Goal: Task Accomplishment & Management: Use online tool/utility

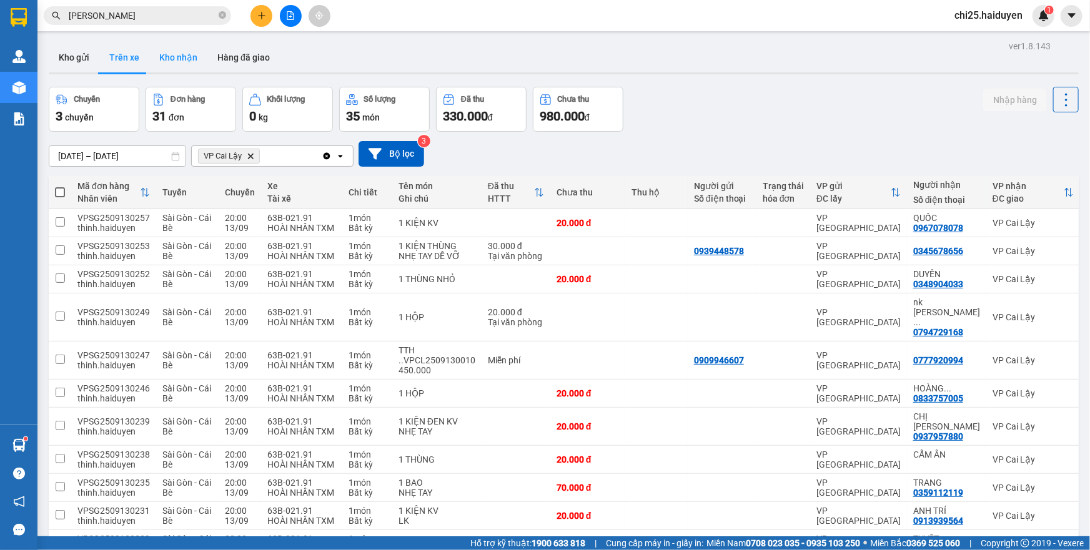
click at [184, 57] on button "Kho nhận" at bounding box center [178, 57] width 58 height 30
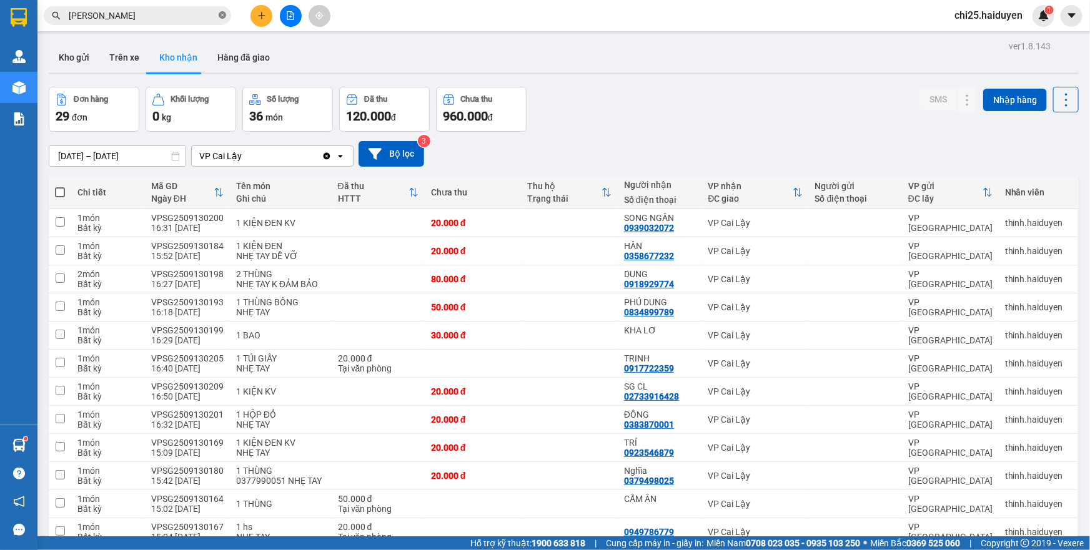
click at [222, 16] on icon "close-circle" at bounding box center [222, 14] width 7 height 7
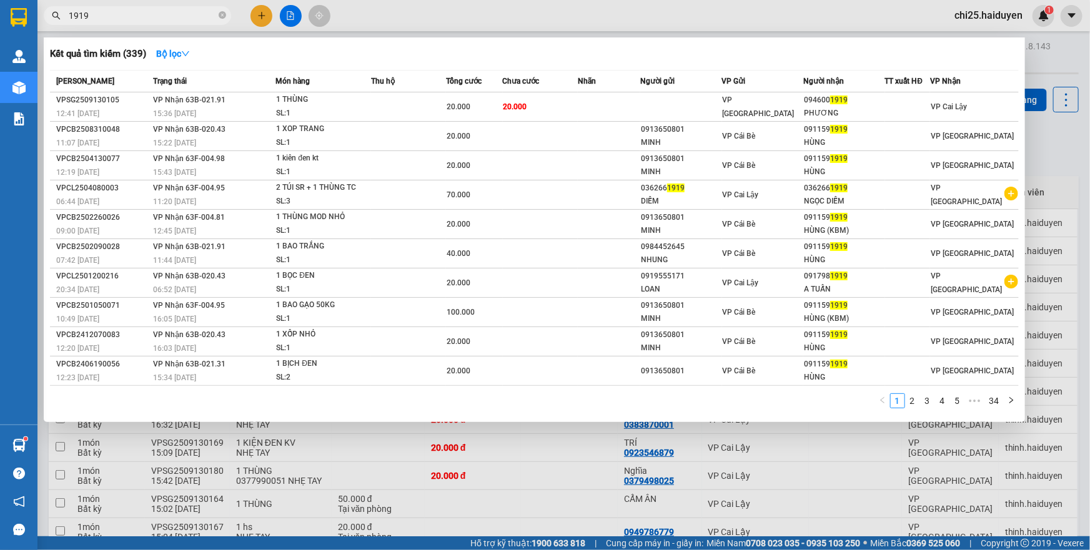
type input "1919"
click at [603, 92] on th "Nhãn" at bounding box center [609, 82] width 62 height 22
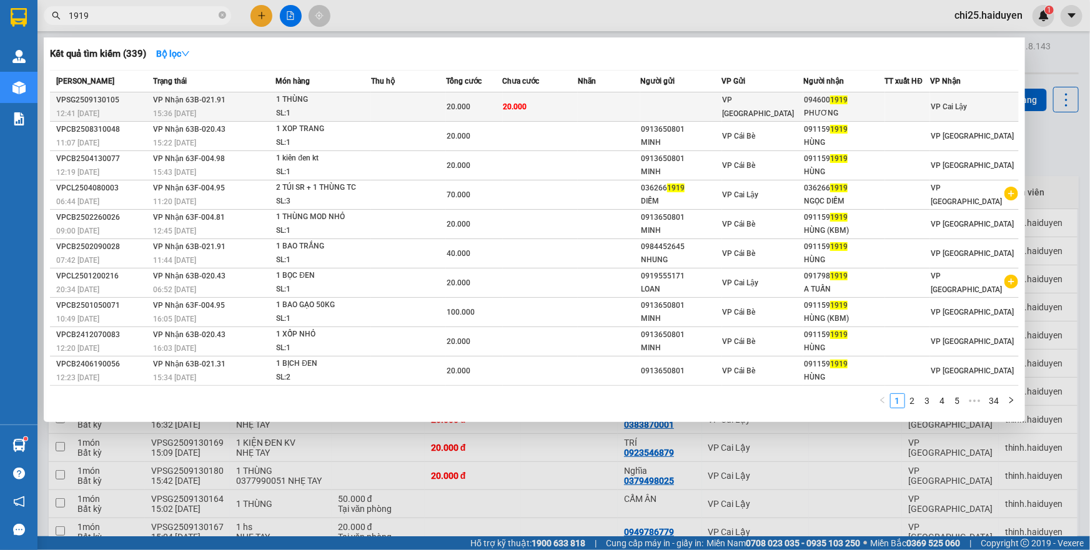
click at [605, 105] on td at bounding box center [609, 106] width 62 height 29
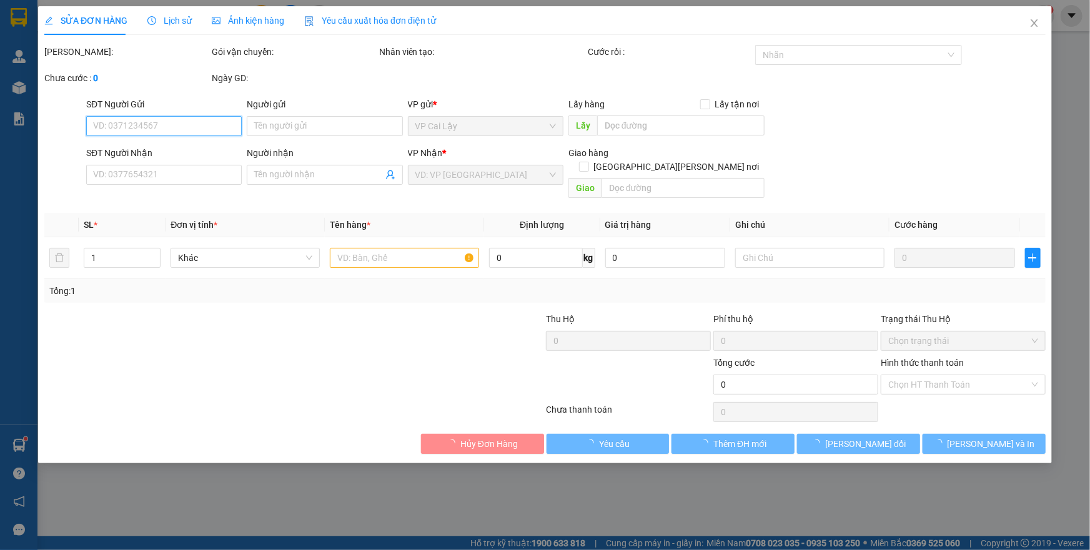
type input "0946001919"
type input "PHƯƠNG"
type input "20.000"
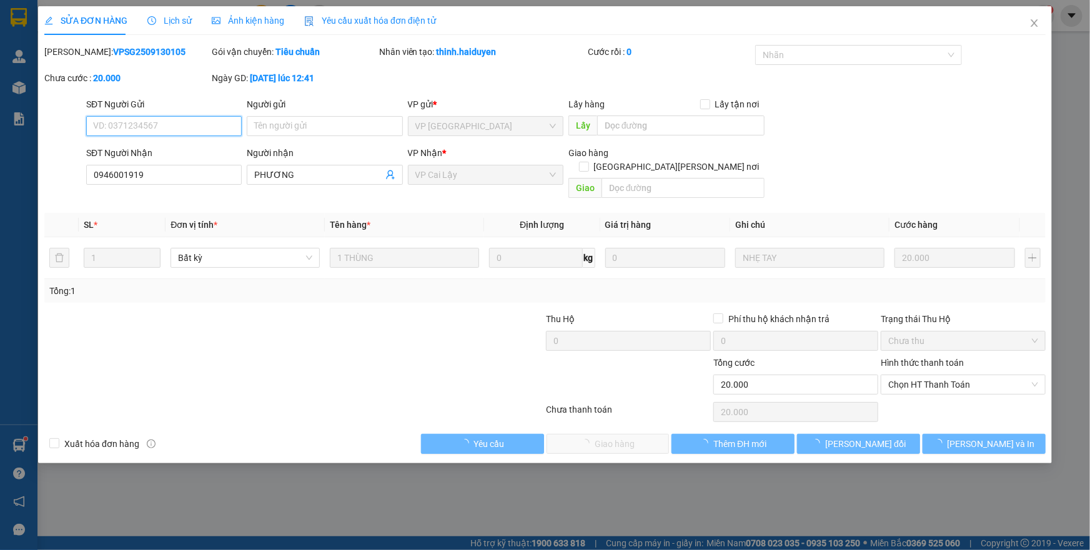
click at [916, 375] on span "Chọn HT Thanh Toán" at bounding box center [963, 384] width 150 height 19
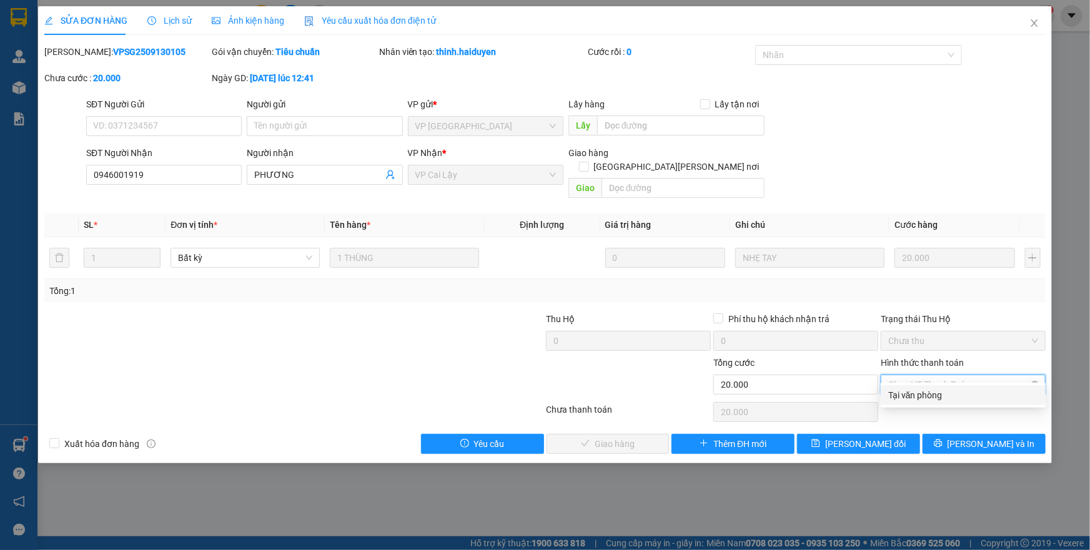
click at [929, 375] on span "Chọn HT Thanh Toán" at bounding box center [963, 384] width 150 height 19
drag, startPoint x: 914, startPoint y: 390, endPoint x: 909, endPoint y: 400, distance: 11.7
click at [915, 390] on div "Tại văn phòng" at bounding box center [963, 396] width 150 height 14
type input "0"
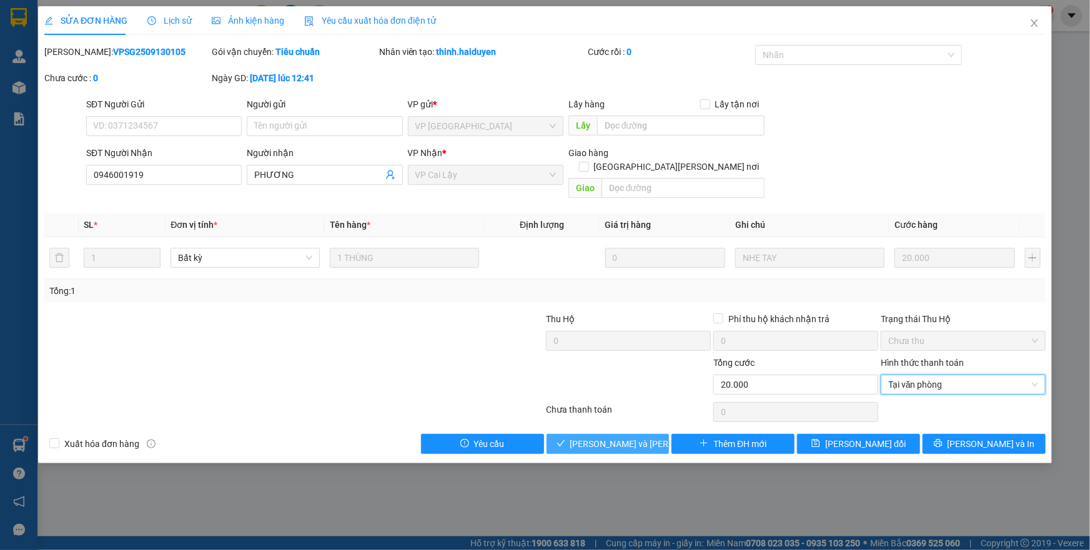
click at [621, 437] on span "[PERSON_NAME] và [PERSON_NAME] hàng" at bounding box center [654, 444] width 169 height 14
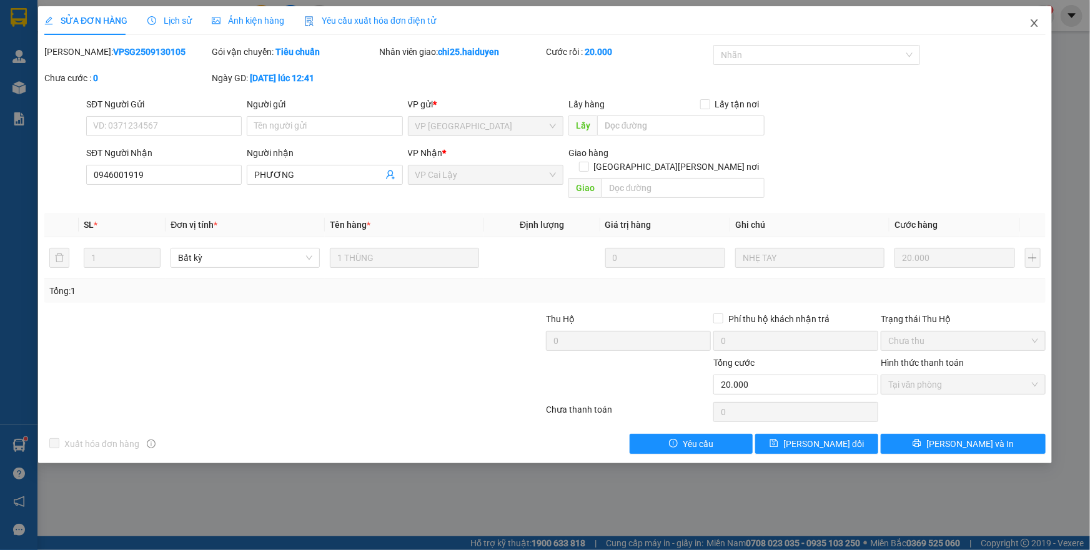
click at [1034, 22] on icon "close" at bounding box center [1034, 22] width 7 height 7
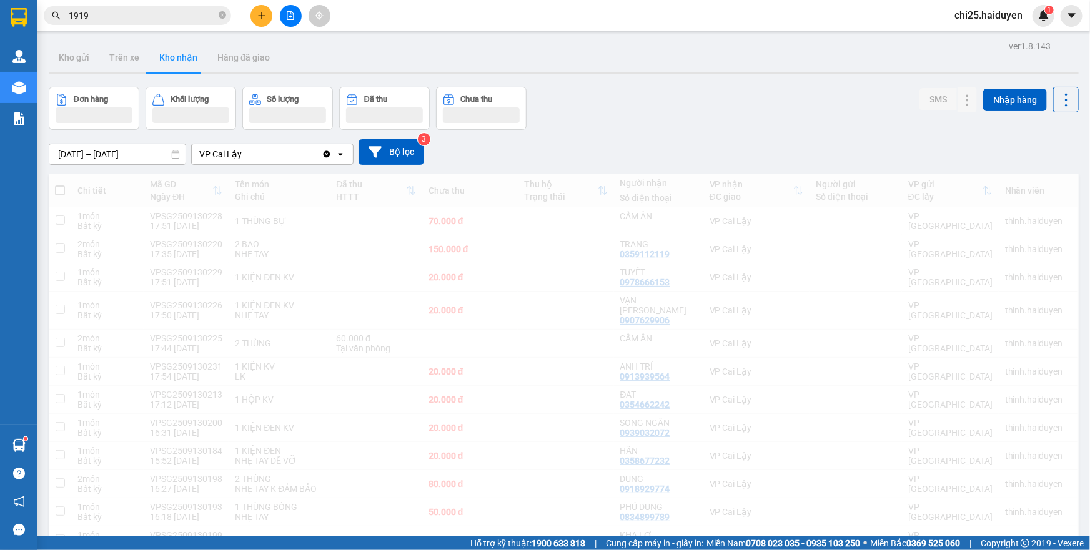
click at [227, 17] on span "1919" at bounding box center [137, 15] width 187 height 19
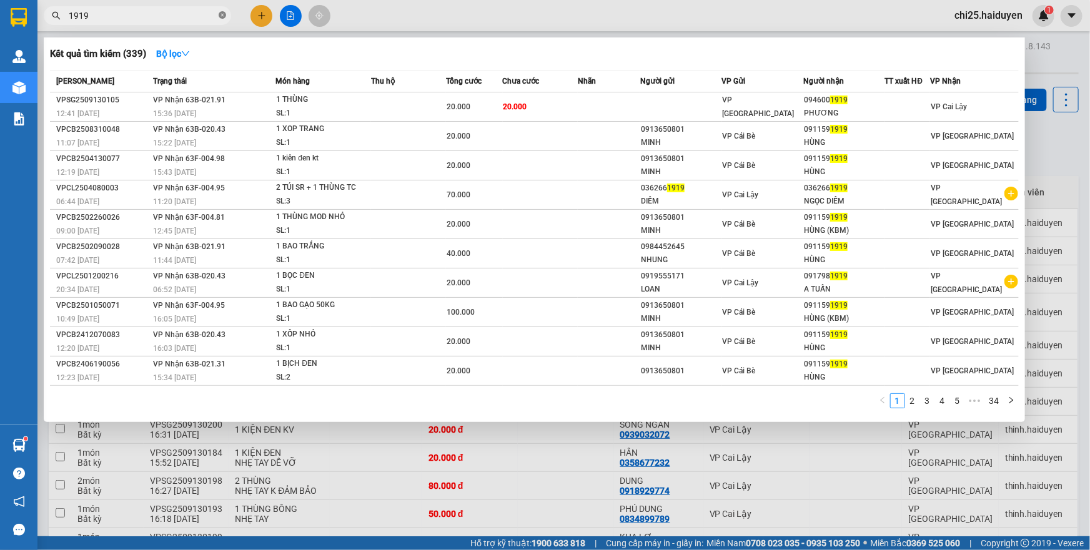
click at [225, 18] on icon "close-circle" at bounding box center [222, 14] width 7 height 7
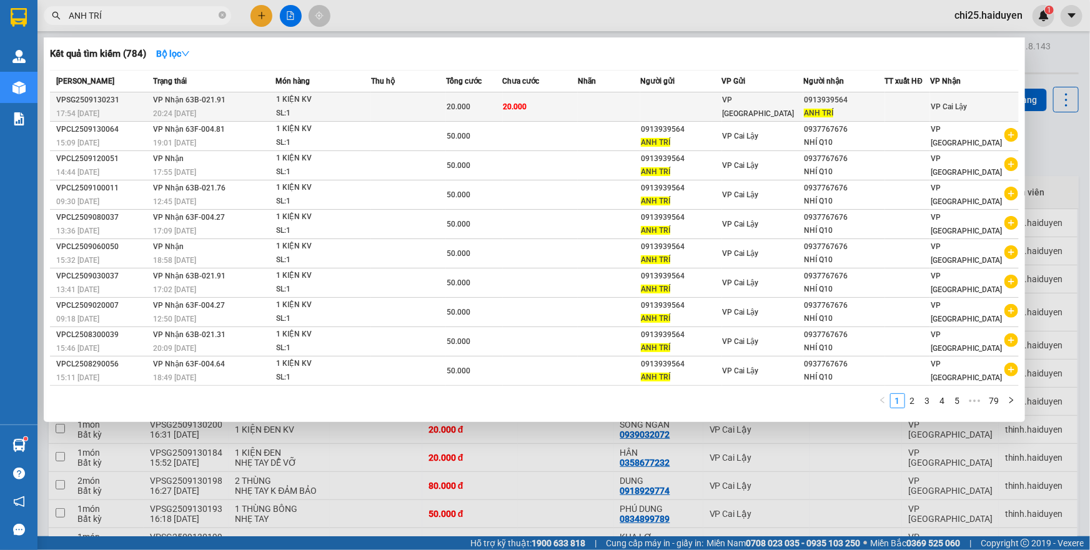
type input "ANH TRÍ"
click at [603, 106] on td at bounding box center [609, 106] width 62 height 29
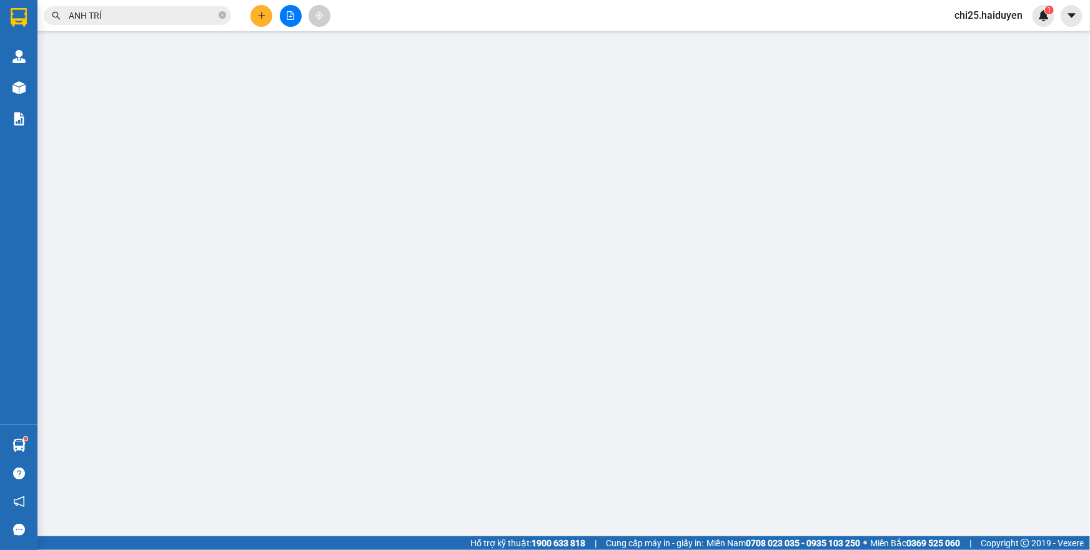
type input "0913939564"
type input "ANH TRÍ"
type input "20.000"
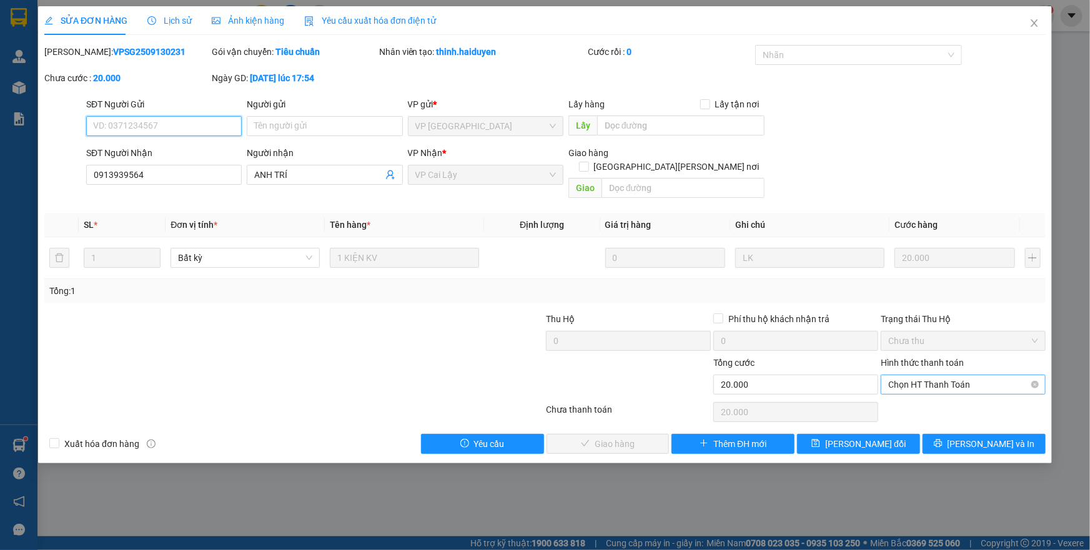
click at [937, 375] on span "Chọn HT Thanh Toán" at bounding box center [963, 384] width 150 height 19
click at [939, 389] on div "Tại văn phòng" at bounding box center [963, 396] width 150 height 14
type input "0"
click at [639, 437] on span "[PERSON_NAME] và [PERSON_NAME] hàng" at bounding box center [654, 444] width 169 height 14
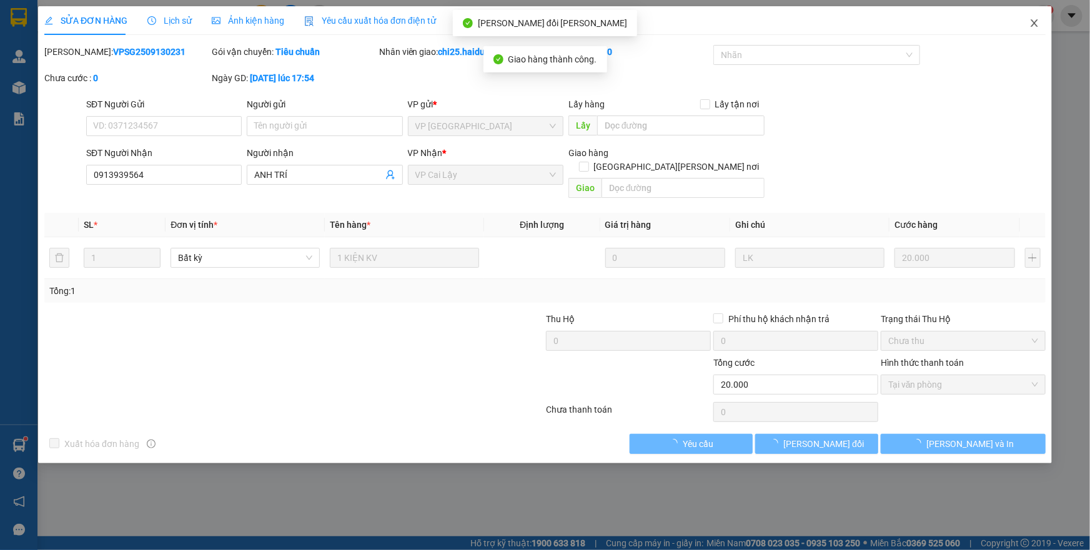
click at [1031, 20] on icon "close" at bounding box center [1034, 23] width 10 height 10
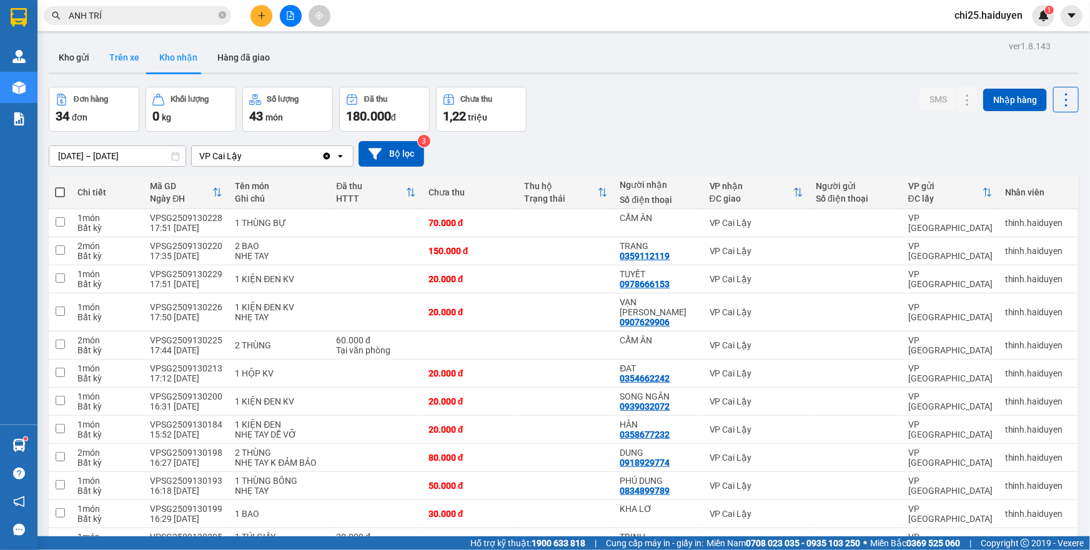
click at [127, 64] on button "Trên xe" at bounding box center [124, 57] width 50 height 30
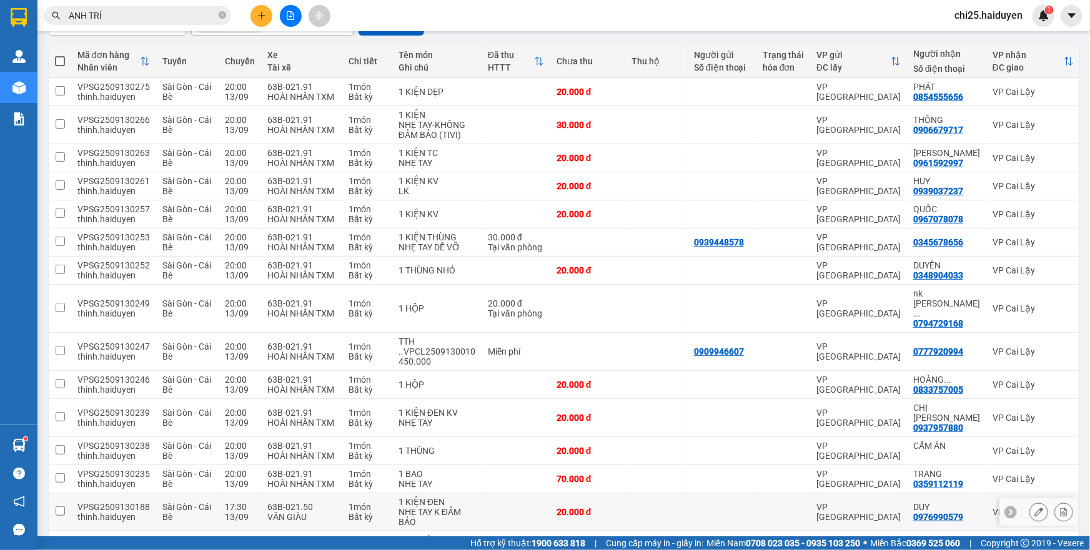
scroll to position [179, 0]
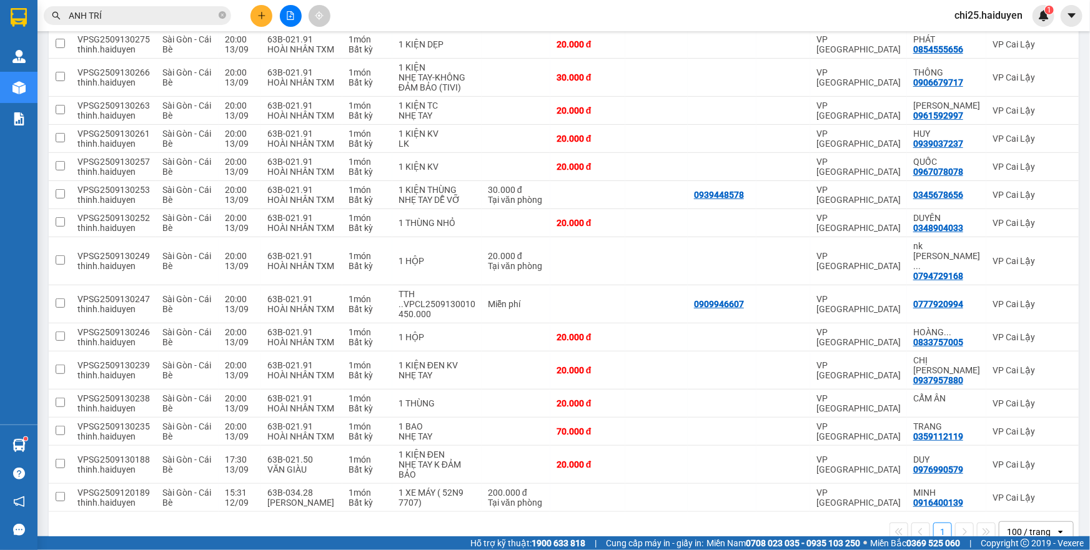
drag, startPoint x: 1030, startPoint y: 506, endPoint x: 1006, endPoint y: 503, distance: 23.9
click at [1031, 526] on div "100 / trang" at bounding box center [1029, 532] width 44 height 12
click at [1024, 475] on span "100 / trang" at bounding box center [1022, 478] width 47 height 12
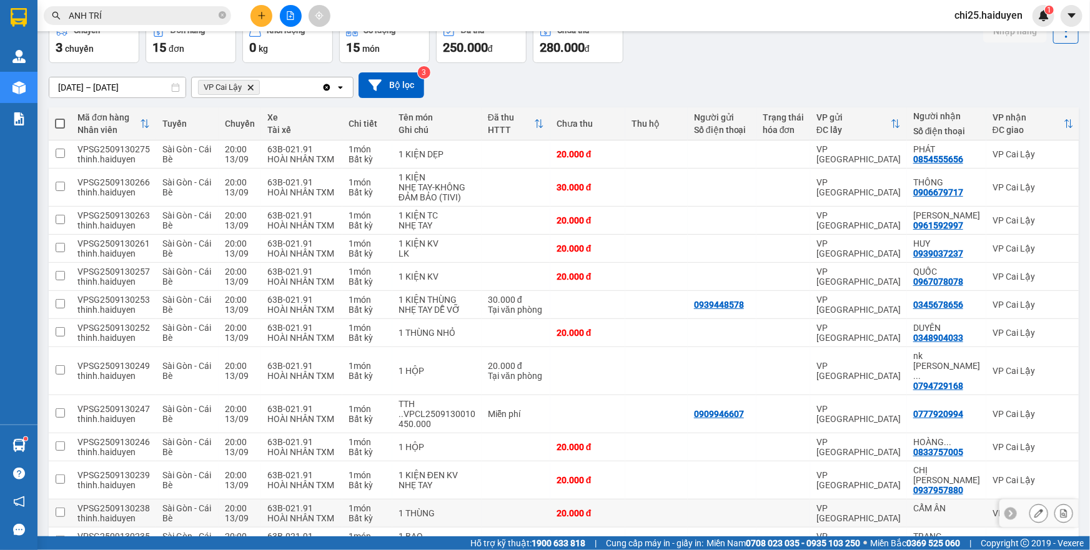
scroll to position [0, 0]
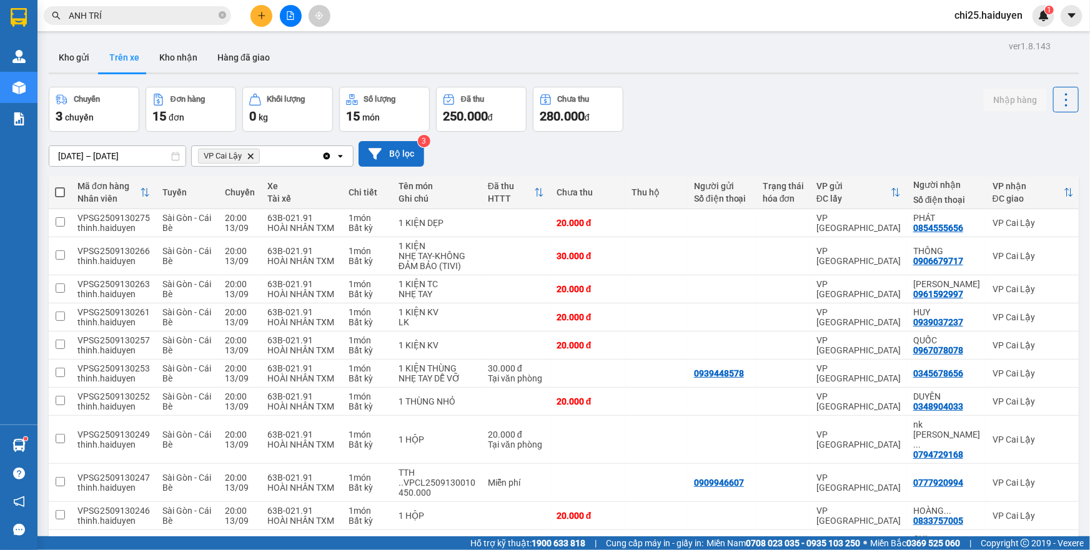
click at [378, 153] on icon at bounding box center [375, 153] width 13 height 11
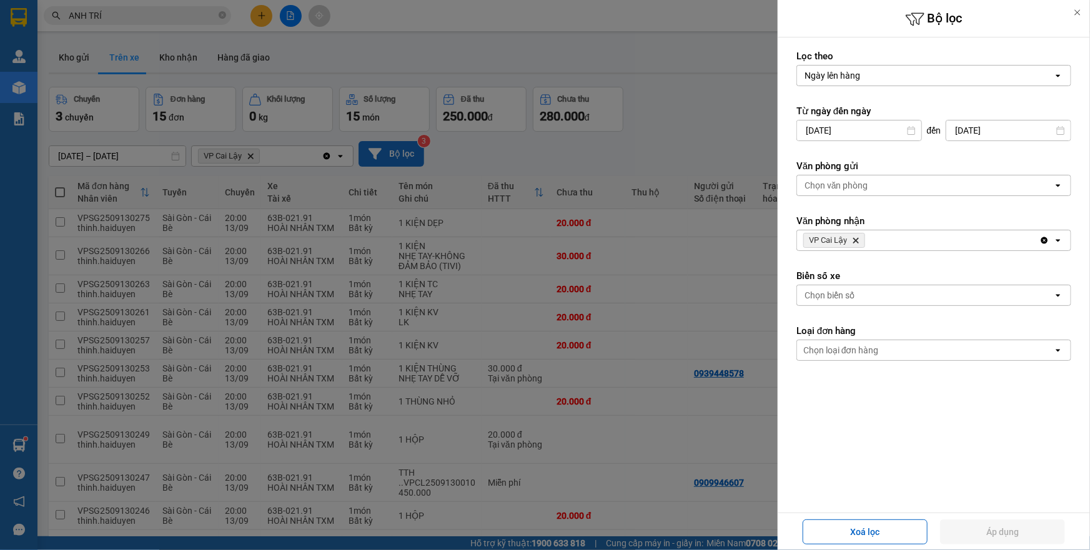
click at [565, 195] on div at bounding box center [545, 275] width 1090 height 550
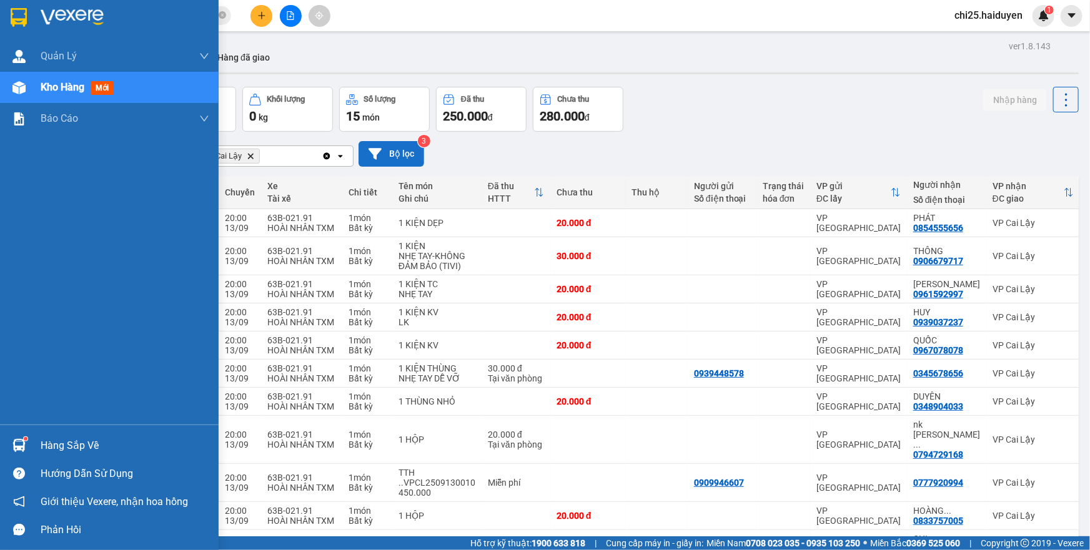
click at [67, 81] on span "Kho hàng" at bounding box center [63, 87] width 44 height 12
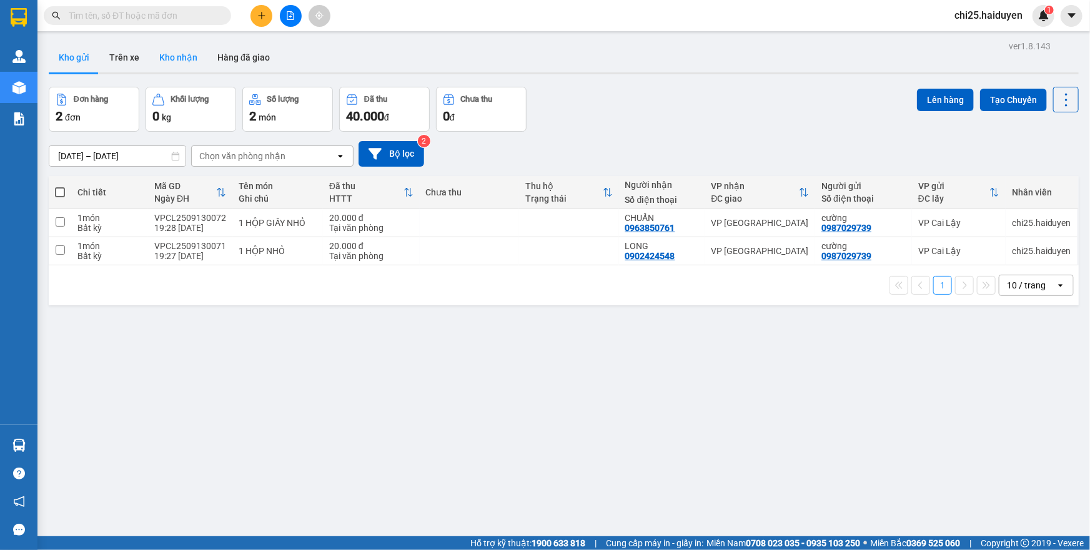
click at [166, 56] on button "Kho nhận" at bounding box center [178, 57] width 58 height 30
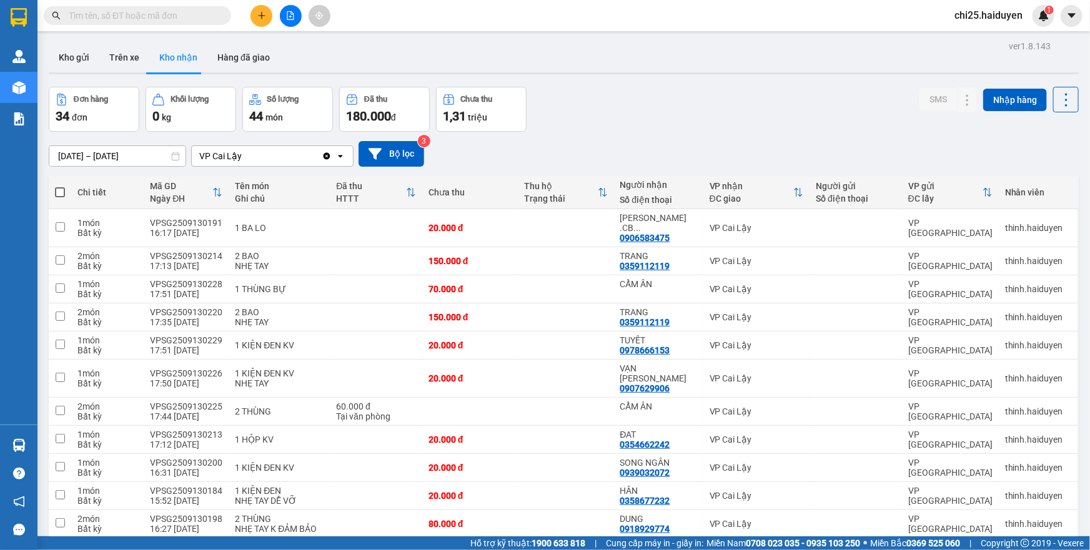
click at [124, 156] on input "[DATE] – [DATE]" at bounding box center [117, 156] width 136 height 20
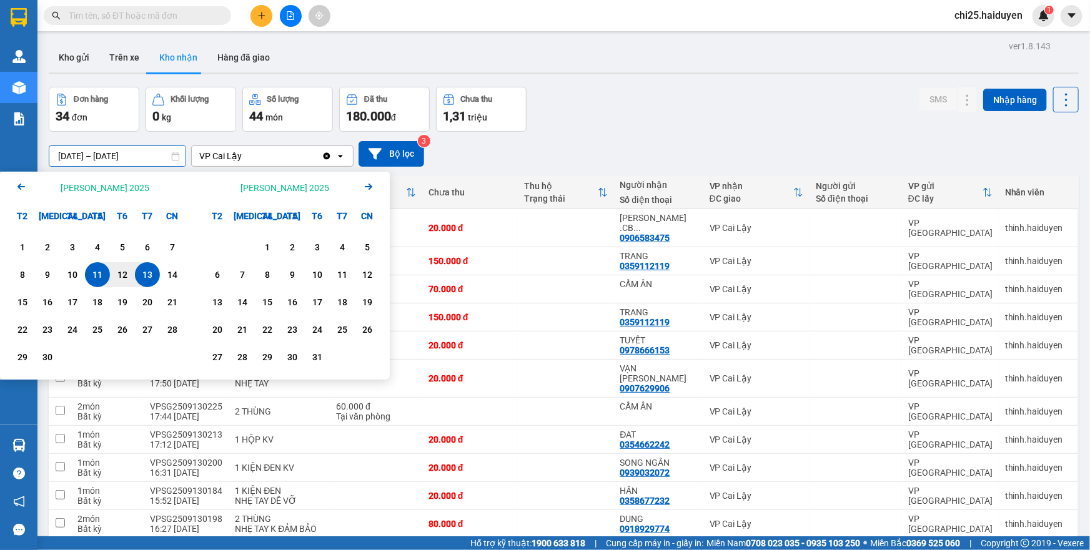
click at [21, 185] on icon "Arrow Left" at bounding box center [21, 186] width 15 height 15
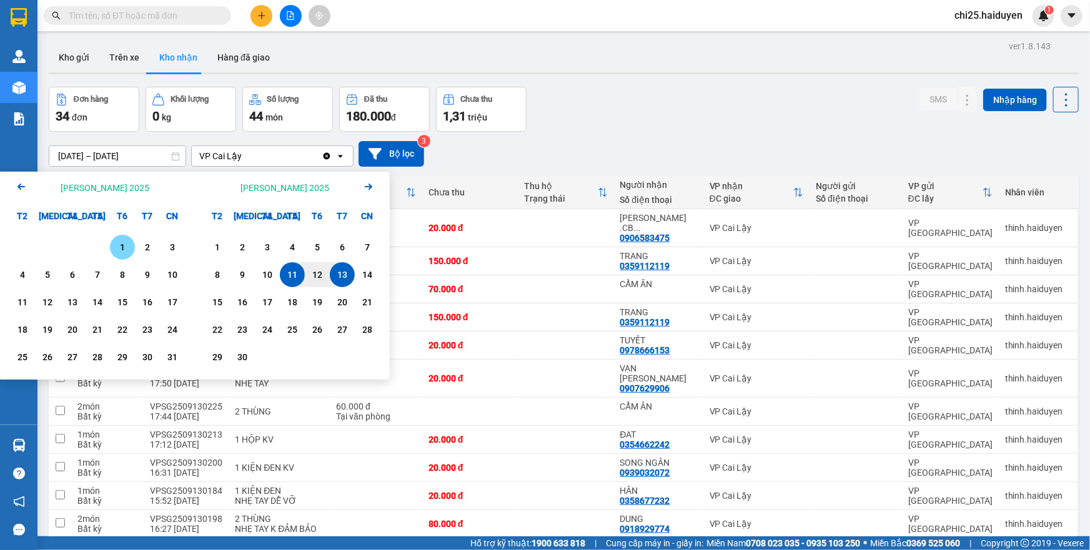
click at [119, 242] on div "1" at bounding box center [122, 247] width 17 height 15
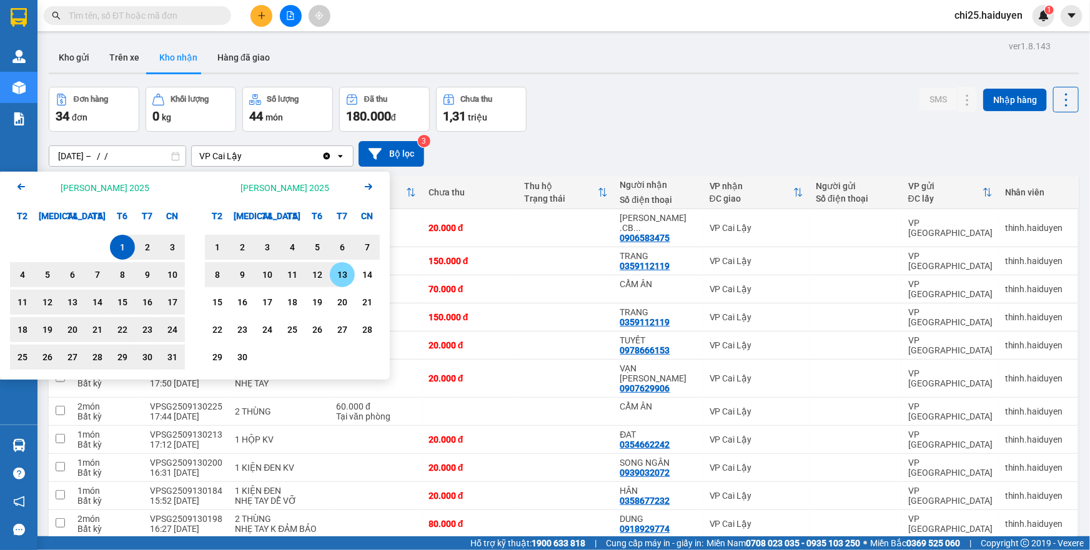
click at [336, 274] on div "13" at bounding box center [342, 274] width 17 height 15
type input "01/08/2025 – 13/09/2025"
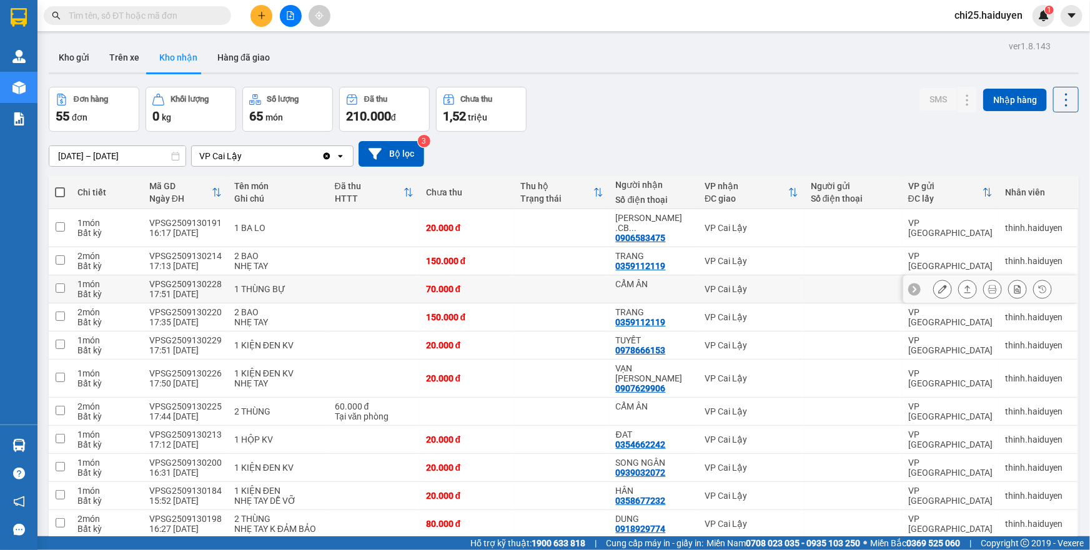
drag, startPoint x: 616, startPoint y: 274, endPoint x: 1089, endPoint y: 572, distance: 558.9
click at [558, 254] on td at bounding box center [562, 261] width 95 height 28
checkbox input "true"
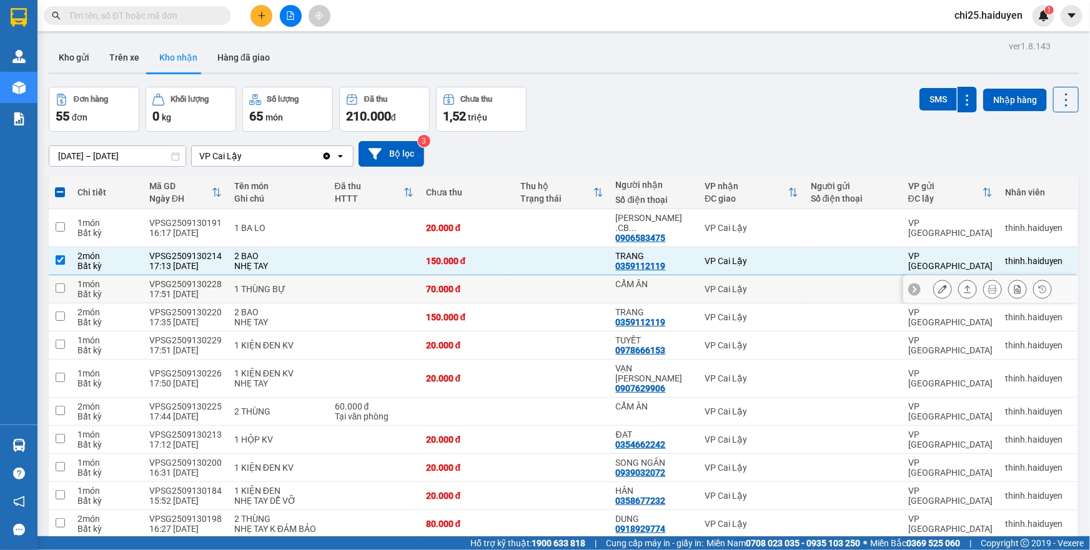
click at [567, 275] on td at bounding box center [562, 289] width 95 height 28
checkbox input "true"
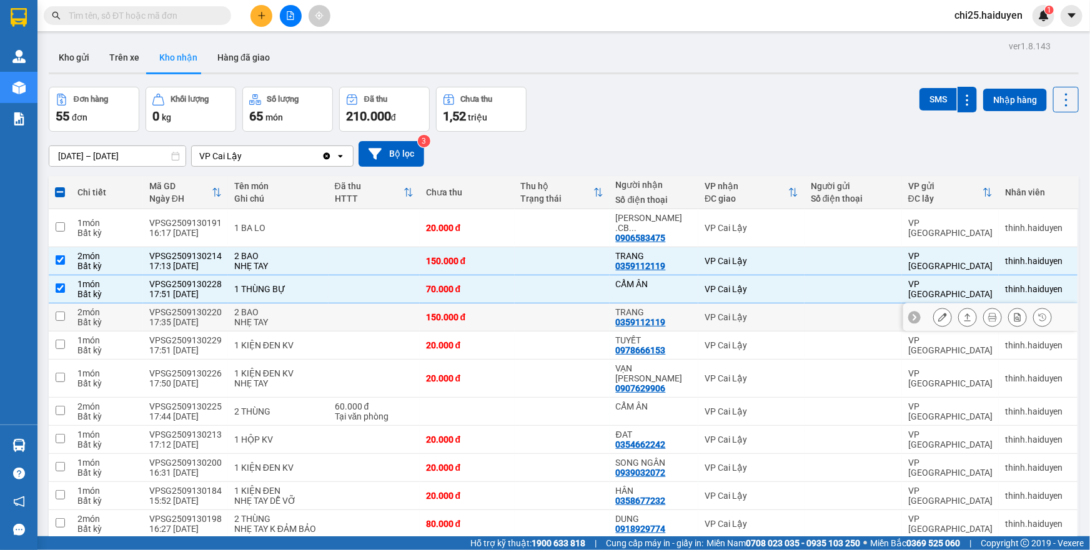
click at [560, 304] on td at bounding box center [562, 318] width 95 height 28
checkbox input "true"
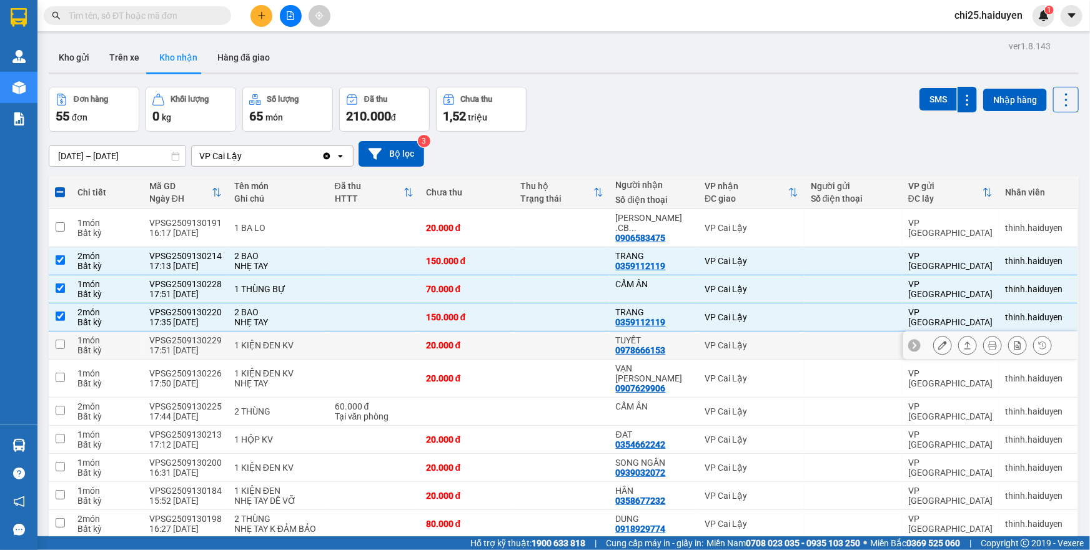
click at [572, 335] on td at bounding box center [562, 346] width 95 height 28
checkbox input "true"
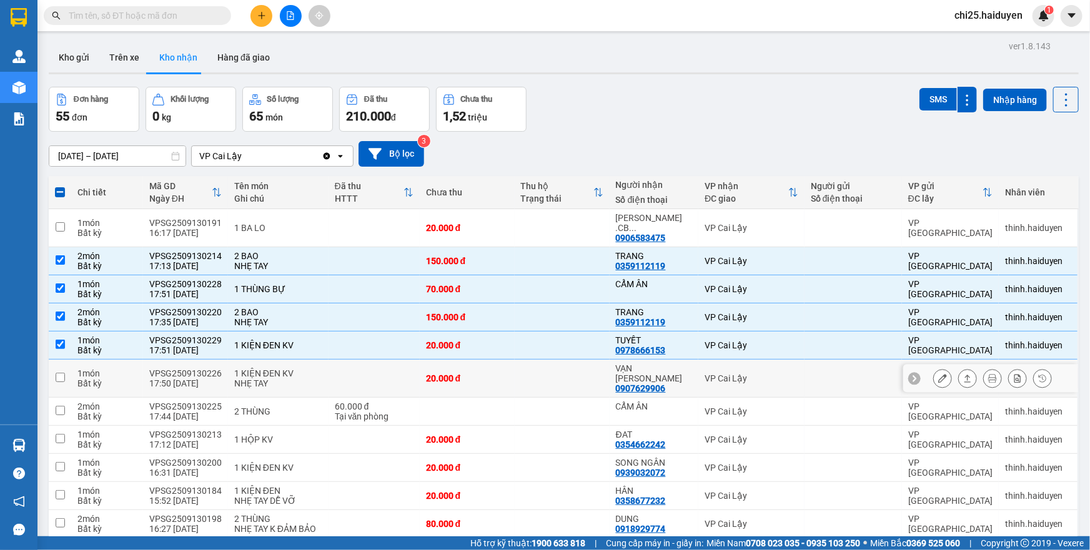
click at [563, 373] on td at bounding box center [562, 379] width 95 height 38
checkbox input "true"
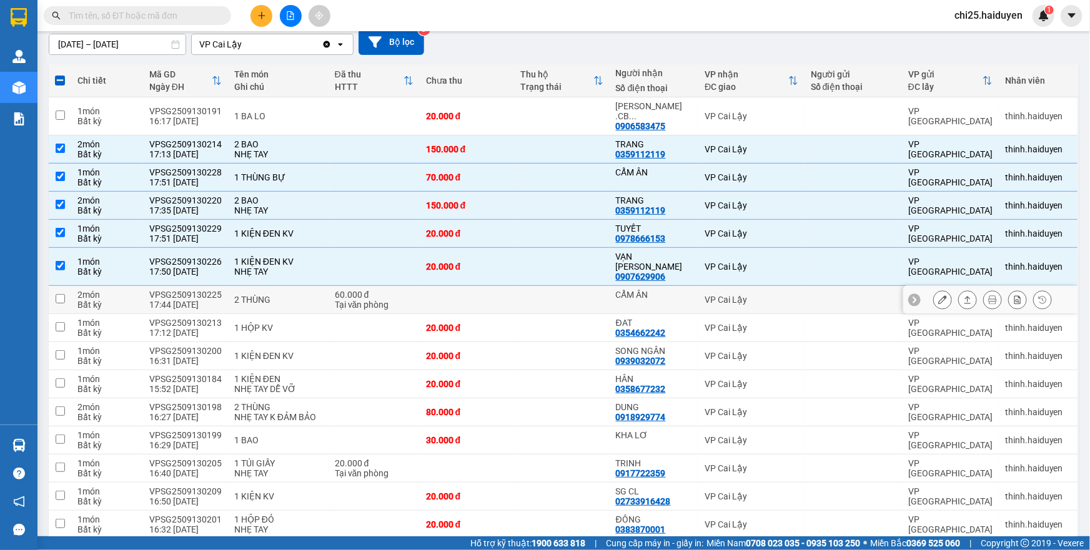
scroll to position [113, 0]
click at [545, 285] on td at bounding box center [562, 299] width 95 height 28
checkbox input "true"
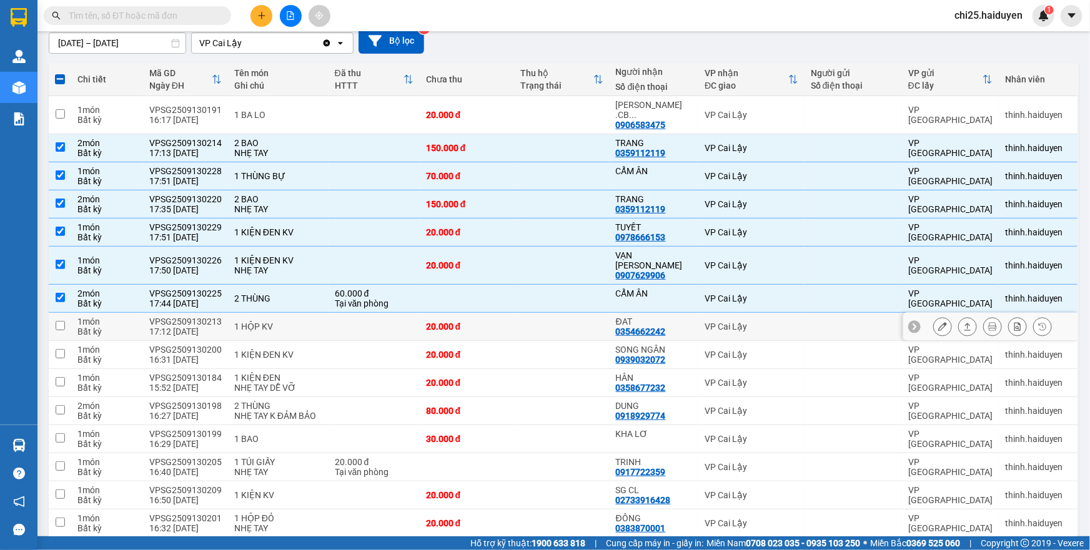
click at [547, 313] on td at bounding box center [562, 327] width 95 height 28
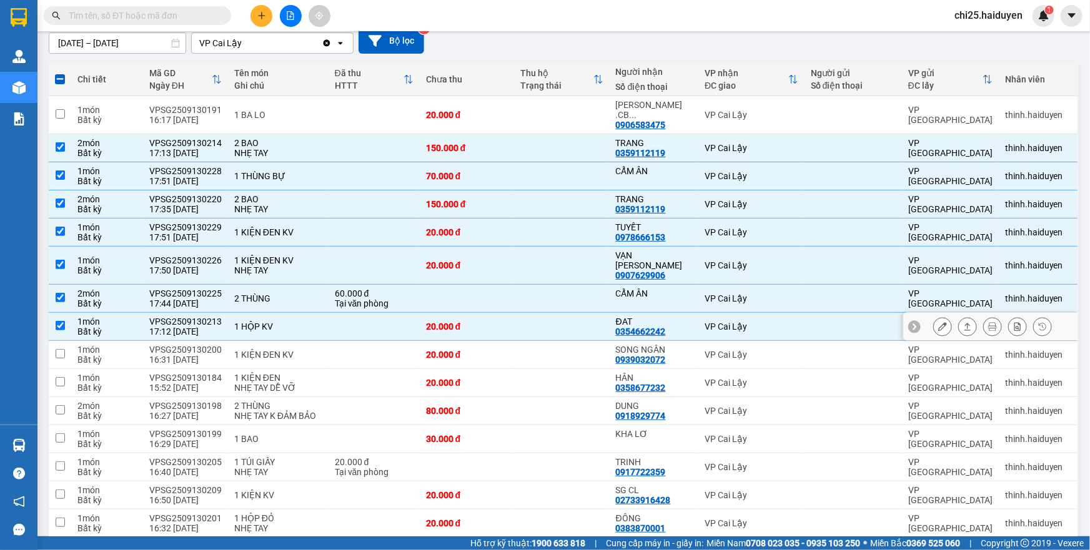
click at [549, 313] on td at bounding box center [562, 327] width 95 height 28
checkbox input "false"
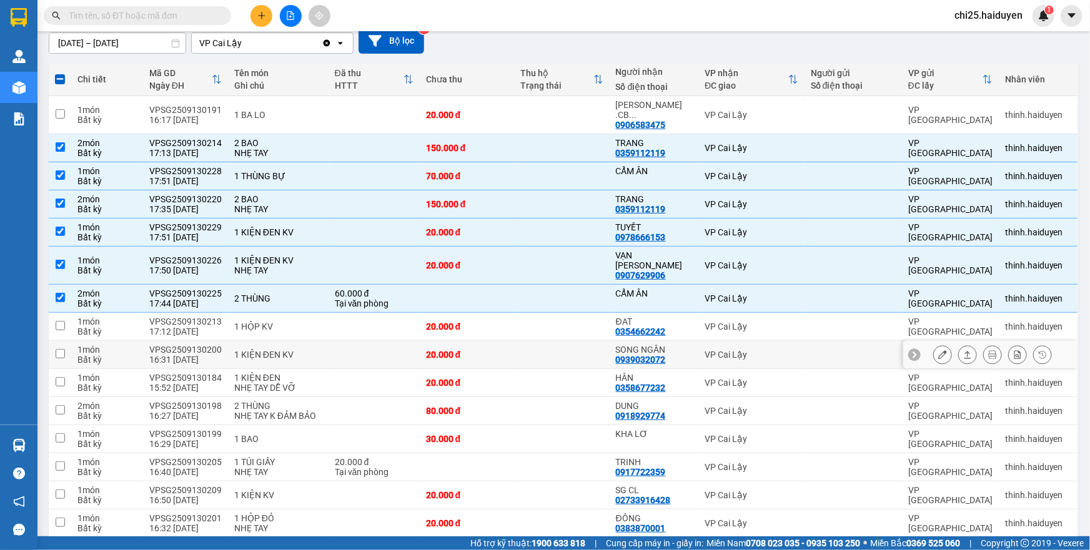
click at [550, 341] on td at bounding box center [562, 355] width 95 height 28
checkbox input "true"
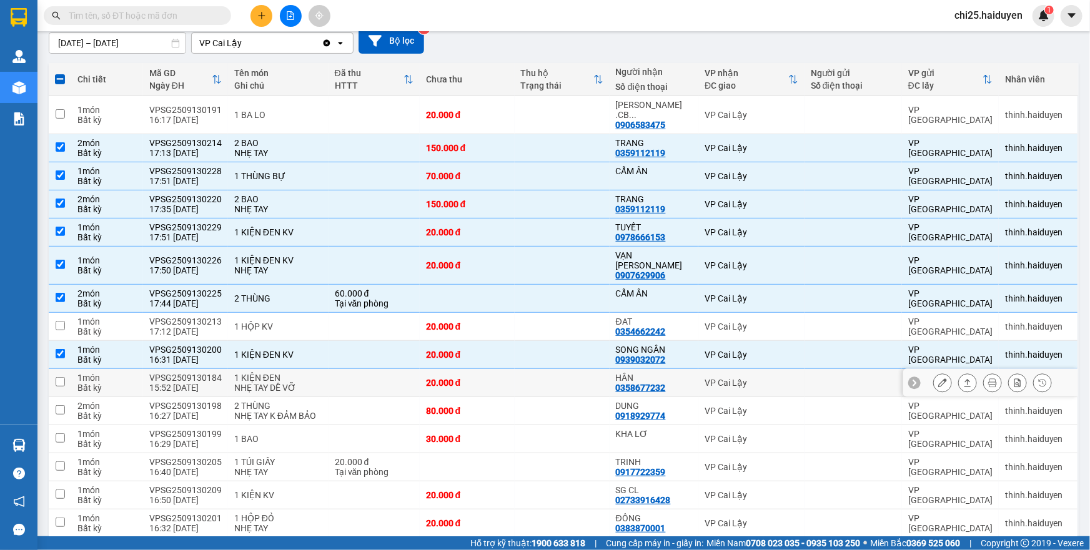
click at [570, 369] on td at bounding box center [562, 383] width 95 height 28
checkbox input "true"
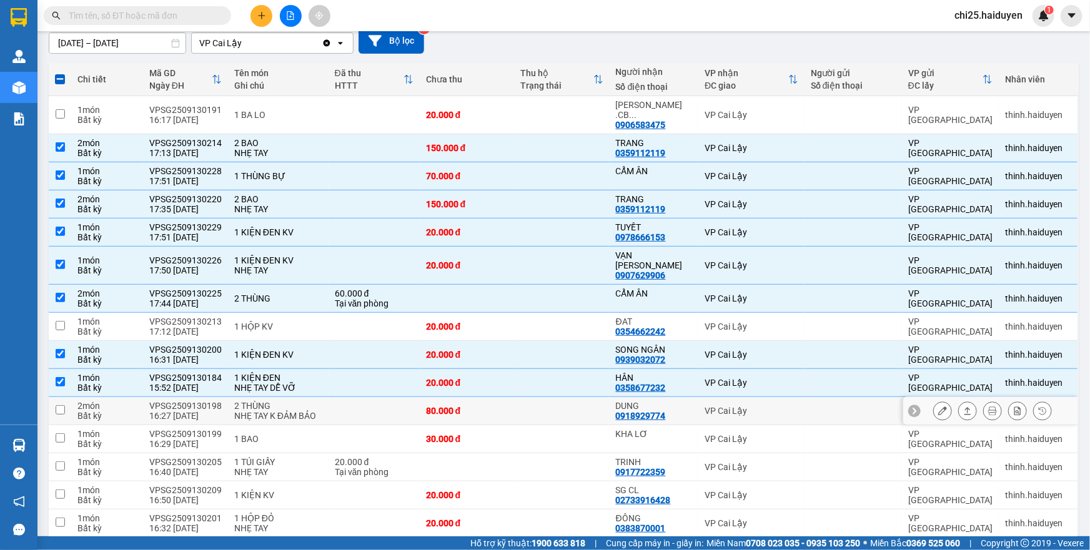
click at [553, 397] on td at bounding box center [562, 411] width 95 height 28
checkbox input "true"
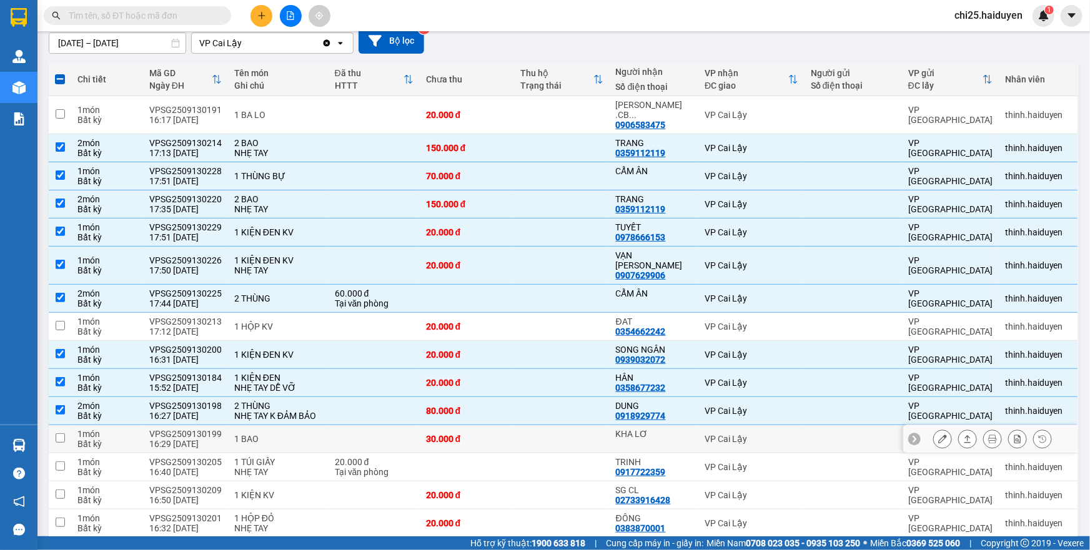
click at [548, 425] on td at bounding box center [562, 439] width 95 height 28
checkbox input "true"
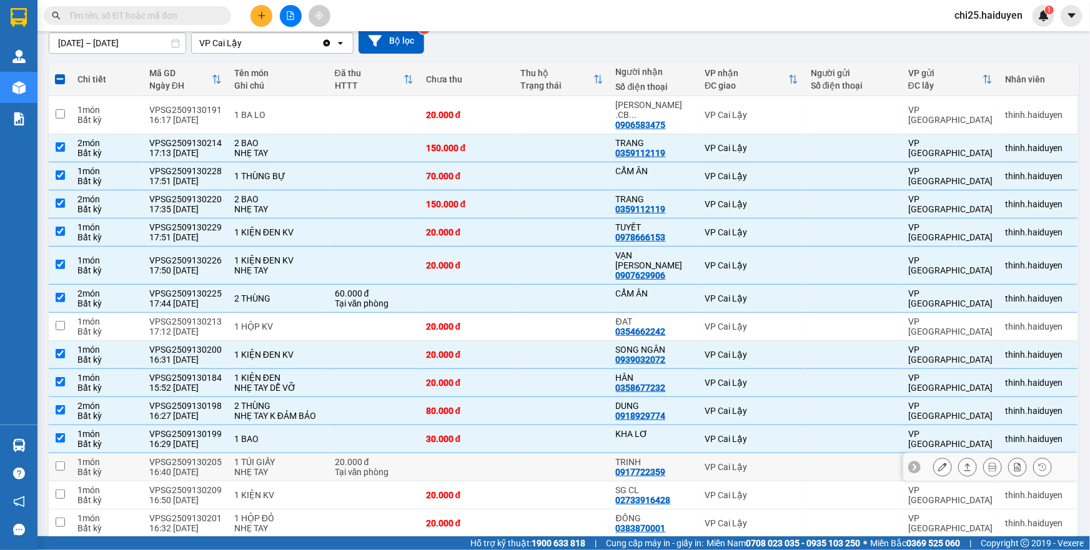
click at [525, 453] on td at bounding box center [562, 467] width 95 height 28
checkbox input "true"
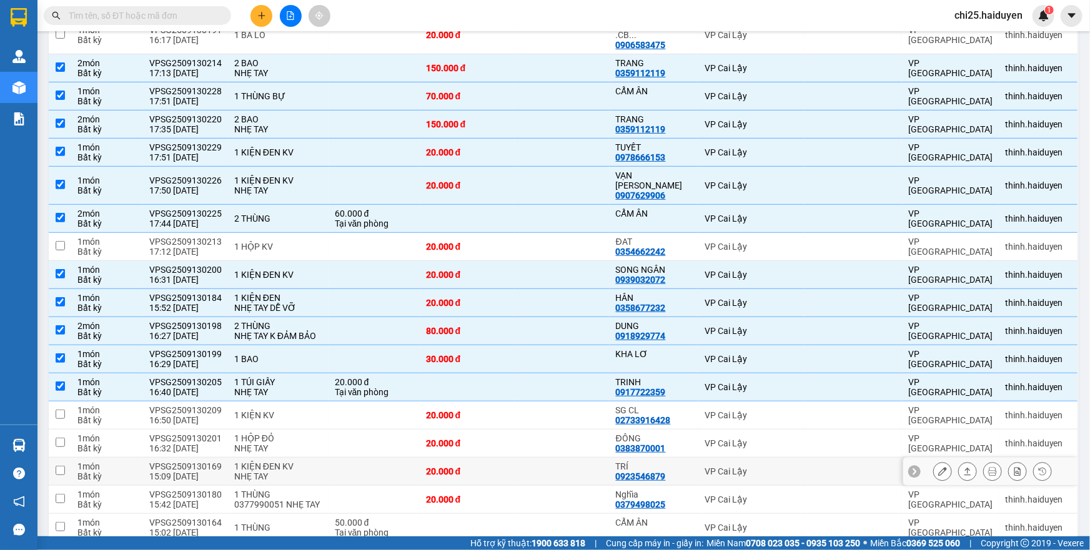
scroll to position [284, 0]
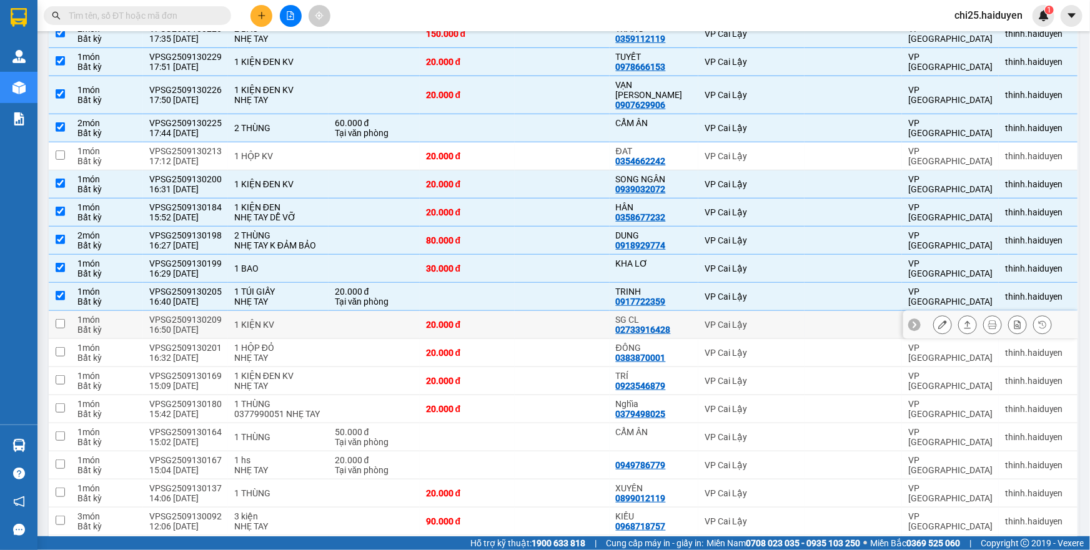
click at [590, 311] on td at bounding box center [562, 325] width 95 height 28
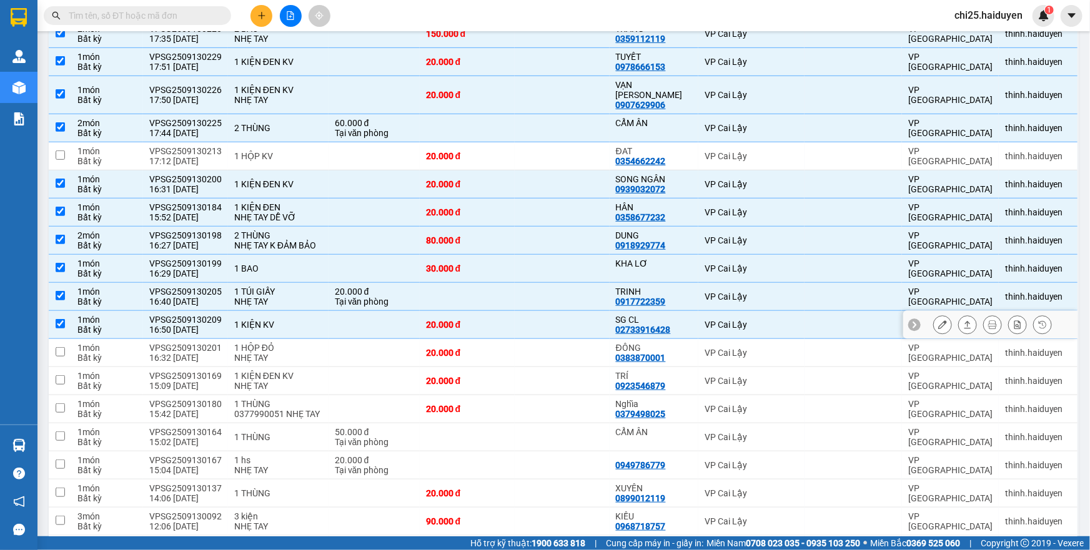
checkbox input "true"
click at [573, 339] on td at bounding box center [562, 353] width 95 height 28
checkbox input "true"
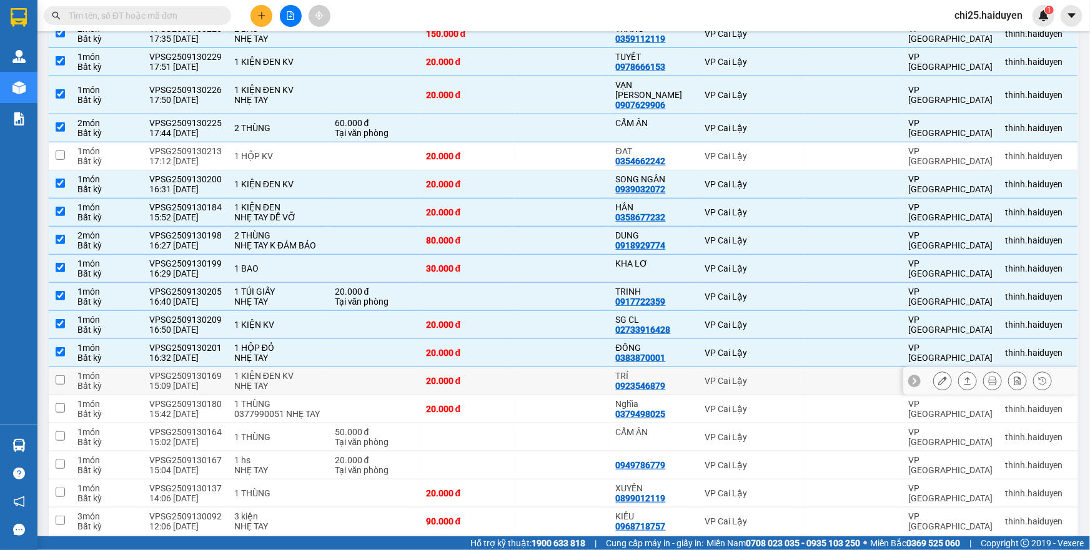
click at [560, 367] on td at bounding box center [562, 381] width 95 height 28
checkbox input "true"
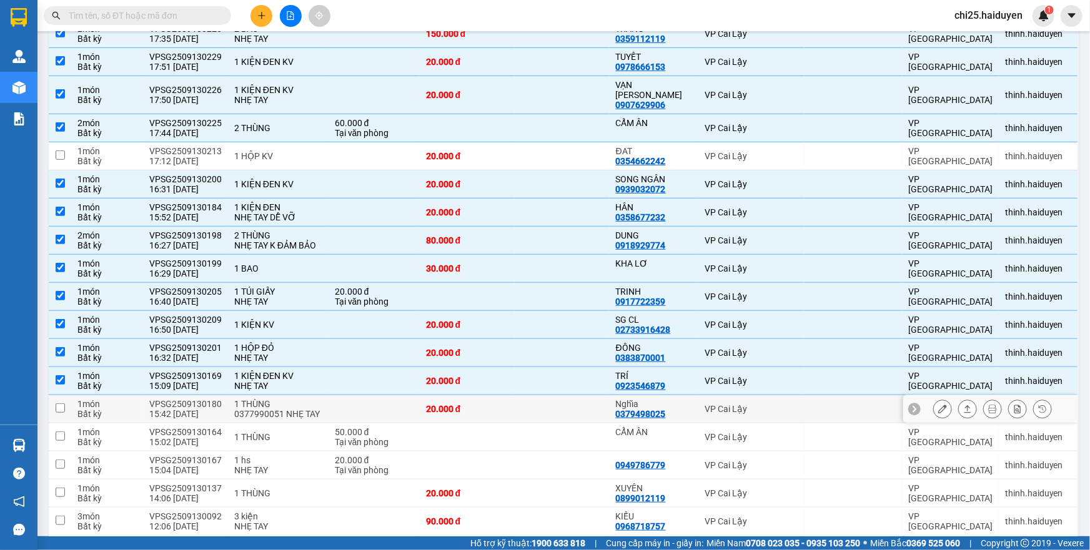
click at [545, 395] on td at bounding box center [562, 409] width 95 height 28
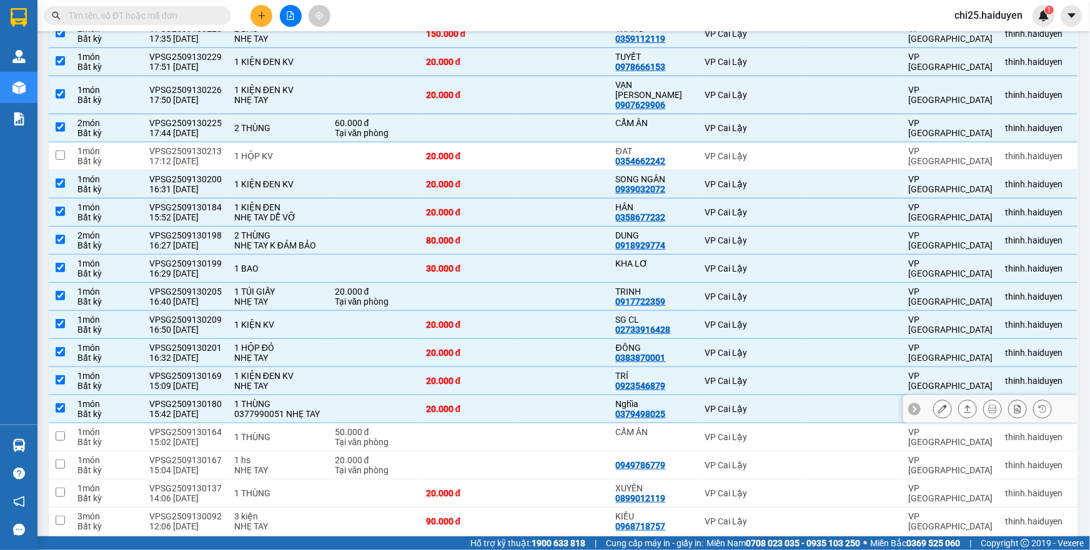
click at [544, 395] on td at bounding box center [562, 409] width 95 height 28
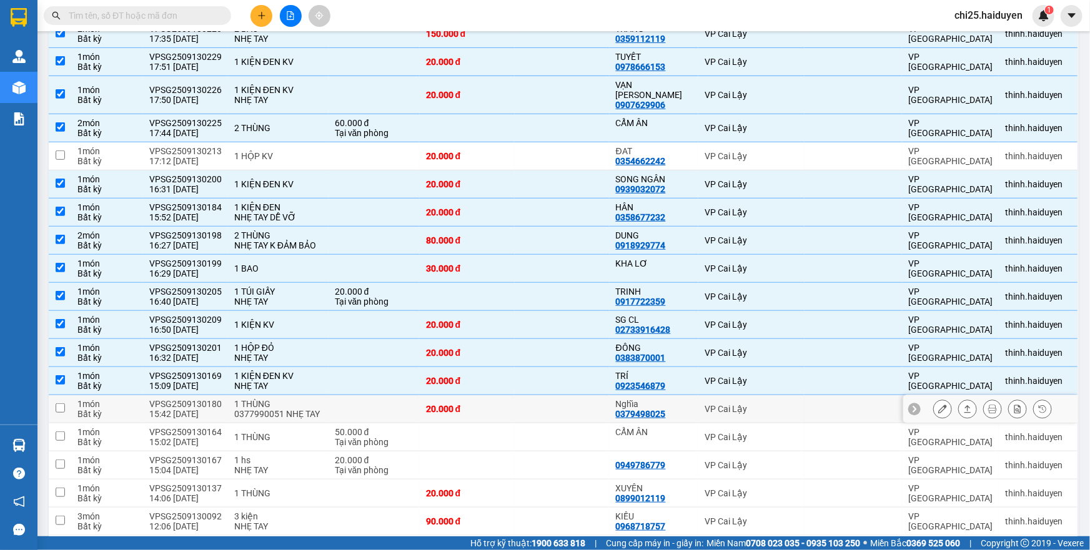
click at [544, 395] on td at bounding box center [562, 409] width 95 height 28
checkbox input "true"
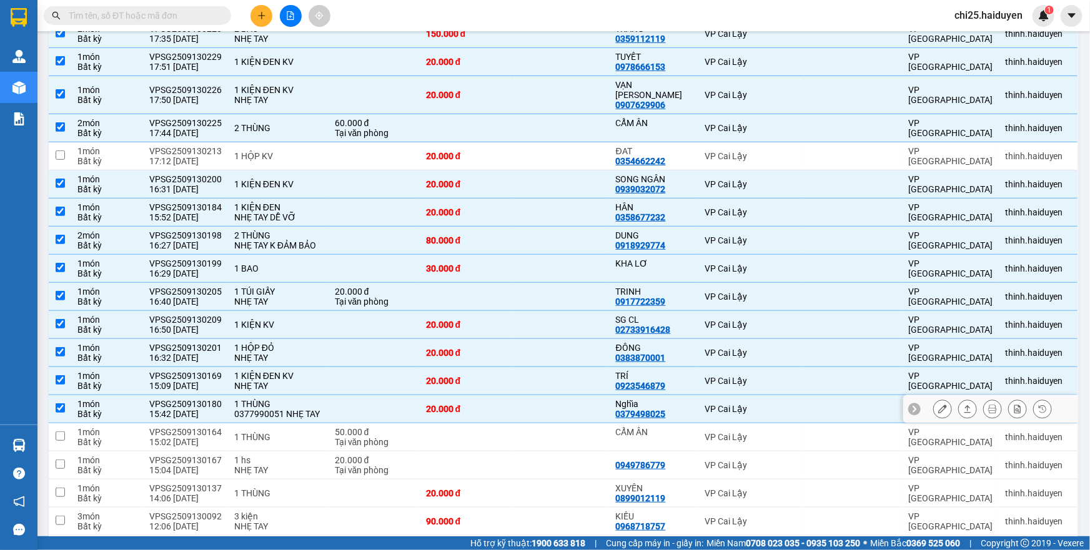
scroll to position [340, 0]
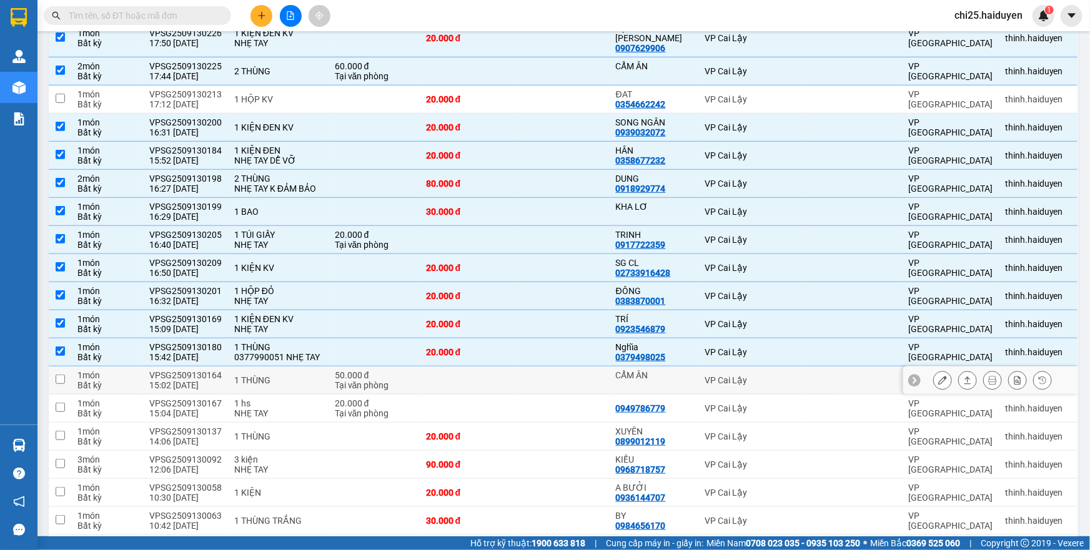
click at [536, 367] on td at bounding box center [562, 381] width 95 height 28
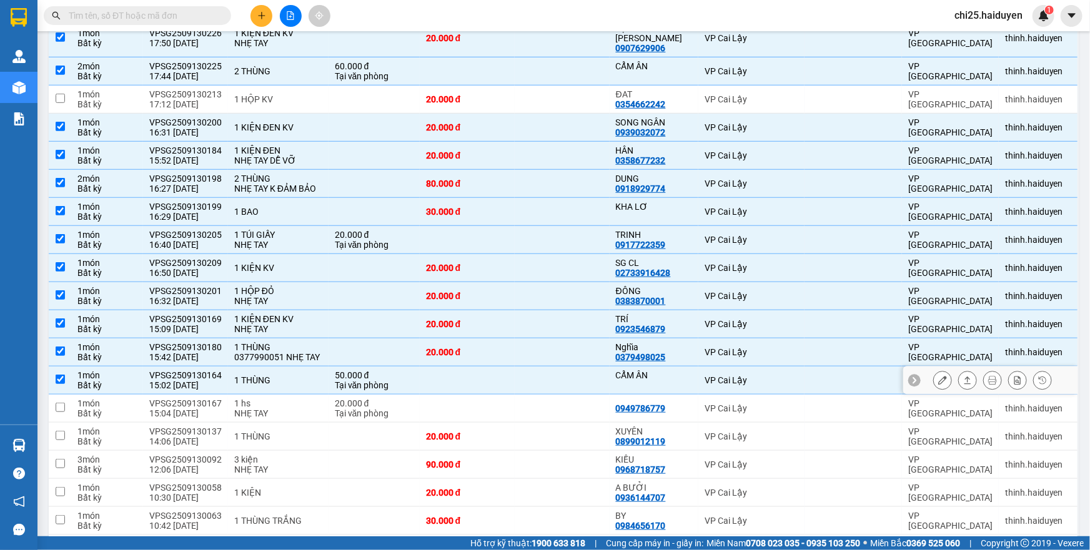
click at [536, 367] on td at bounding box center [562, 381] width 95 height 28
checkbox input "false"
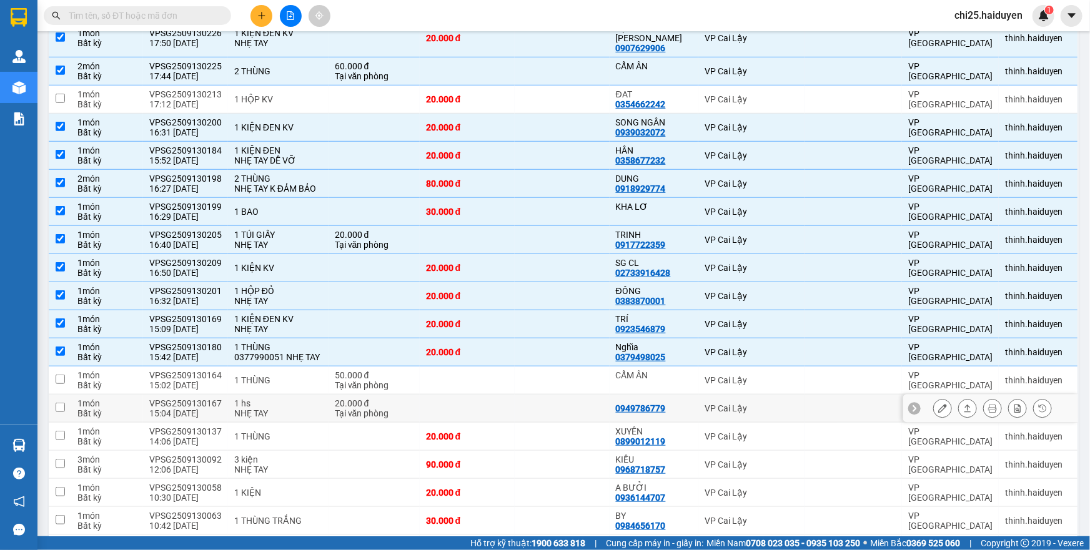
click at [519, 395] on td at bounding box center [562, 409] width 95 height 28
checkbox input "true"
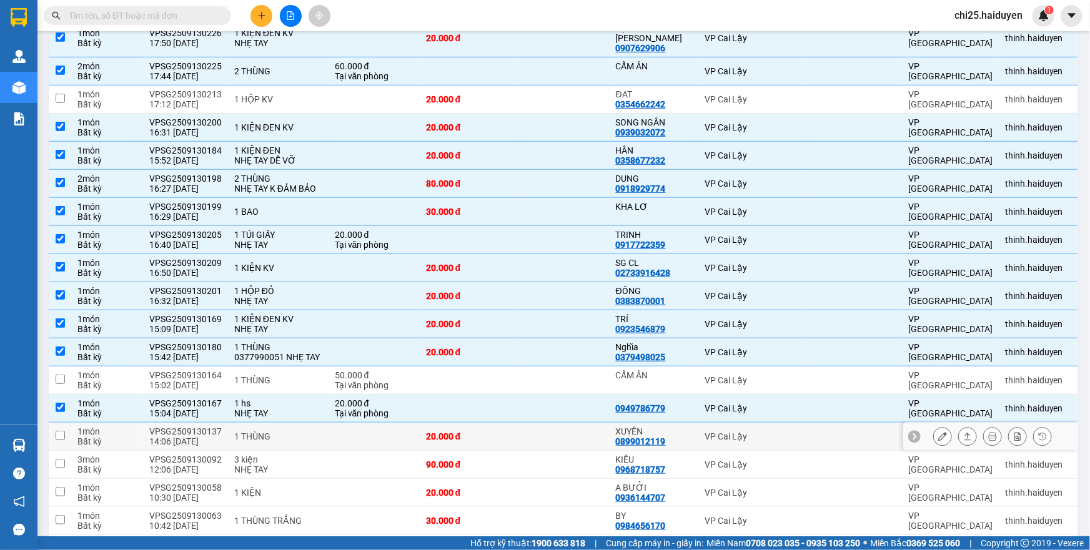
click at [517, 423] on td at bounding box center [562, 437] width 95 height 28
checkbox input "true"
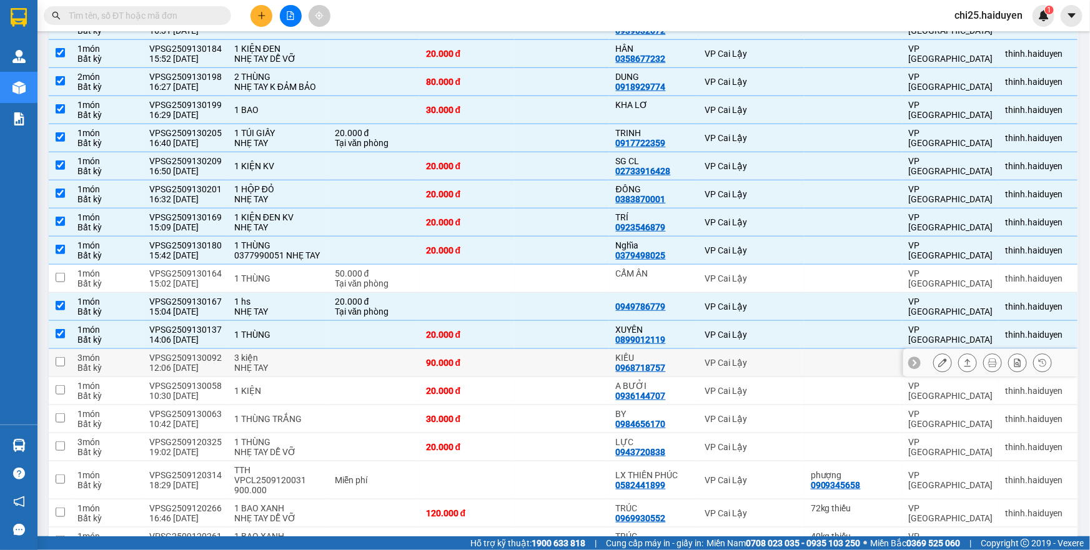
scroll to position [454, 0]
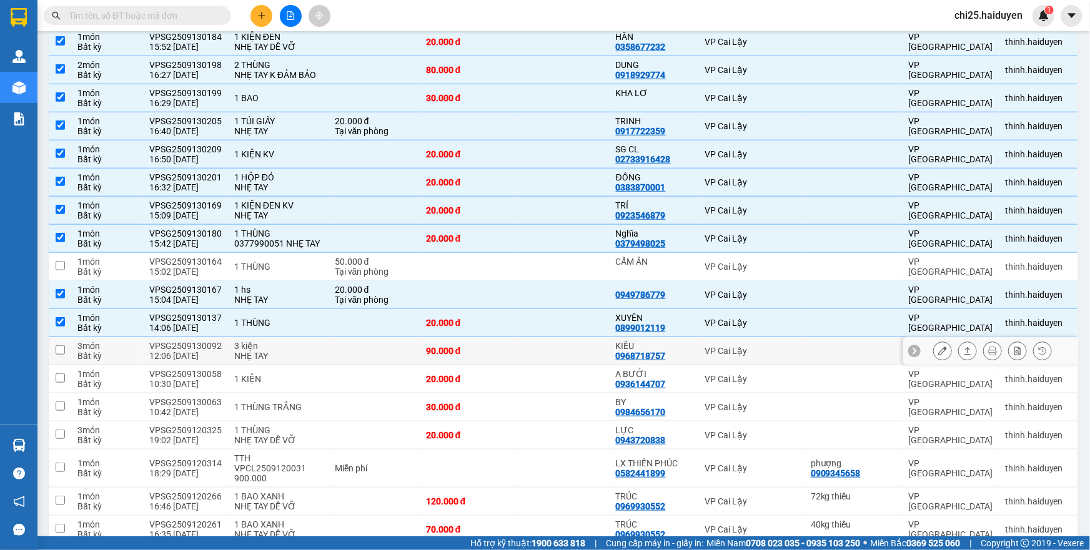
click at [537, 337] on td at bounding box center [562, 351] width 95 height 28
checkbox input "true"
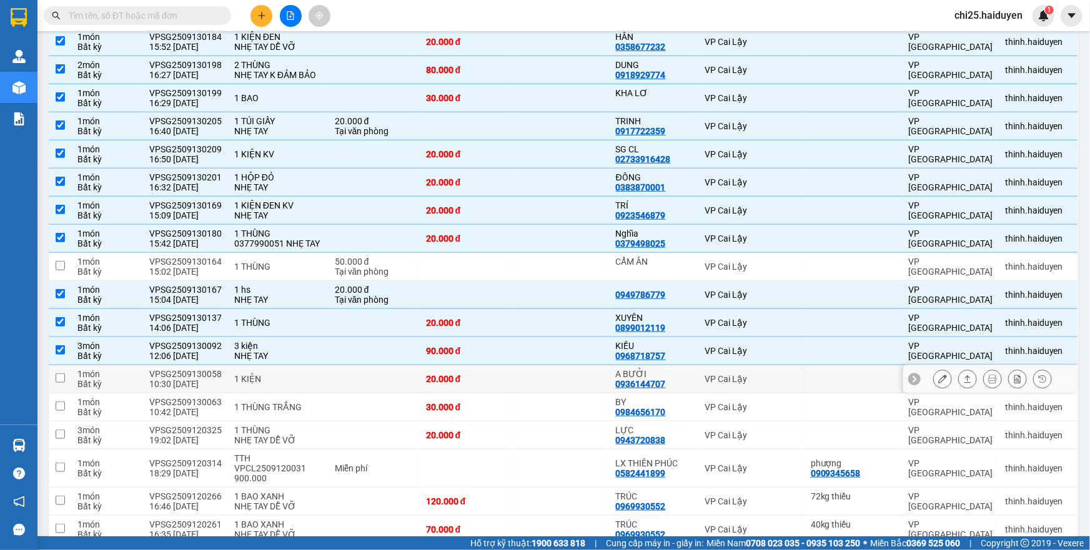
click at [517, 365] on td at bounding box center [562, 379] width 95 height 28
checkbox input "true"
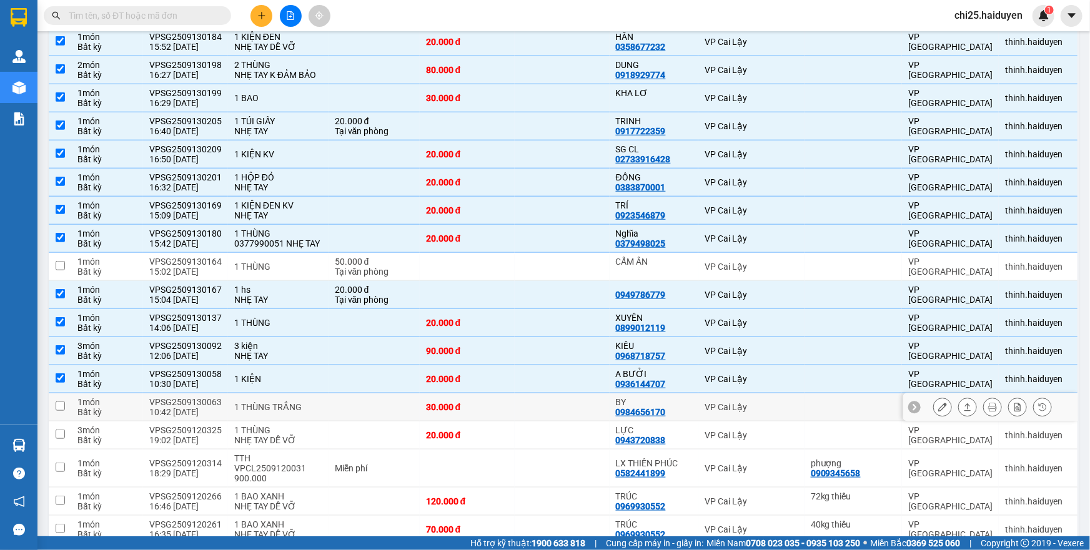
click at [515, 394] on td at bounding box center [562, 408] width 95 height 28
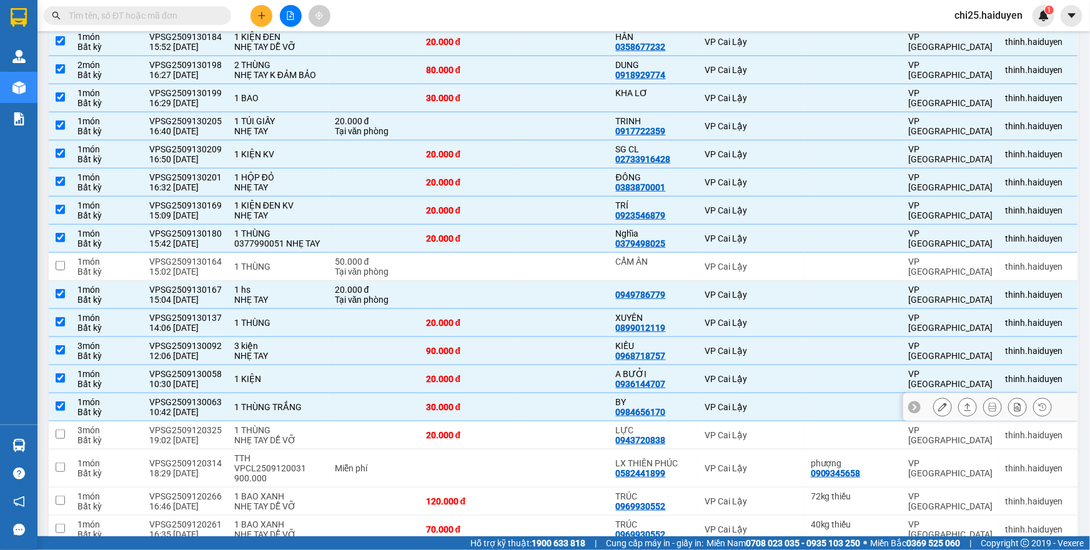
click at [515, 394] on td at bounding box center [562, 408] width 95 height 28
checkbox input "false"
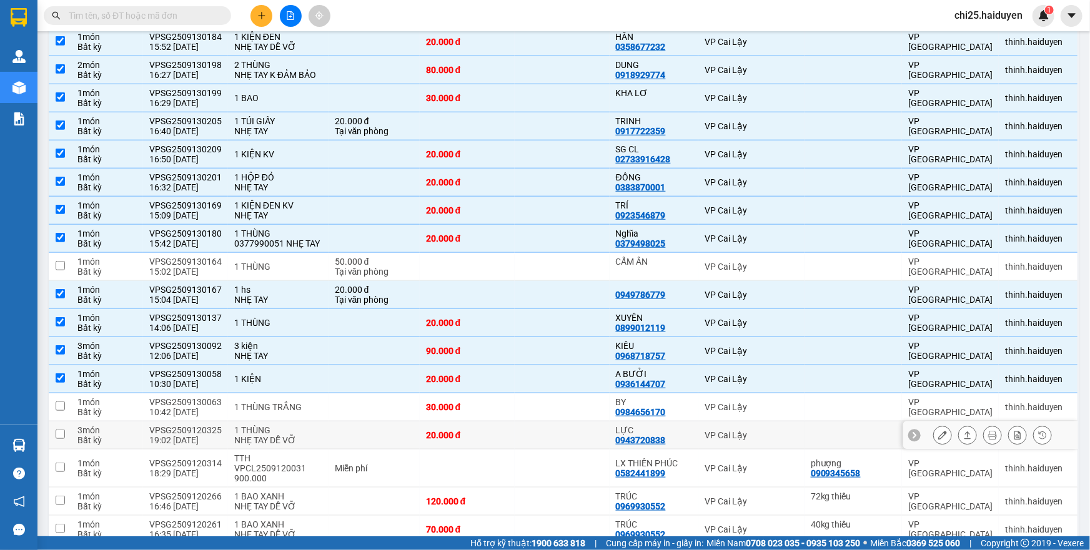
click at [513, 422] on td "20.000 đ" at bounding box center [467, 436] width 95 height 28
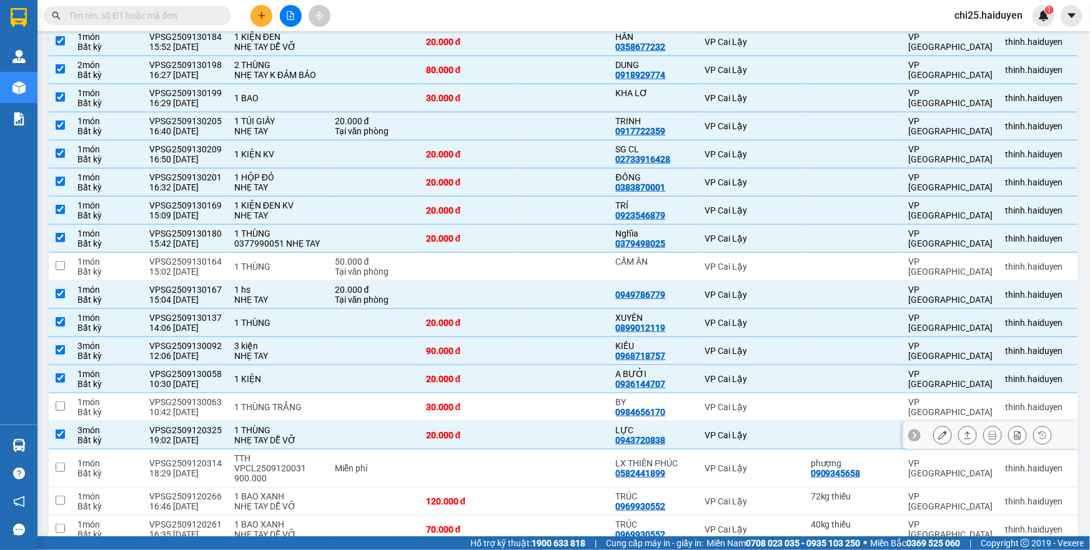
click at [513, 422] on td "20.000 đ" at bounding box center [467, 436] width 95 height 28
checkbox input "false"
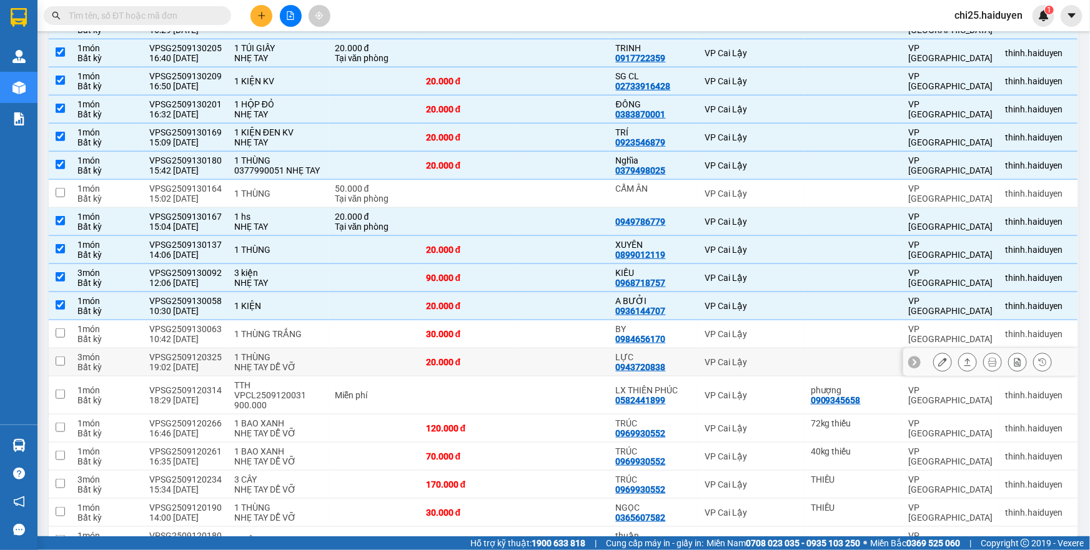
scroll to position [568, 0]
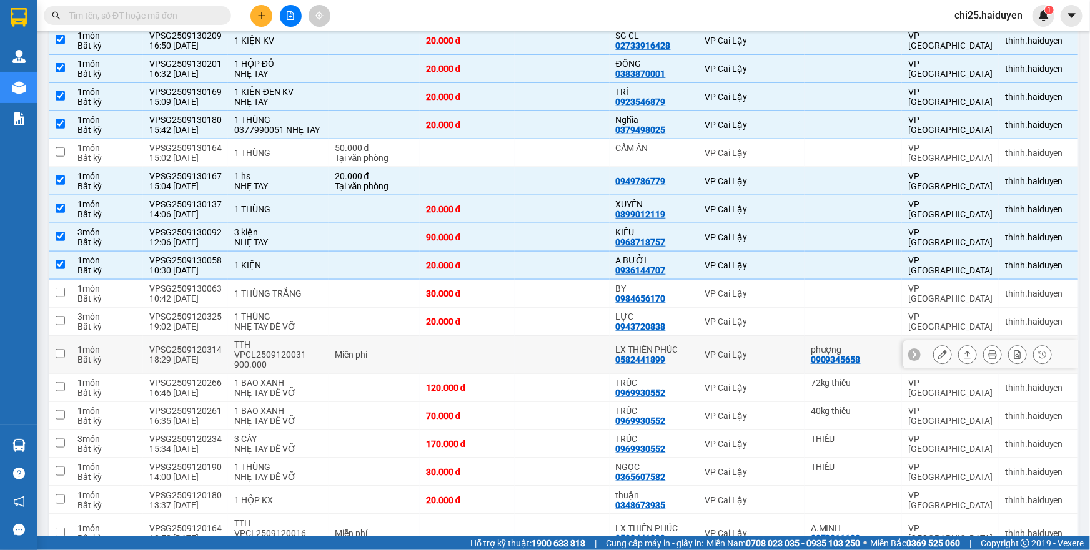
click at [515, 336] on td at bounding box center [562, 355] width 95 height 38
checkbox input "true"
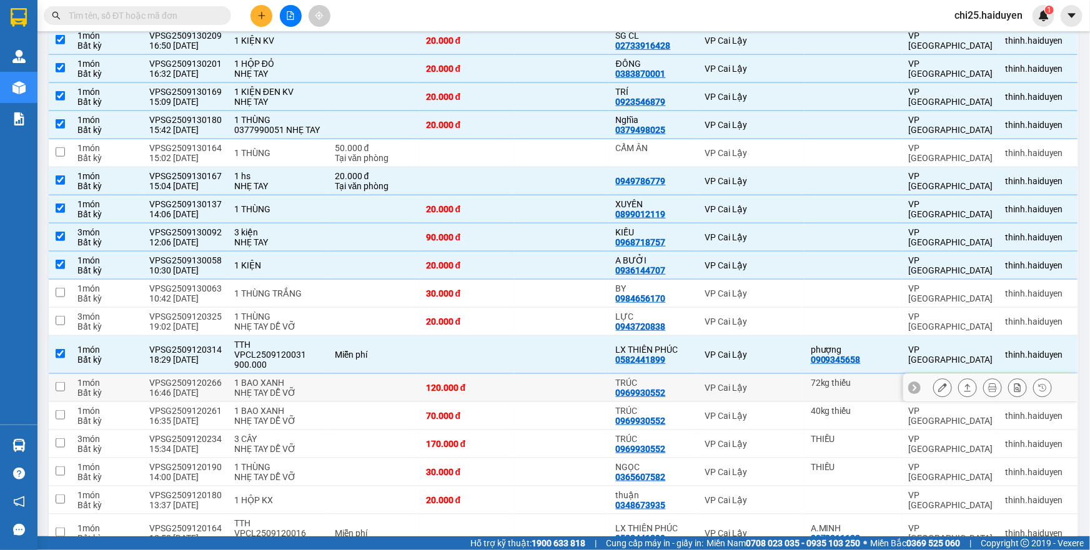
click at [513, 374] on td "120.000 đ" at bounding box center [467, 388] width 95 height 28
checkbox input "true"
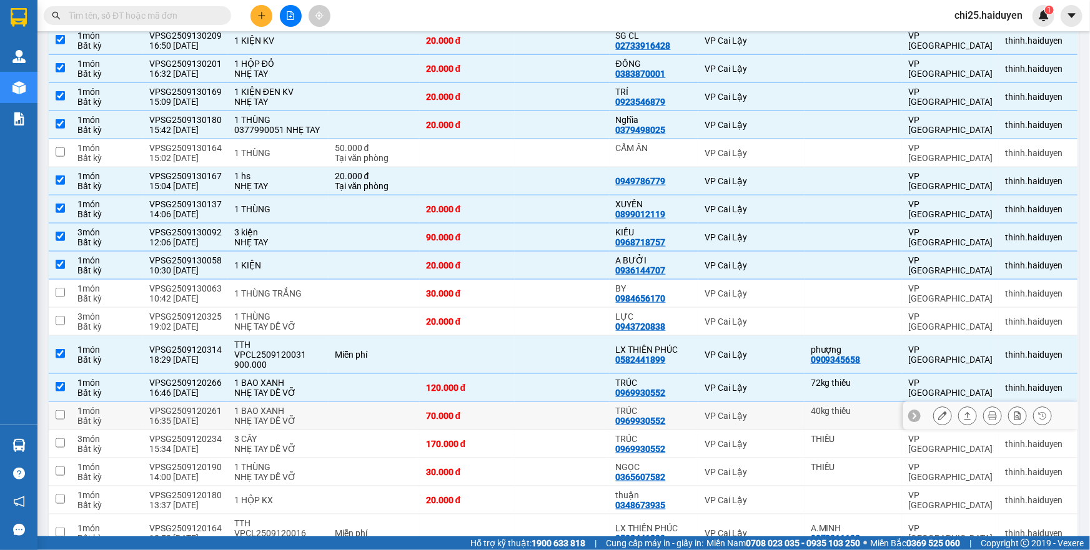
click at [510, 402] on td "70.000 đ" at bounding box center [467, 416] width 95 height 28
checkbox input "true"
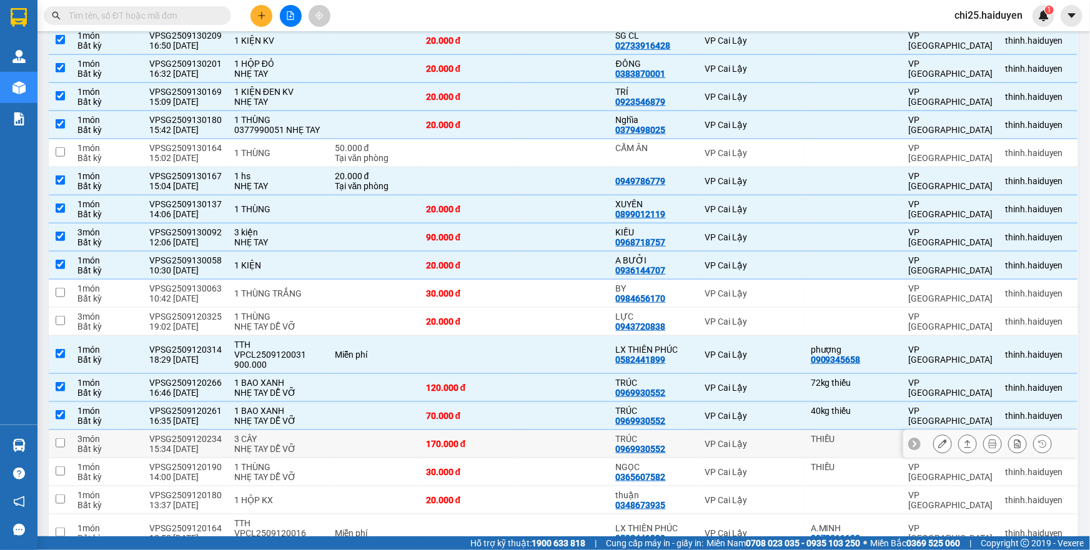
click at [508, 430] on td "170.000 đ" at bounding box center [467, 444] width 95 height 28
checkbox input "true"
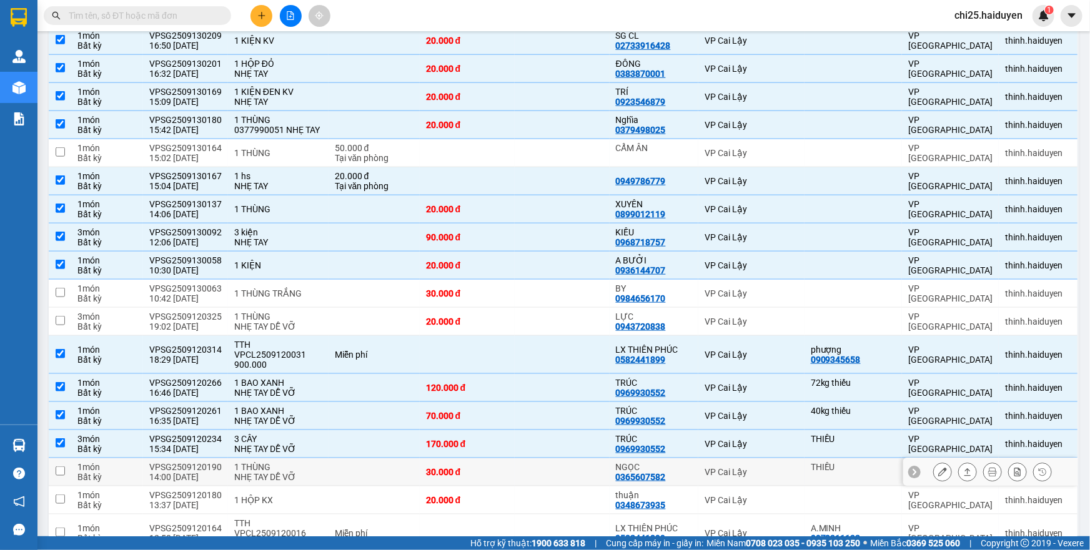
click at [507, 458] on td "30.000 đ" at bounding box center [467, 472] width 95 height 28
checkbox input "true"
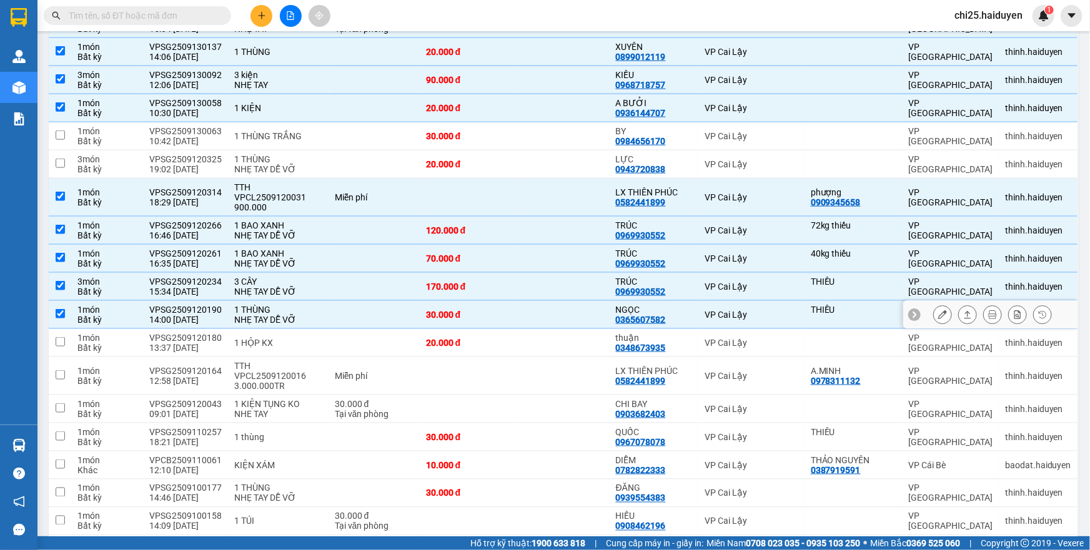
scroll to position [738, 0]
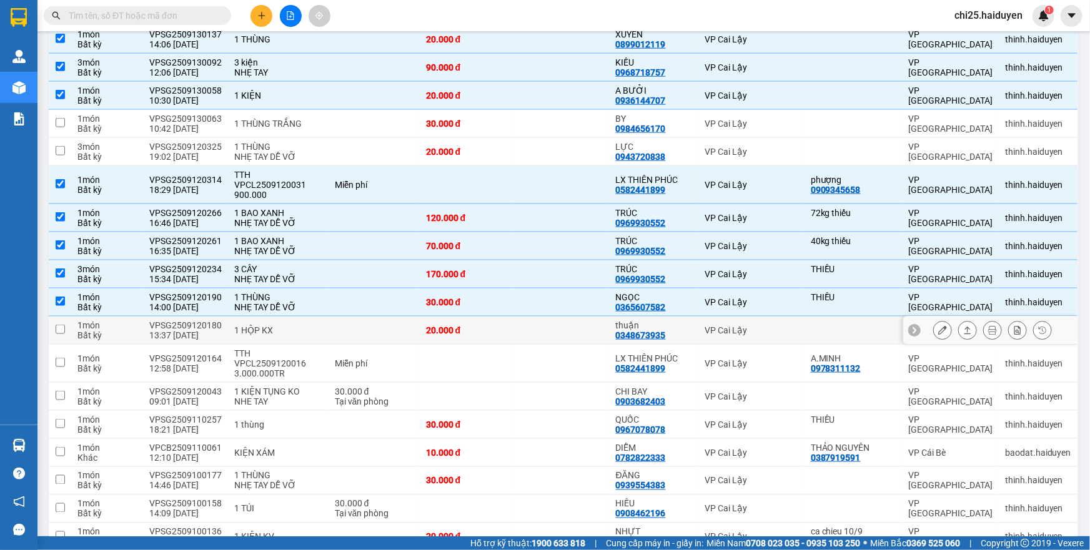
click at [523, 317] on td at bounding box center [562, 331] width 95 height 28
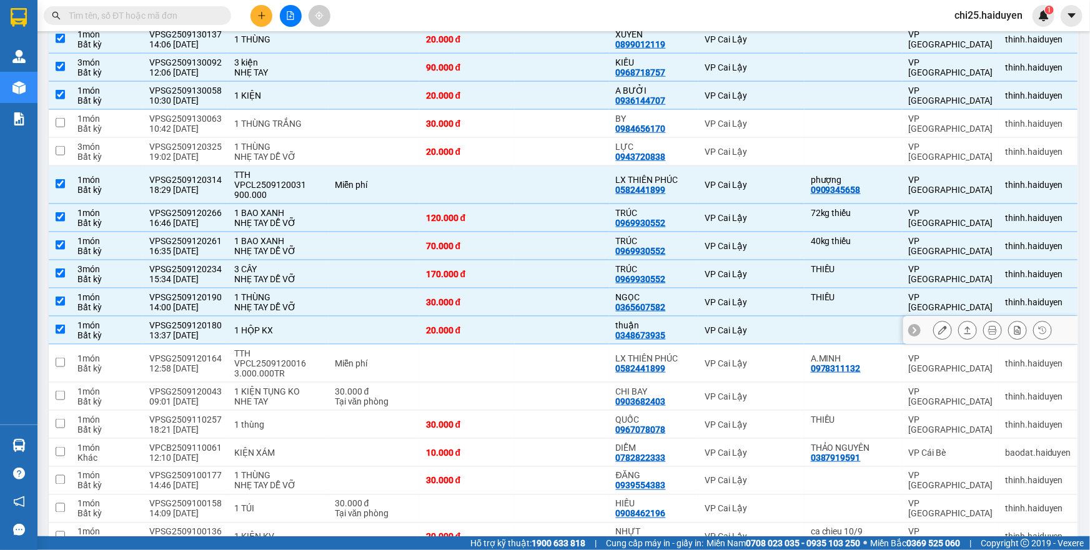
click at [479, 325] on div "20.000 đ" at bounding box center [467, 330] width 82 height 10
checkbox input "false"
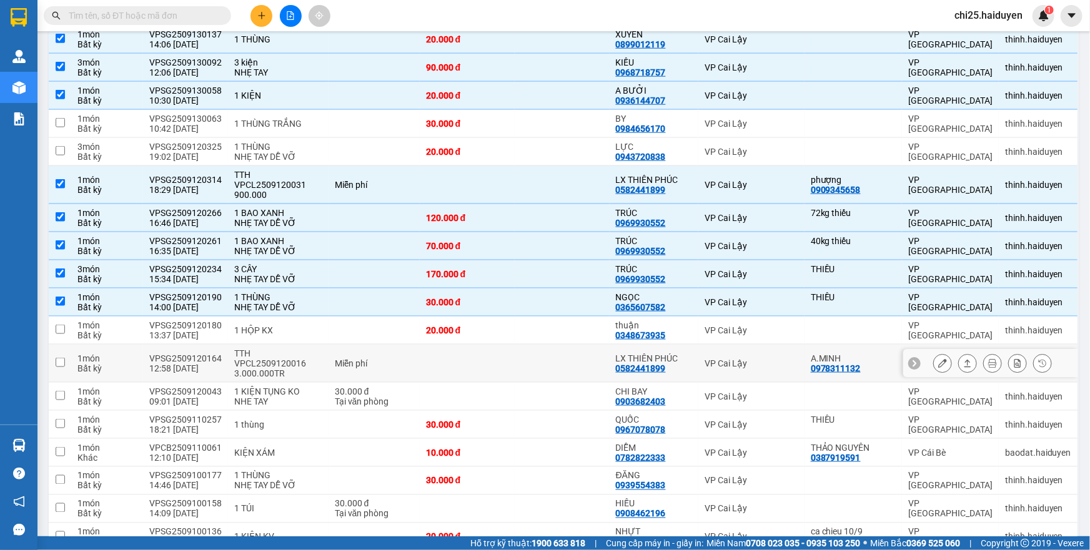
click at [480, 345] on td at bounding box center [467, 364] width 95 height 38
checkbox input "true"
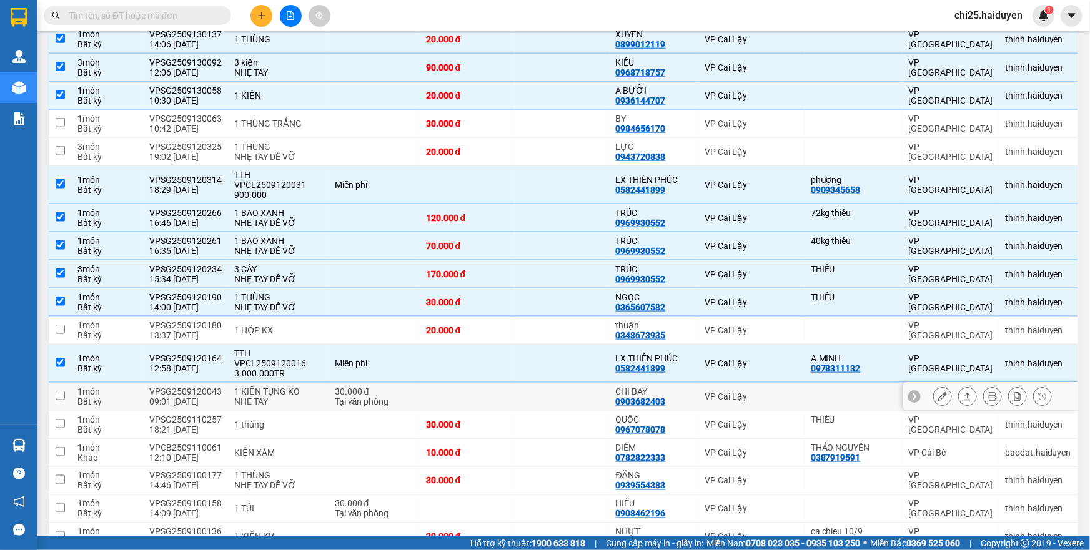
click at [480, 383] on td at bounding box center [467, 397] width 95 height 28
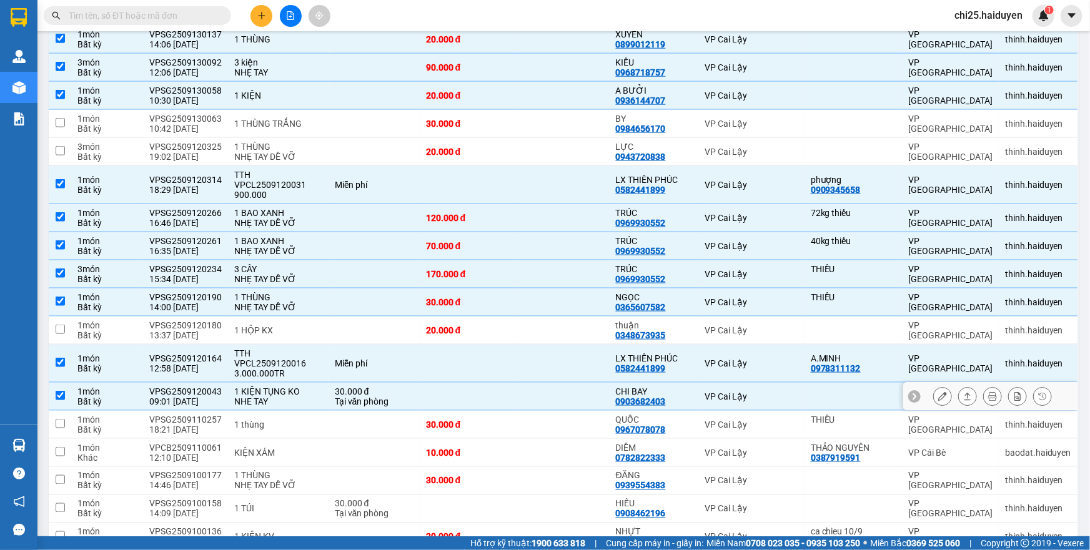
click at [480, 383] on td at bounding box center [467, 397] width 95 height 28
checkbox input "false"
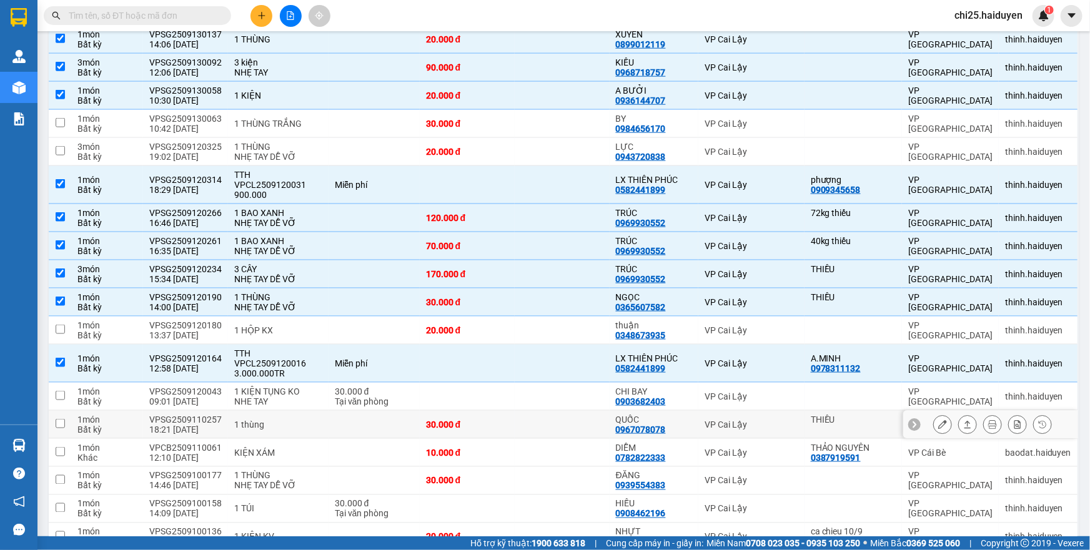
click at [481, 420] on div "30.000 đ" at bounding box center [467, 425] width 82 height 10
checkbox input "true"
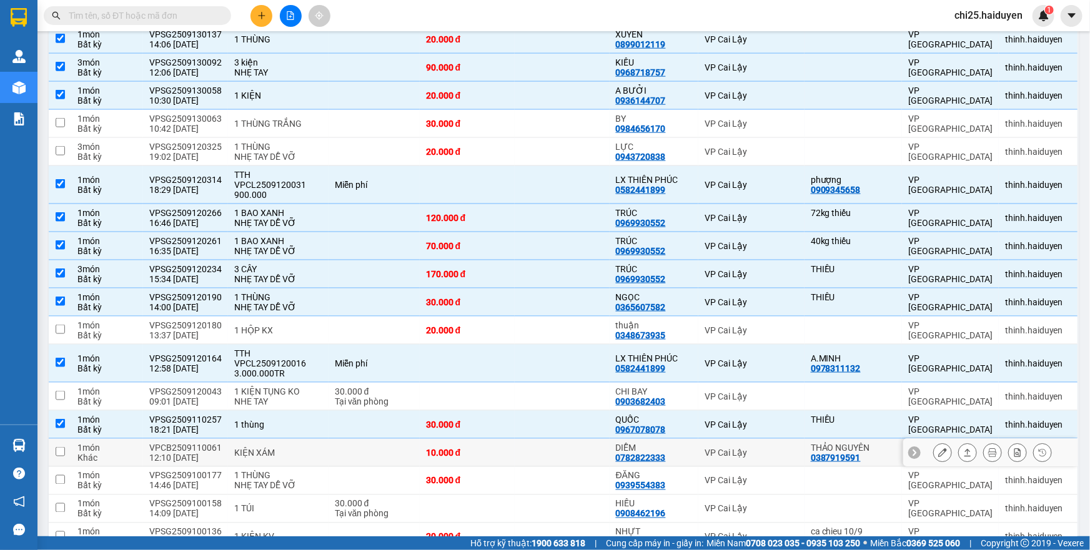
click at [481, 448] on div "10.000 đ" at bounding box center [467, 453] width 82 height 10
checkbox input "true"
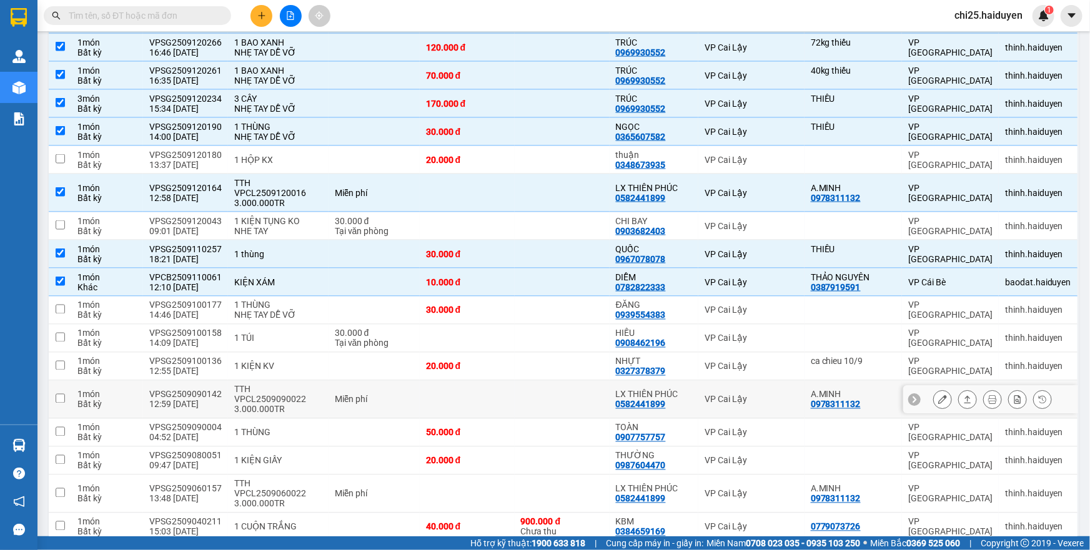
scroll to position [965, 0]
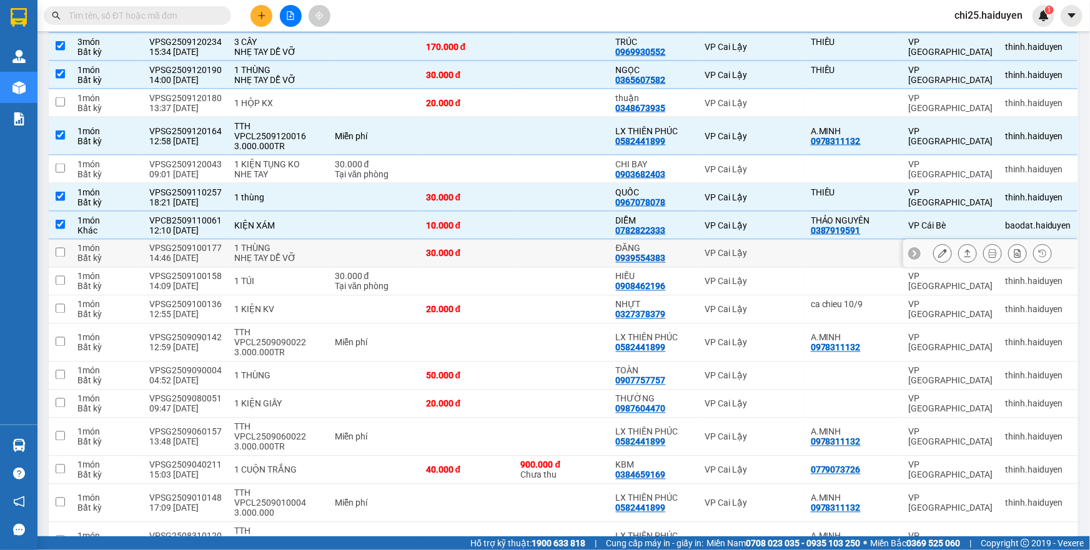
click at [508, 249] on div "30.000 đ" at bounding box center [467, 254] width 82 height 10
checkbox input "true"
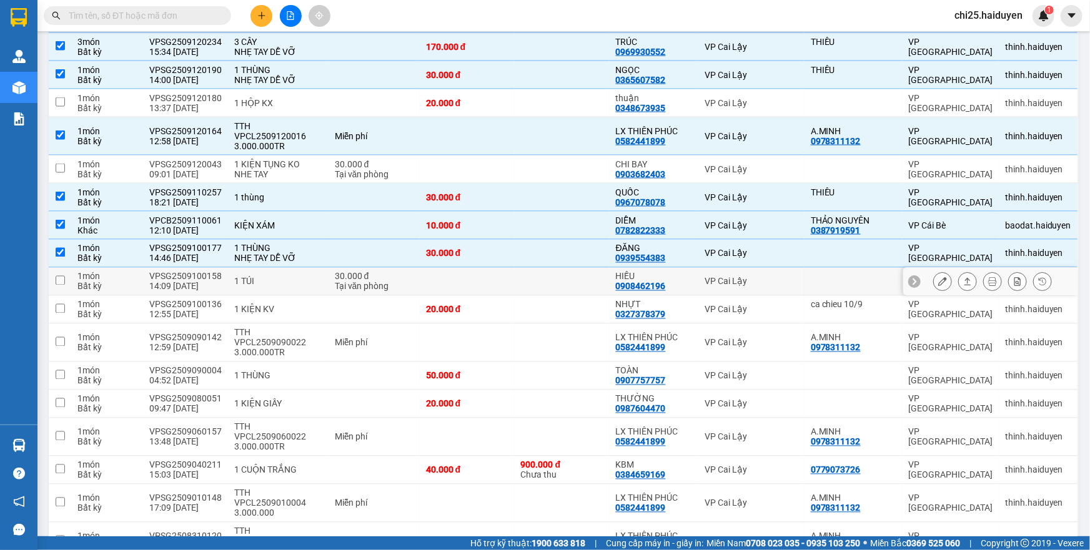
click at [592, 268] on td at bounding box center [562, 282] width 95 height 28
checkbox input "true"
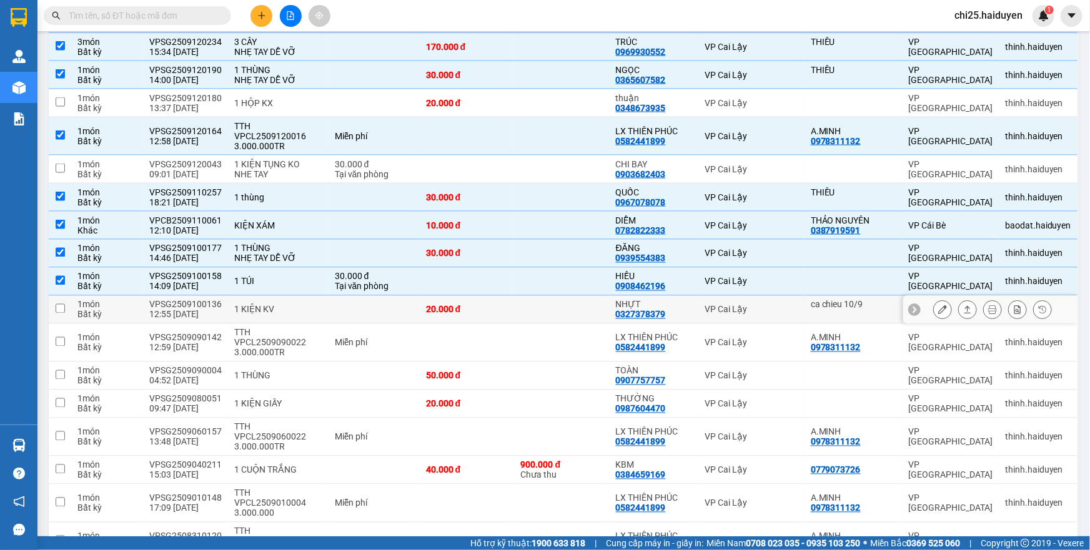
click at [573, 296] on td at bounding box center [562, 310] width 95 height 28
checkbox input "true"
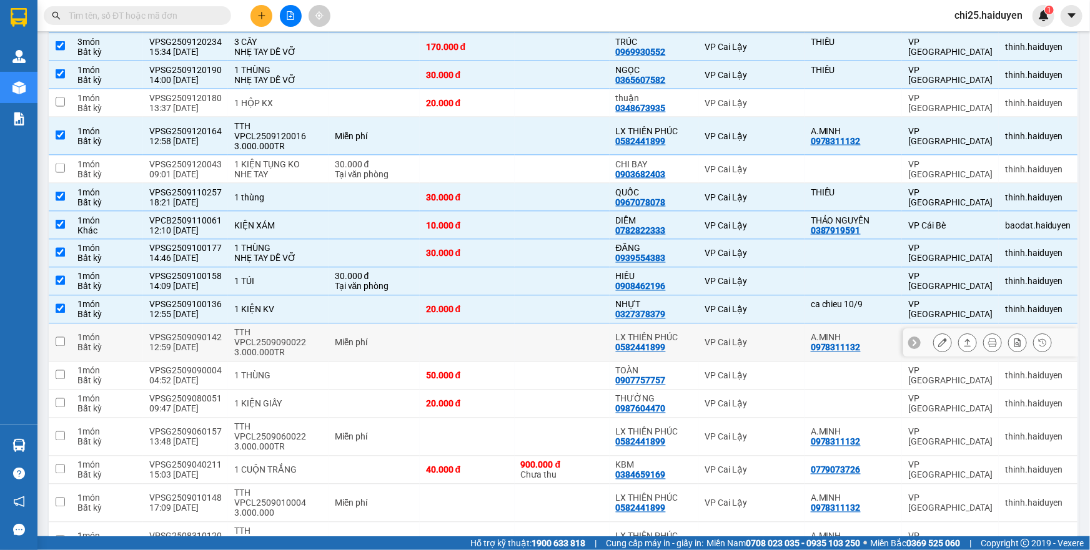
click at [565, 324] on td at bounding box center [562, 343] width 95 height 38
checkbox input "true"
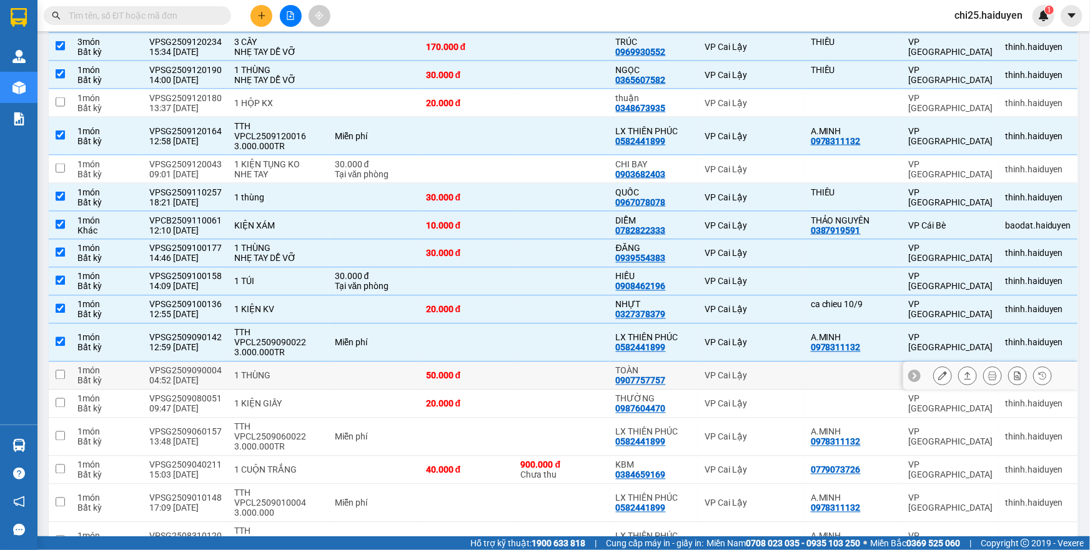
click at [560, 362] on td at bounding box center [562, 376] width 95 height 28
checkbox input "true"
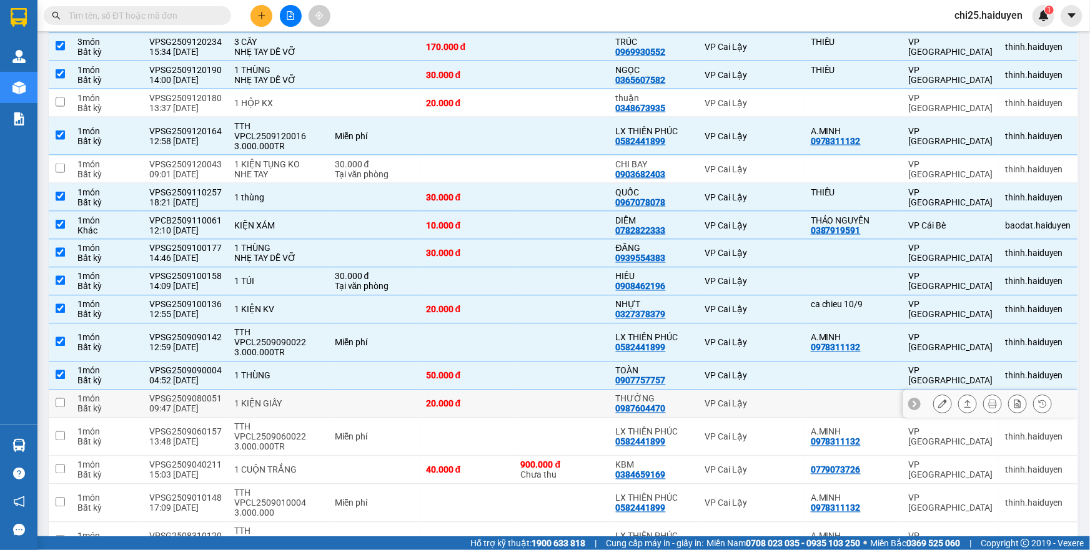
click at [550, 390] on td at bounding box center [562, 404] width 95 height 28
checkbox input "true"
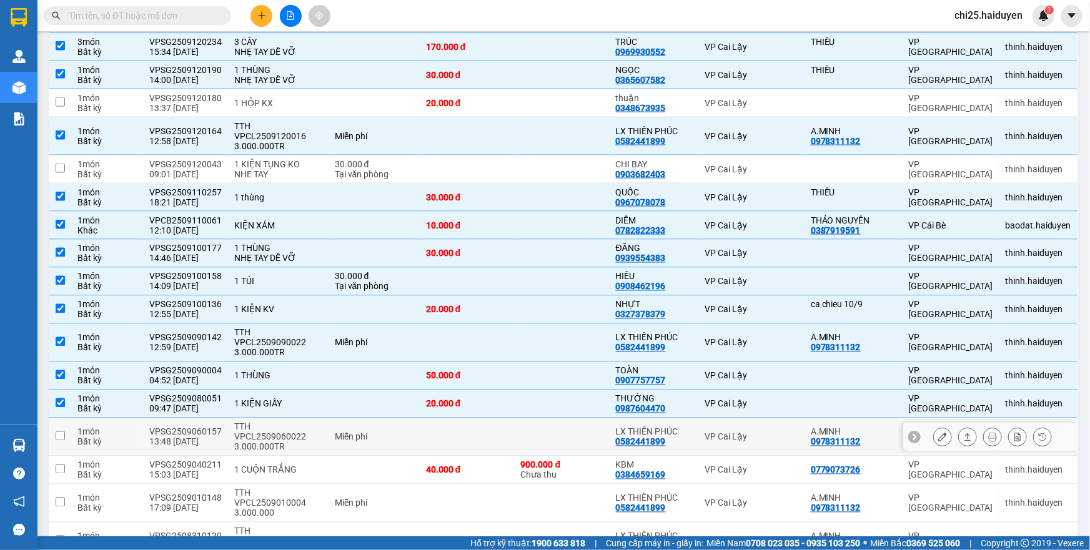
click at [567, 418] on td at bounding box center [562, 437] width 95 height 38
checkbox input "true"
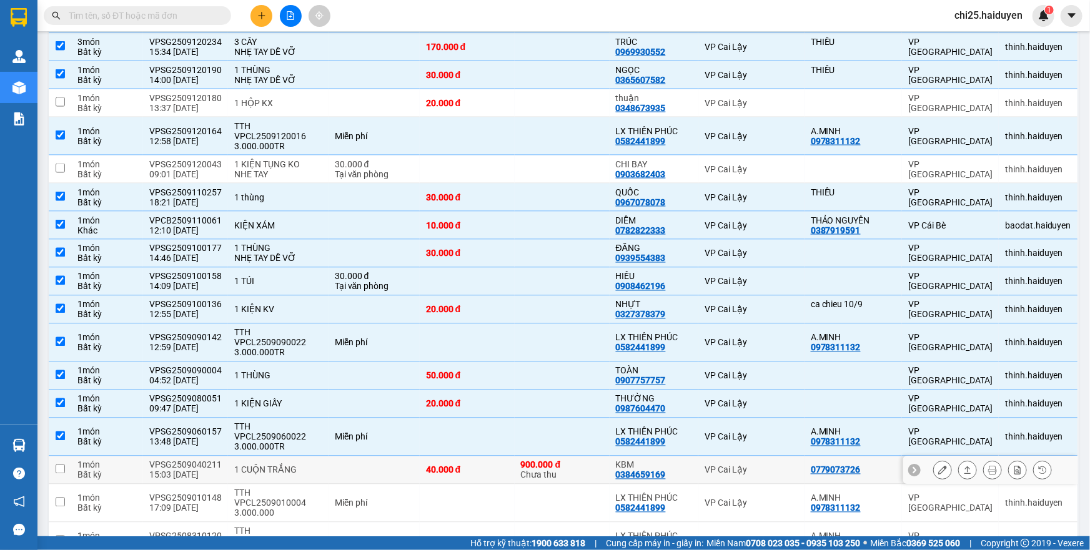
click at [577, 460] on div "900.000 đ Chưa thu" at bounding box center [562, 470] width 82 height 20
checkbox input "true"
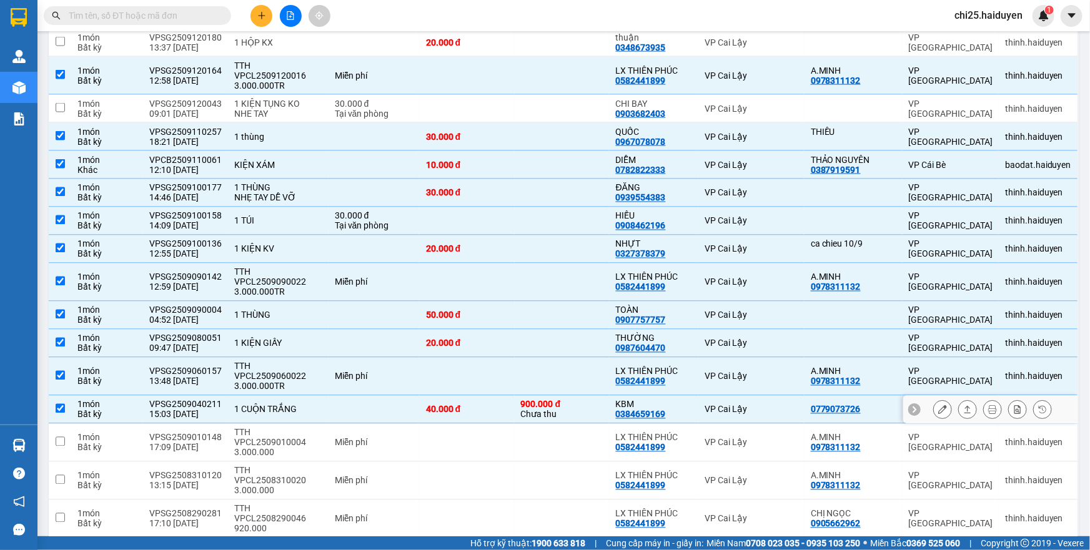
scroll to position [1079, 0]
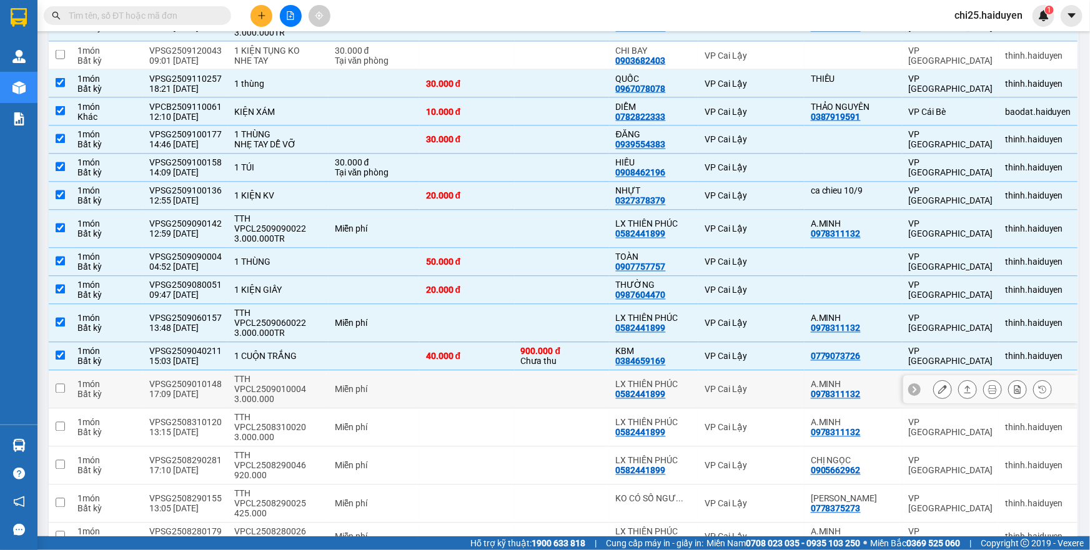
click at [601, 371] on td at bounding box center [562, 390] width 95 height 38
checkbox input "true"
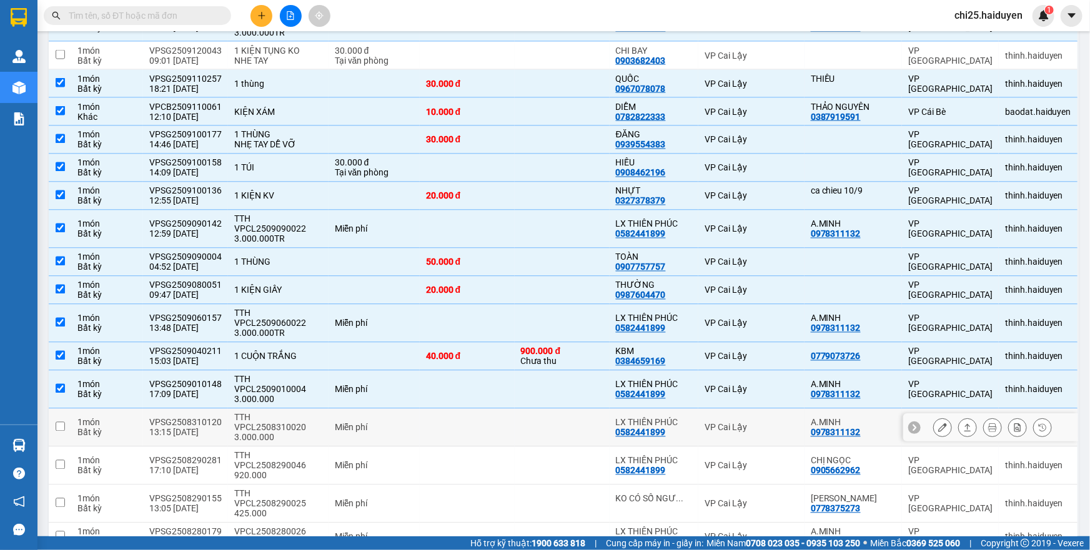
click at [592, 409] on td at bounding box center [562, 428] width 95 height 38
checkbox input "true"
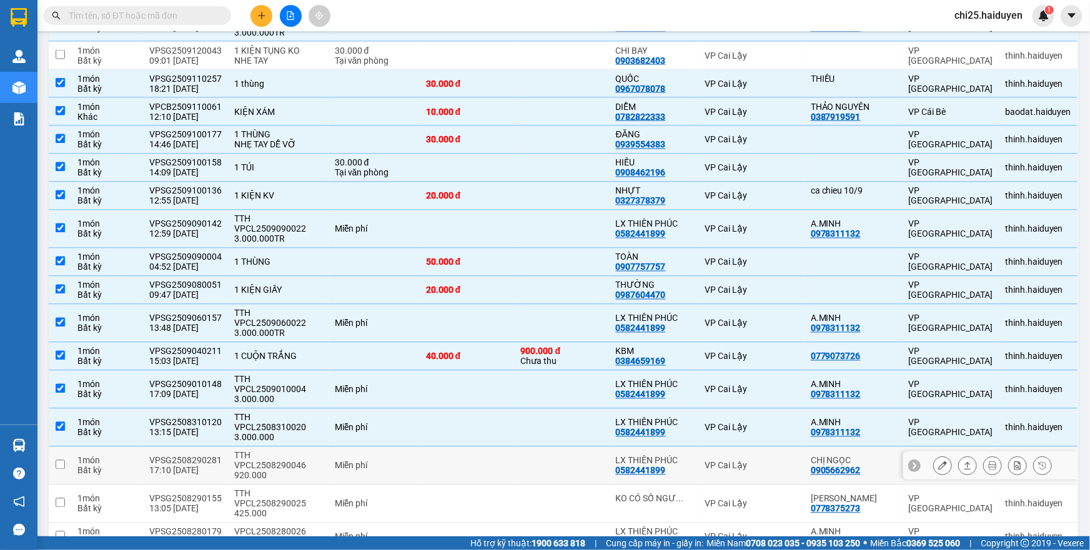
drag, startPoint x: 579, startPoint y: 381, endPoint x: 575, endPoint y: 403, distance: 22.3
click at [579, 447] on td at bounding box center [562, 466] width 95 height 38
checkbox input "true"
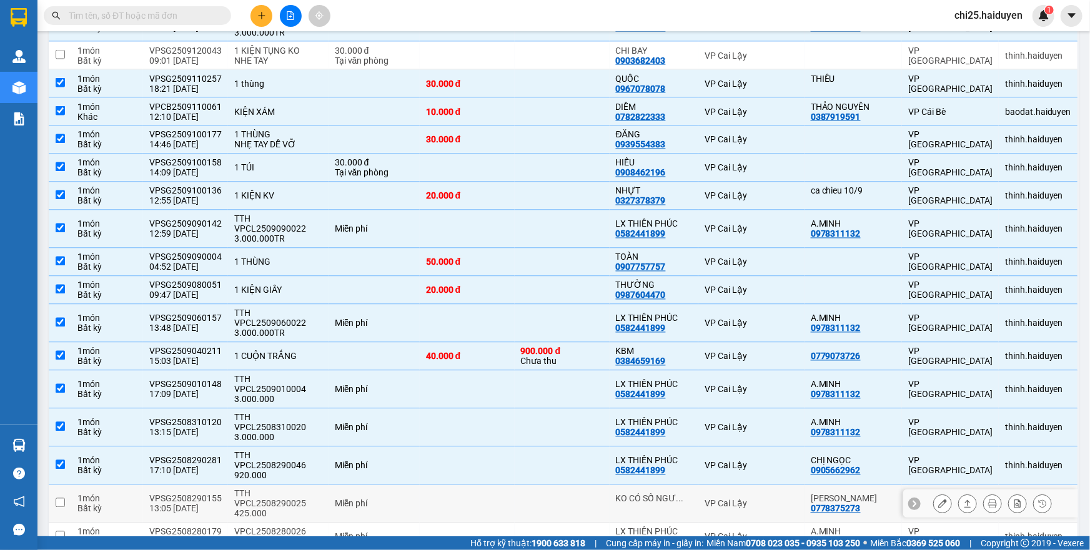
click at [573, 485] on td at bounding box center [562, 504] width 95 height 38
checkbox input "true"
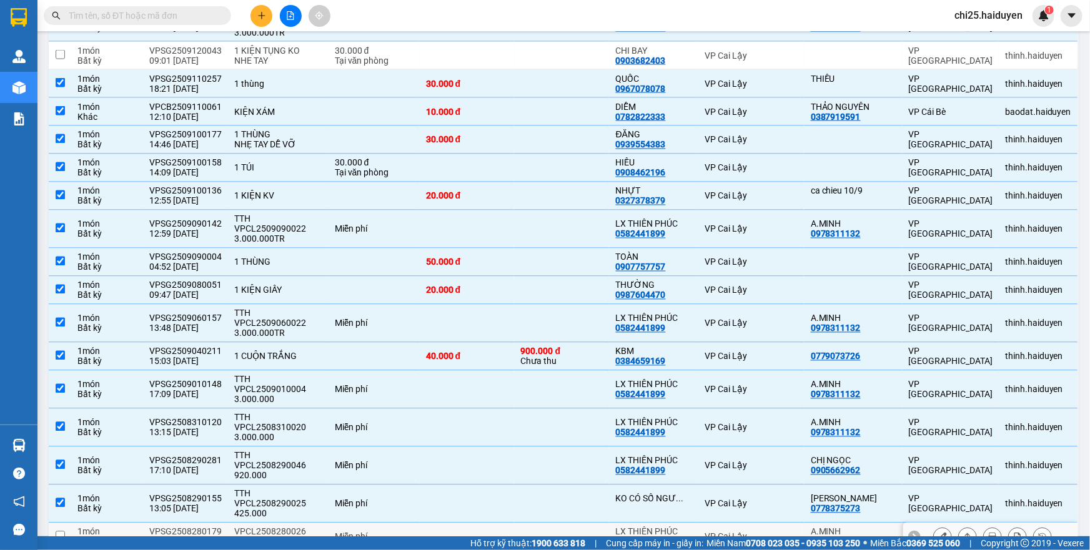
click at [569, 523] on td at bounding box center [562, 537] width 95 height 28
checkbox input "true"
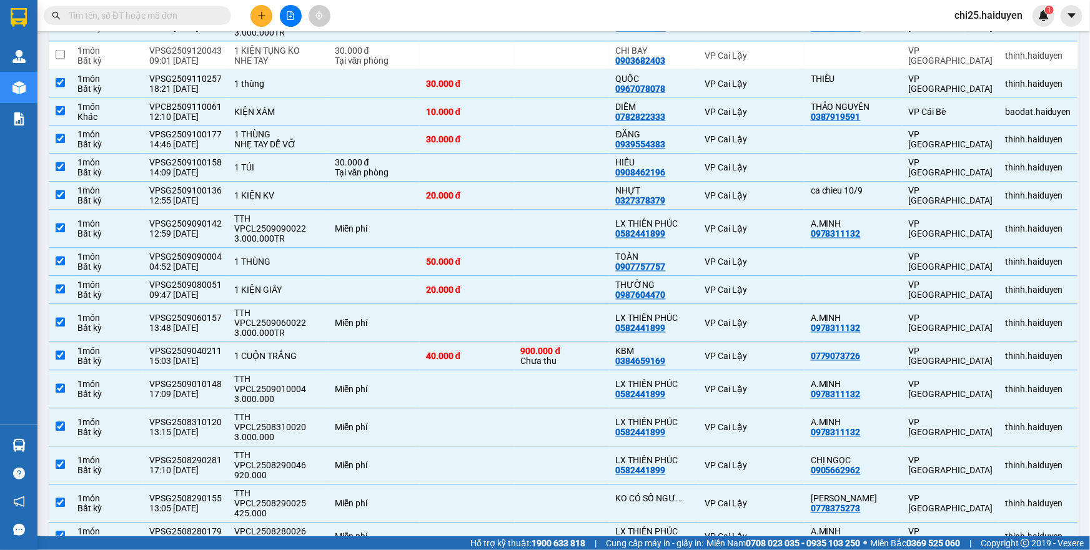
checkbox input "true"
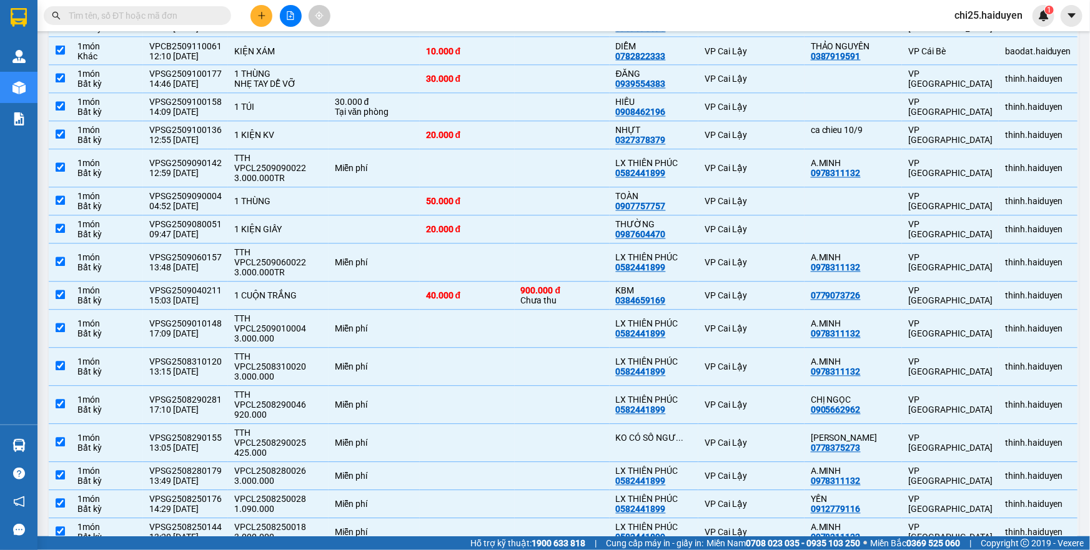
scroll to position [1265, 0]
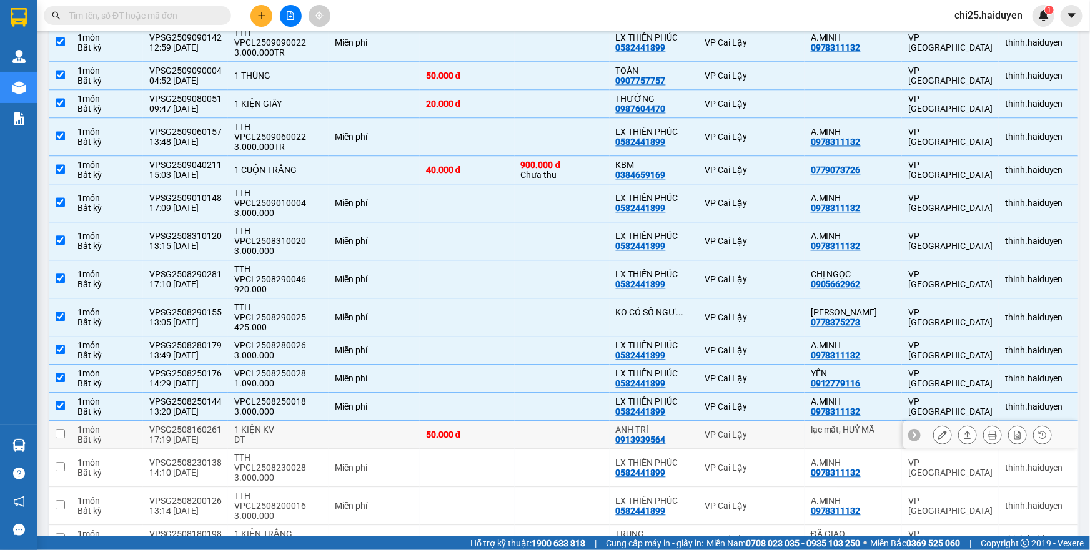
click at [570, 421] on td at bounding box center [562, 435] width 95 height 28
checkbox input "true"
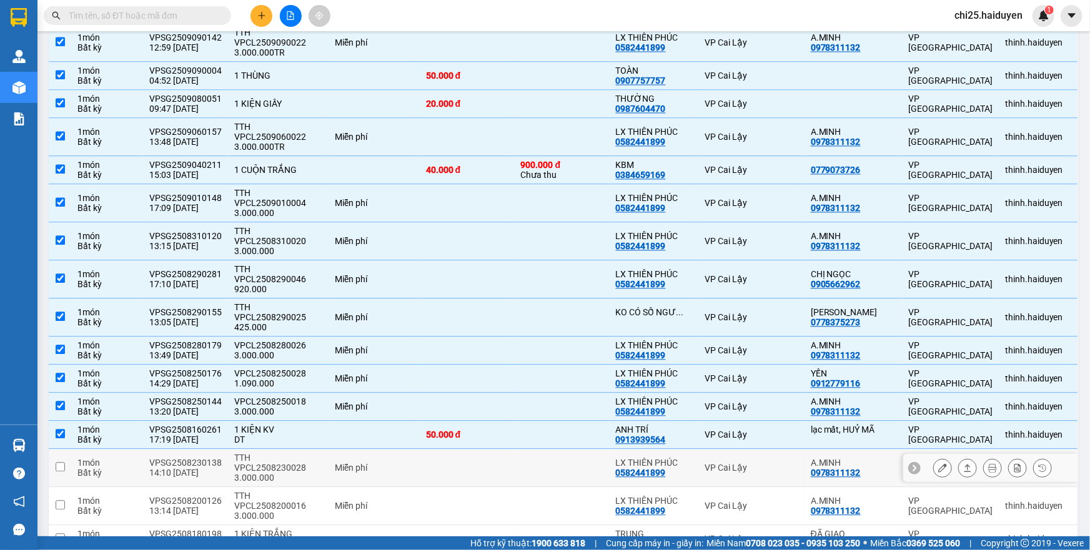
click at [560, 449] on td at bounding box center [562, 468] width 95 height 38
checkbox input "true"
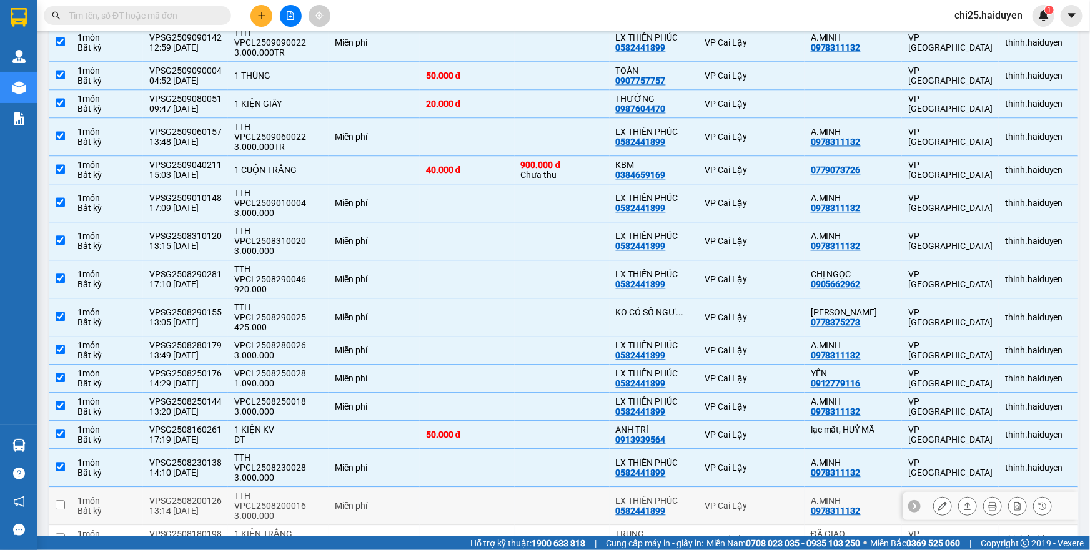
click at [555, 487] on td at bounding box center [562, 506] width 95 height 38
checkbox input "true"
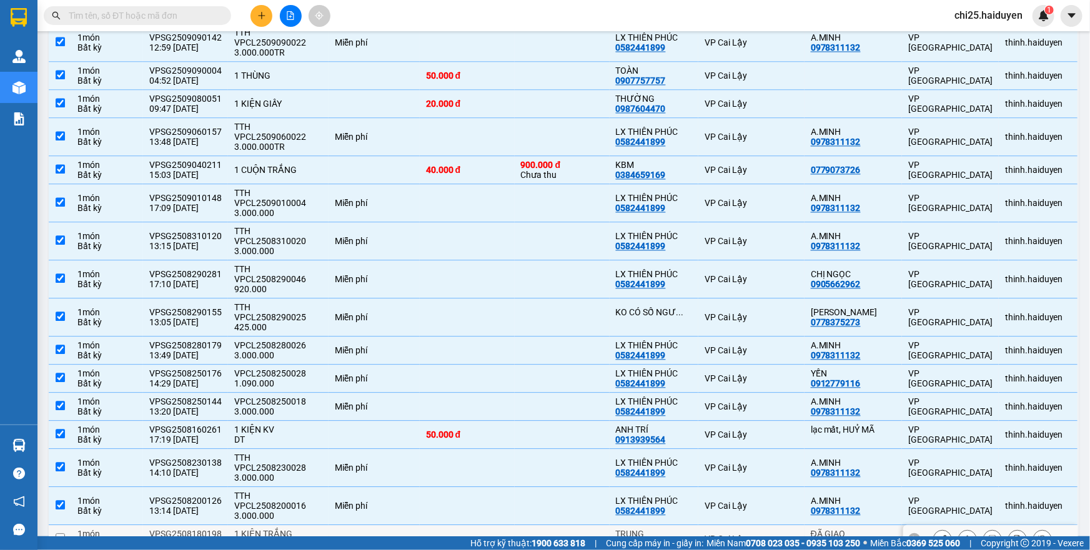
click at [552, 525] on td at bounding box center [562, 539] width 95 height 28
checkbox input "true"
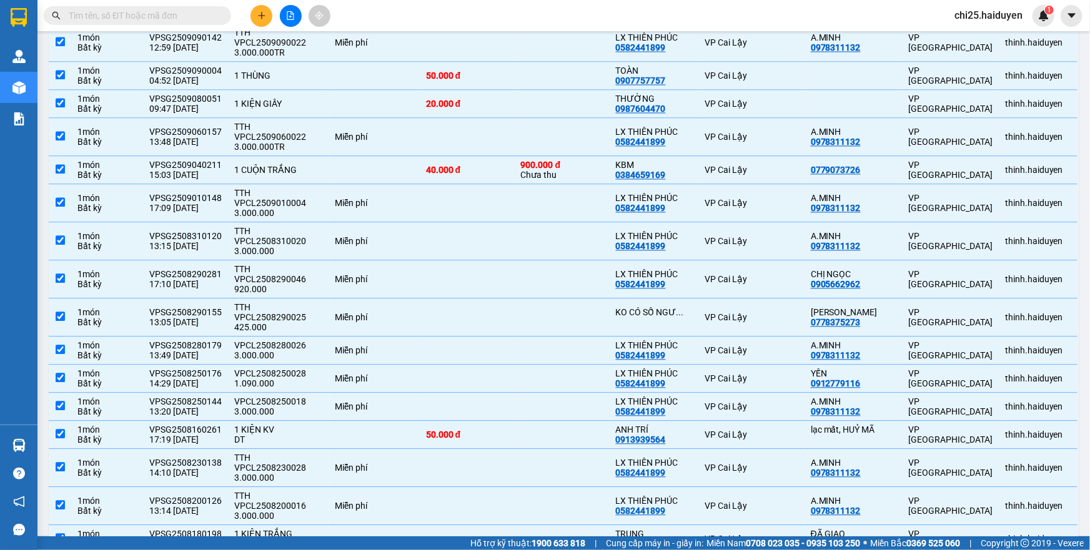
checkbox input "true"
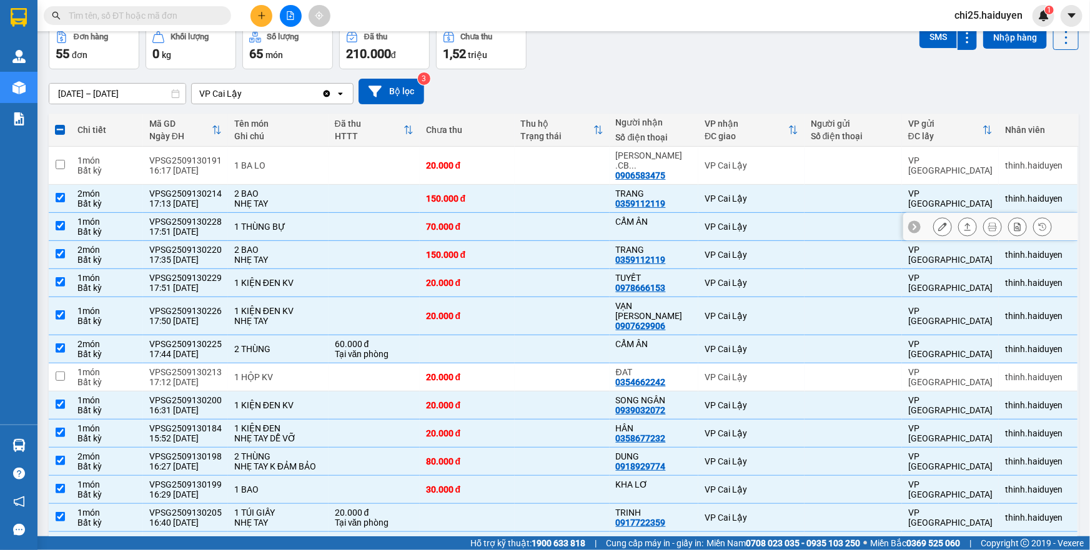
scroll to position [113, 0]
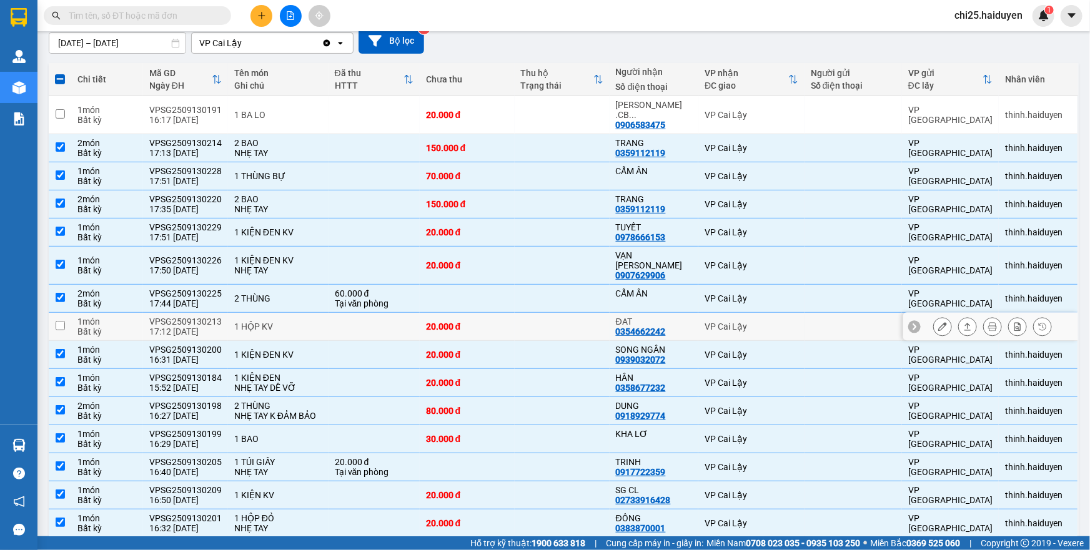
click at [510, 313] on td "20.000 đ" at bounding box center [467, 327] width 95 height 28
checkbox input "true"
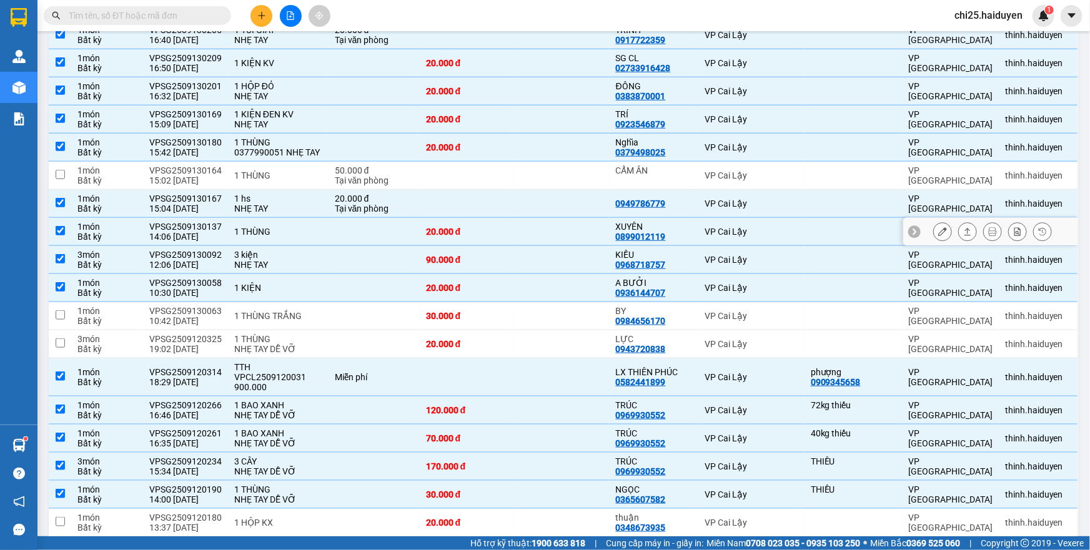
scroll to position [568, 0]
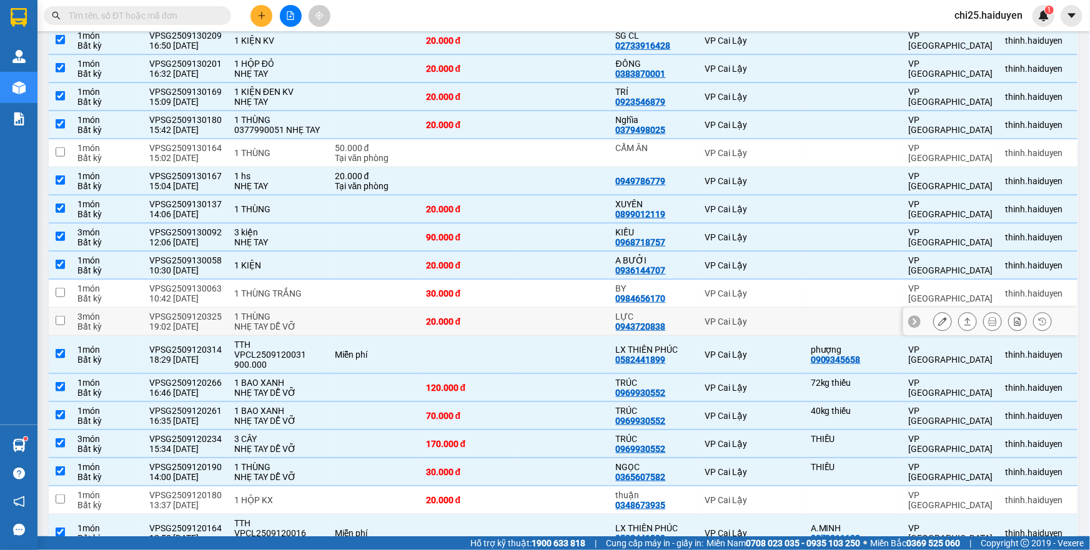
click at [505, 317] on div "20.000 đ" at bounding box center [467, 322] width 82 height 10
checkbox input "true"
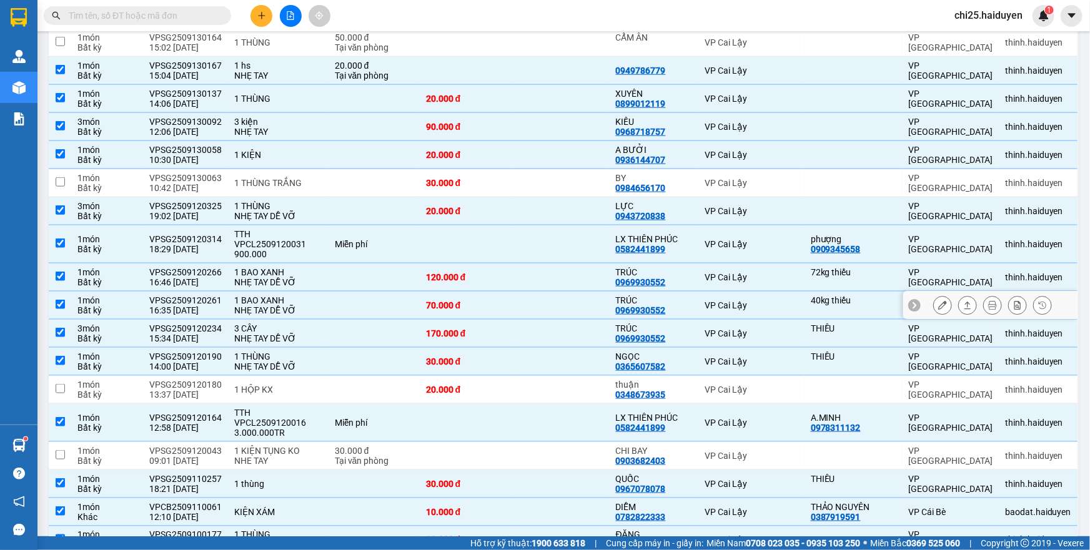
scroll to position [681, 0]
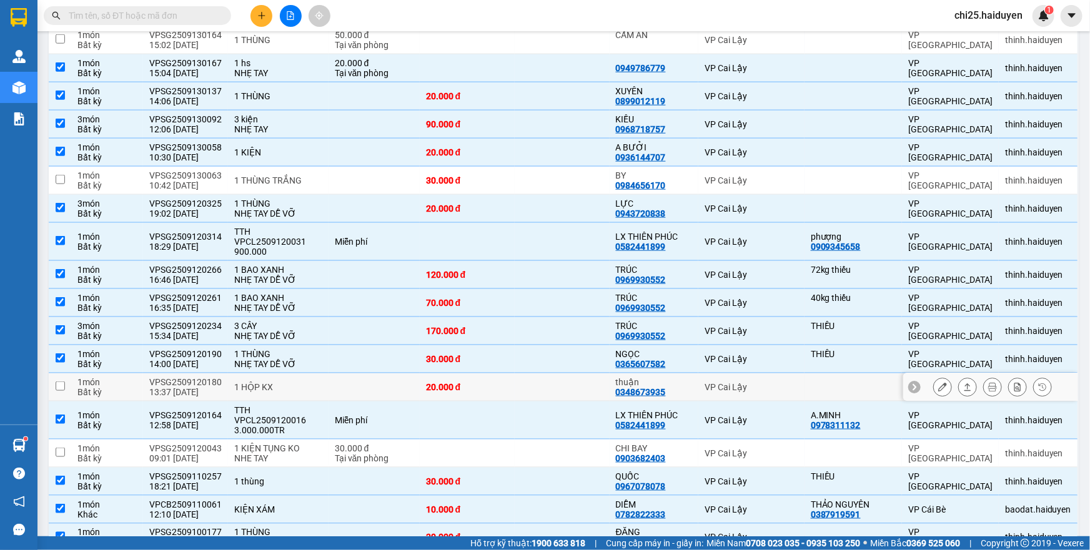
click at [493, 382] on div "20.000 đ" at bounding box center [467, 387] width 82 height 10
checkbox input "true"
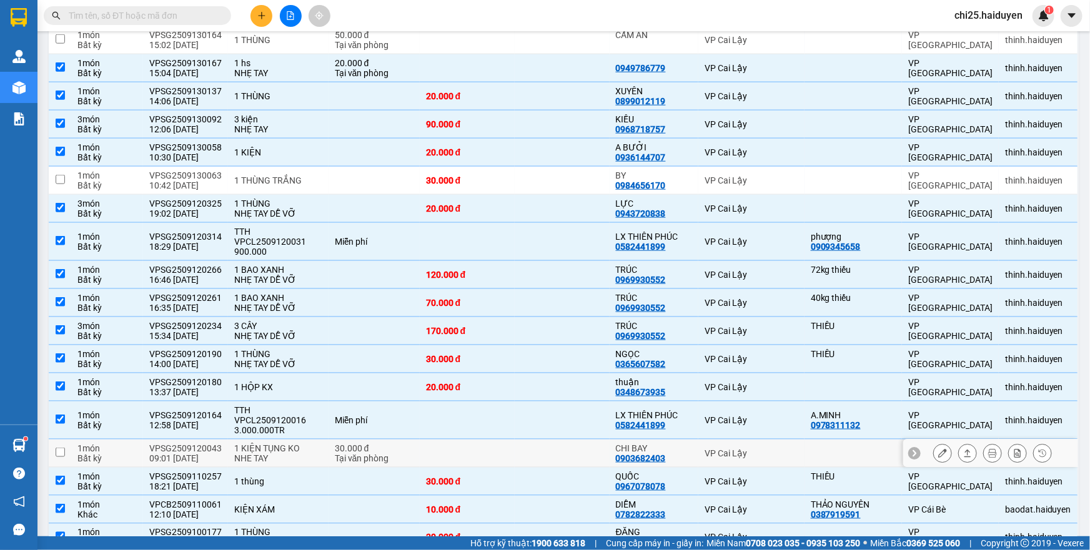
click at [375, 443] on div "30.000 đ" at bounding box center [374, 448] width 79 height 10
checkbox input "true"
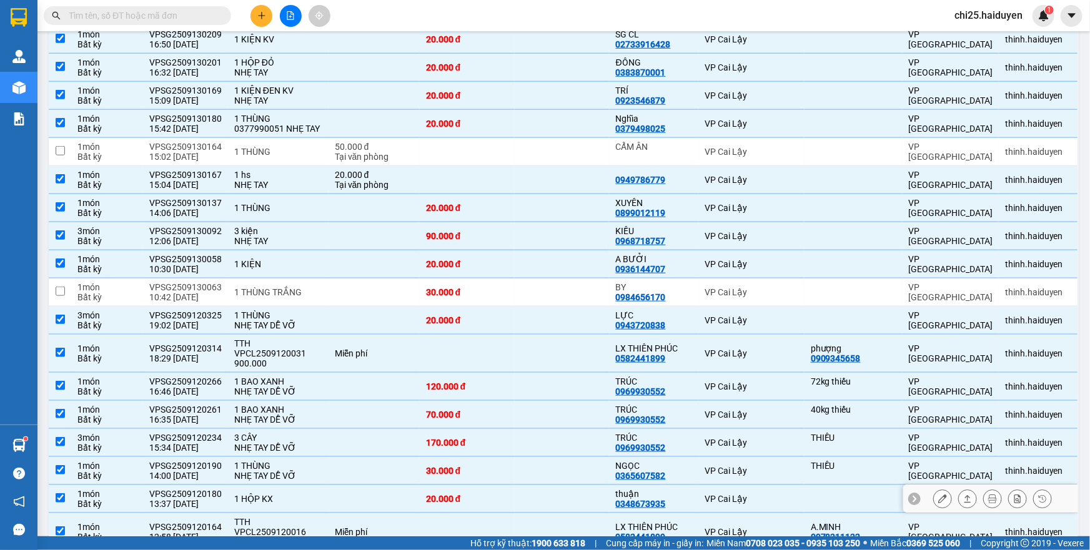
scroll to position [568, 0]
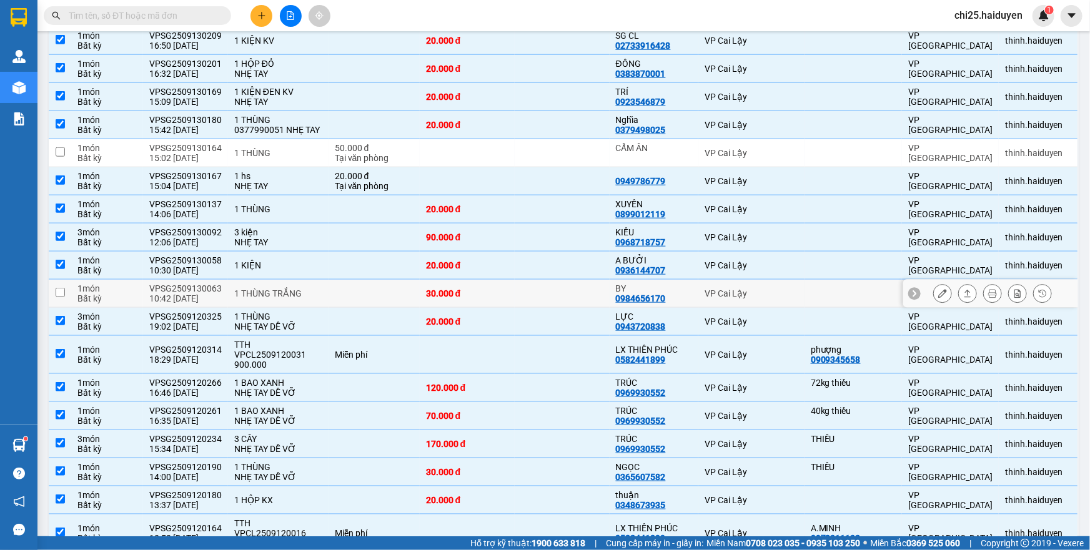
click at [470, 289] on div "30.000 đ" at bounding box center [467, 294] width 82 height 10
checkbox input "true"
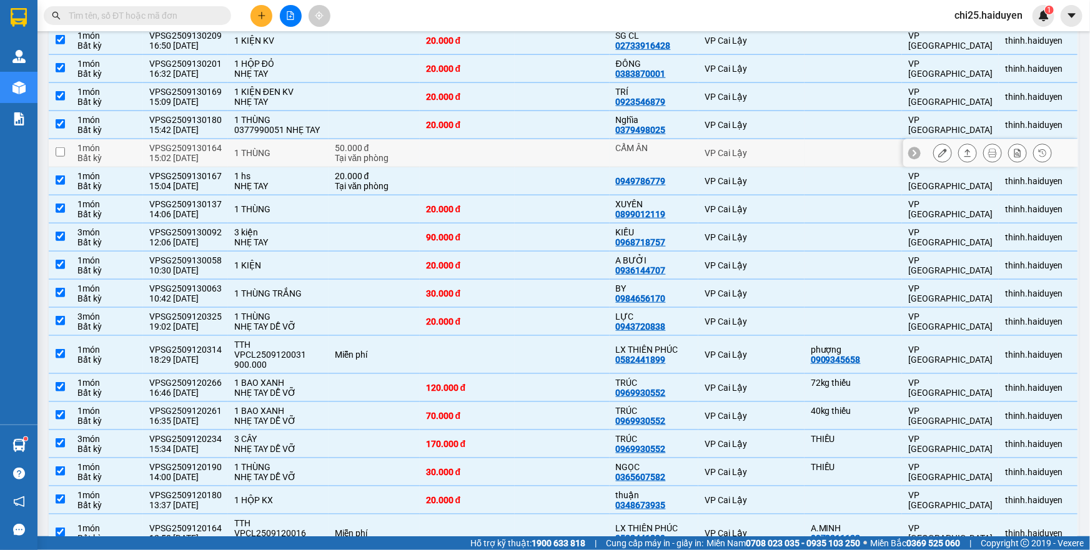
click at [510, 139] on td at bounding box center [467, 153] width 95 height 28
checkbox input "true"
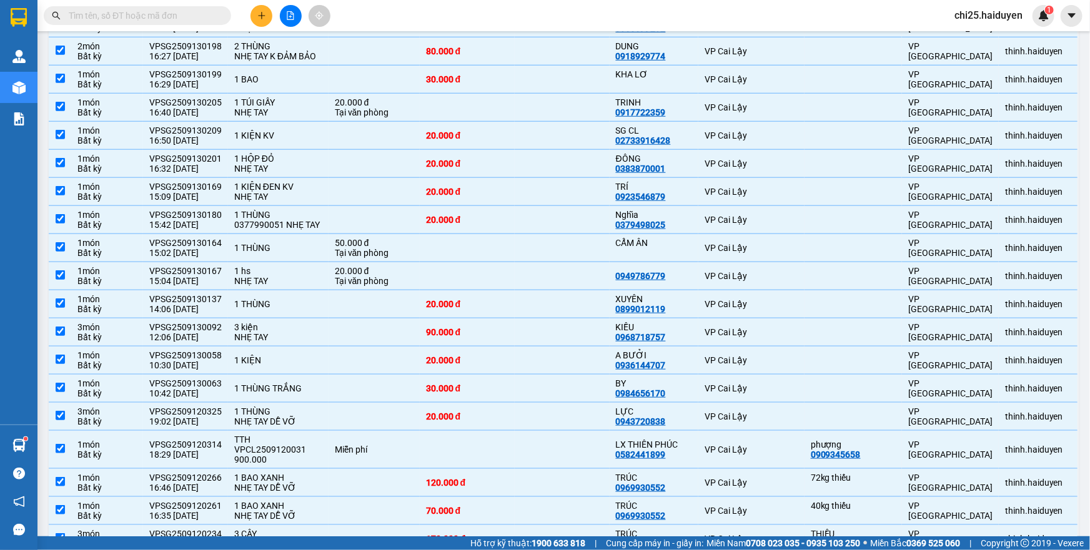
scroll to position [625, 0]
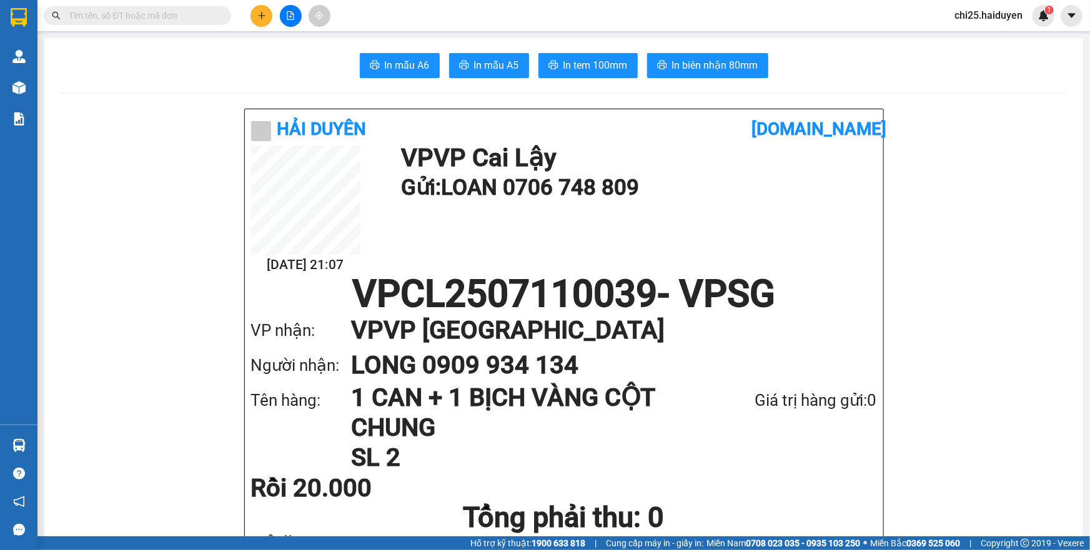
click at [186, 24] on span at bounding box center [137, 15] width 187 height 19
click at [196, 13] on input "text" at bounding box center [142, 16] width 147 height 14
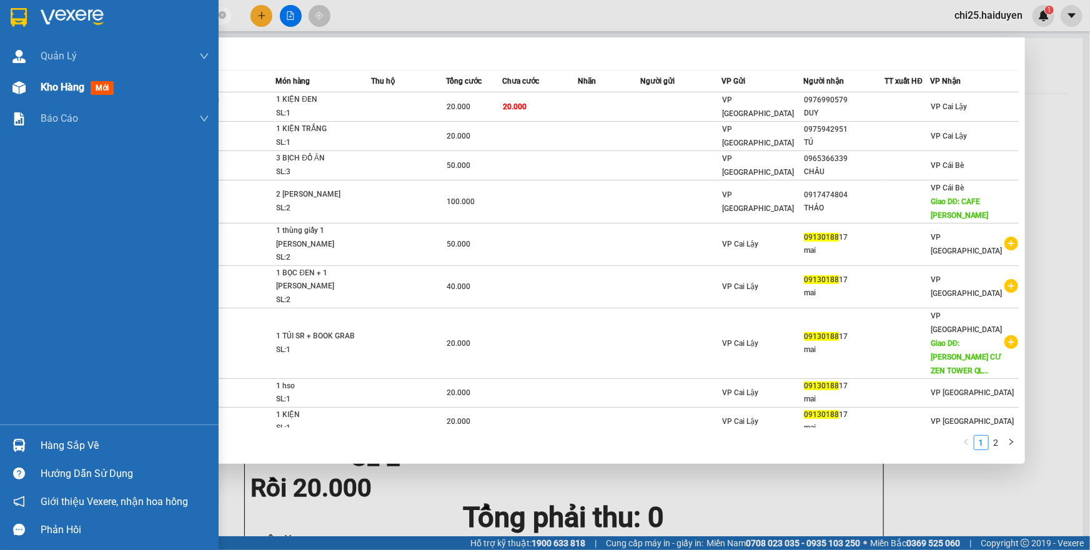
type input "09130188"
click at [69, 82] on span "Kho hàng" at bounding box center [63, 87] width 44 height 12
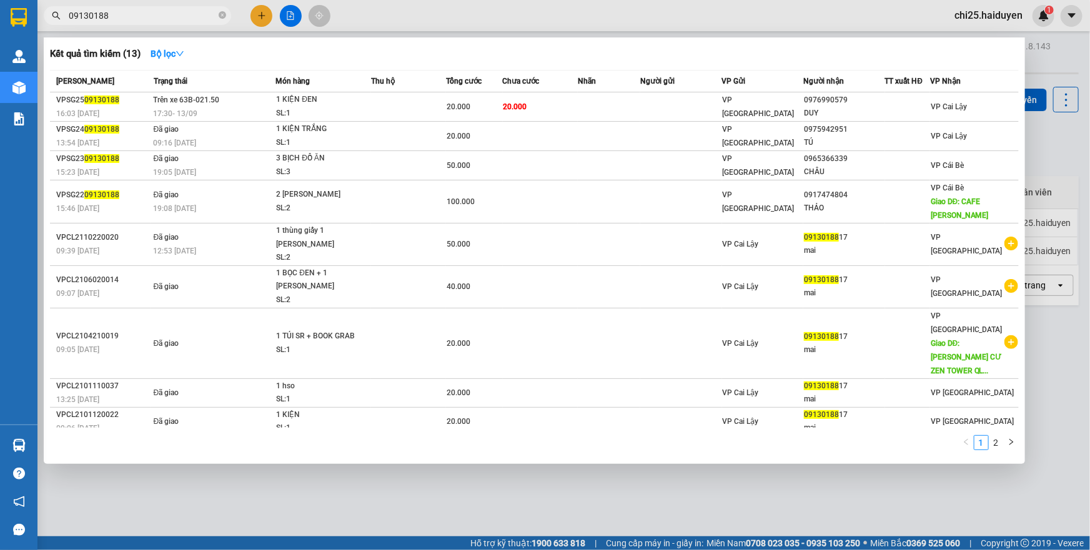
click at [308, 493] on div at bounding box center [545, 275] width 1090 height 550
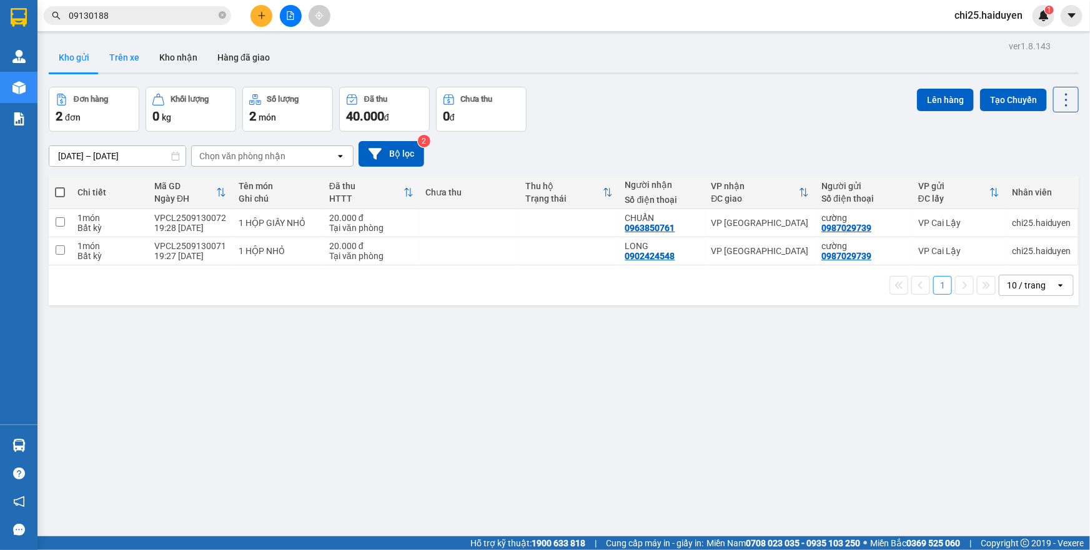
click at [130, 51] on button "Trên xe" at bounding box center [124, 57] width 50 height 30
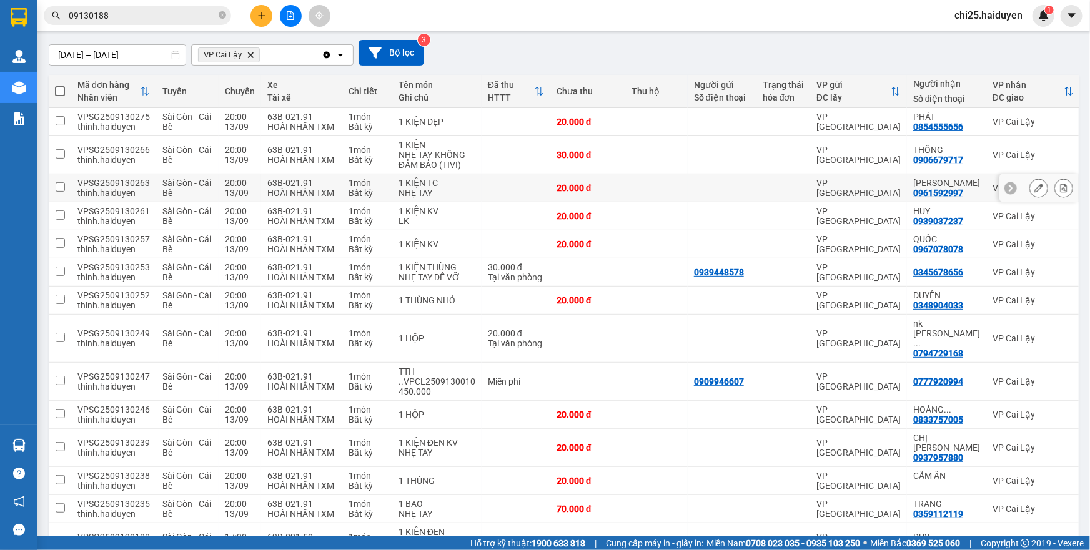
scroll to position [179, 0]
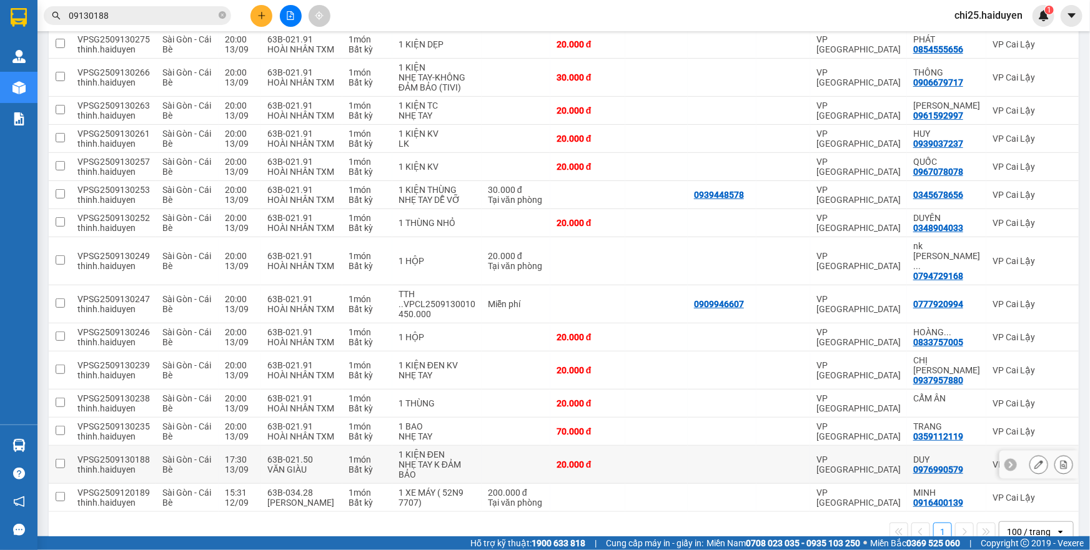
click at [657, 446] on td at bounding box center [656, 465] width 62 height 38
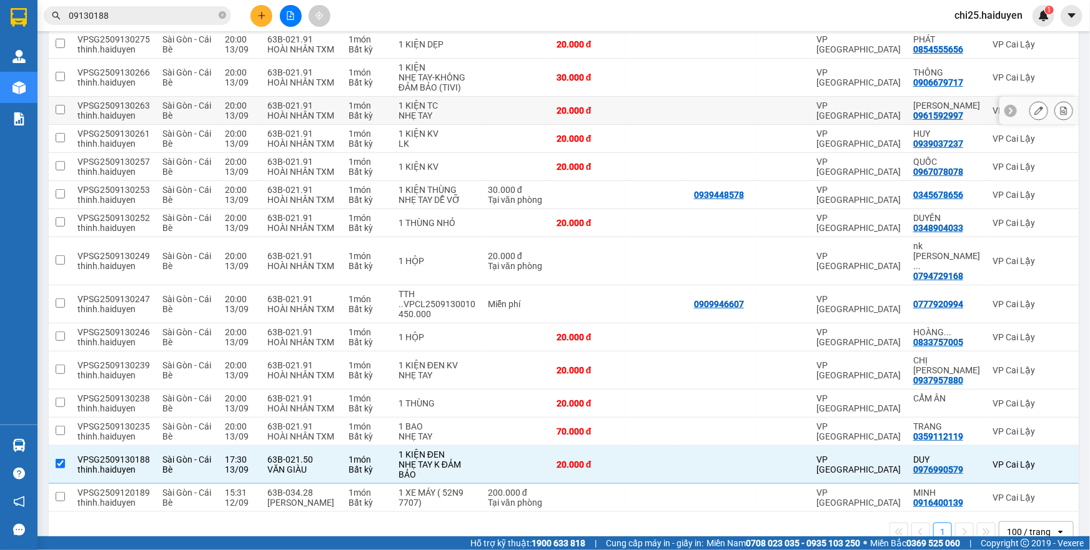
scroll to position [0, 0]
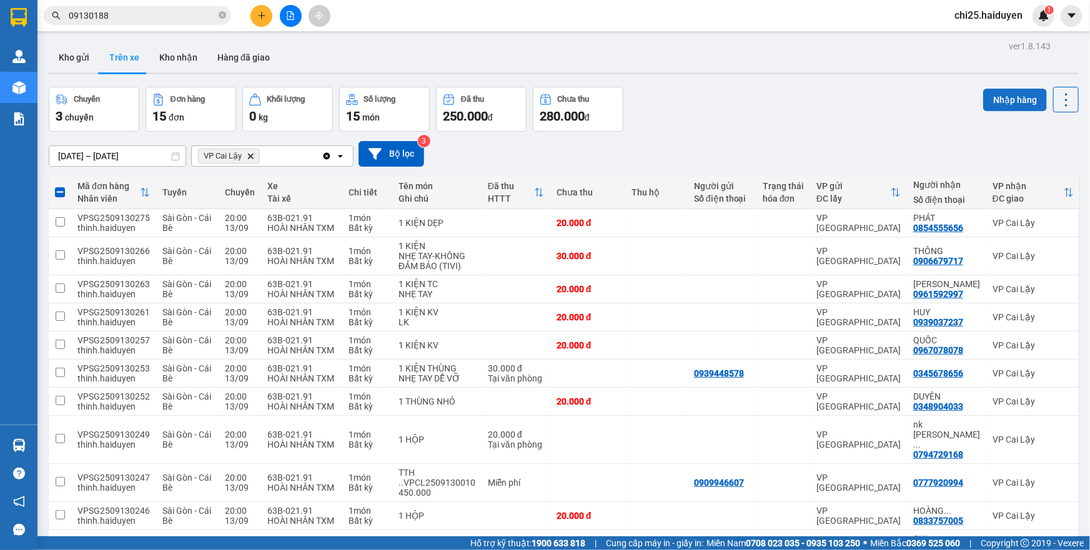
click at [996, 96] on button "Nhập hàng" at bounding box center [1015, 100] width 64 height 22
checkbox input "false"
click at [213, 16] on input "09130188" at bounding box center [142, 16] width 147 height 14
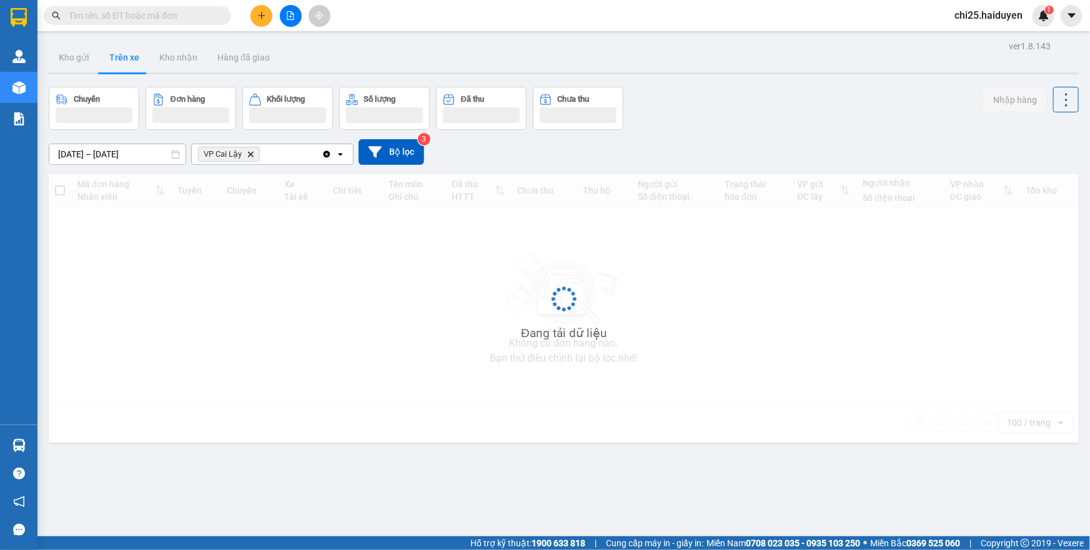
click at [153, 10] on input "text" at bounding box center [142, 16] width 147 height 14
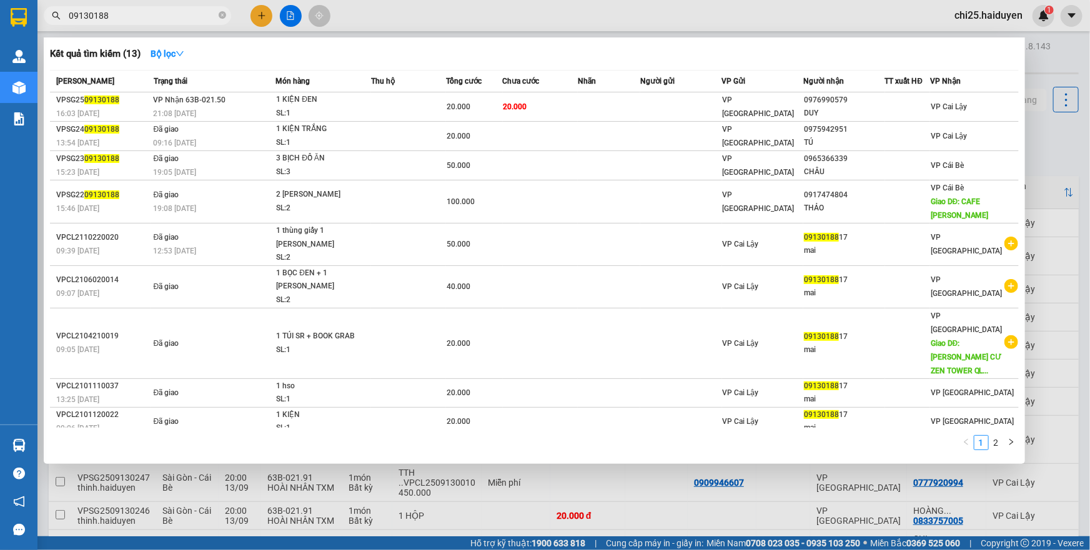
type input "09130188"
click at [182, 56] on icon "down" at bounding box center [180, 53] width 9 height 9
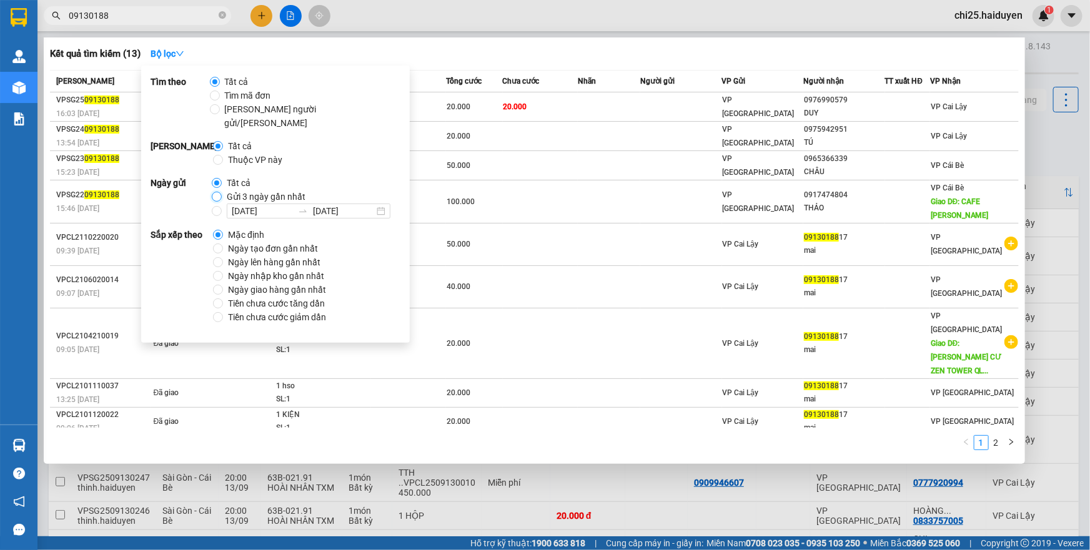
click at [218, 192] on input "Gửi 3 ngày gần nhất" at bounding box center [217, 197] width 10 height 10
radio input "true"
radio input "false"
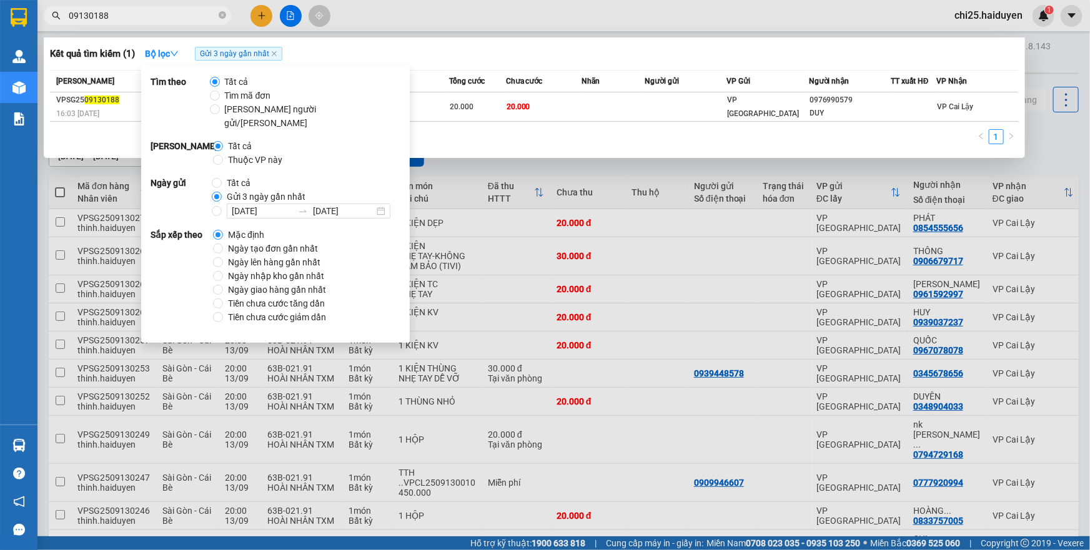
click at [512, 135] on div "1" at bounding box center [534, 140] width 969 height 22
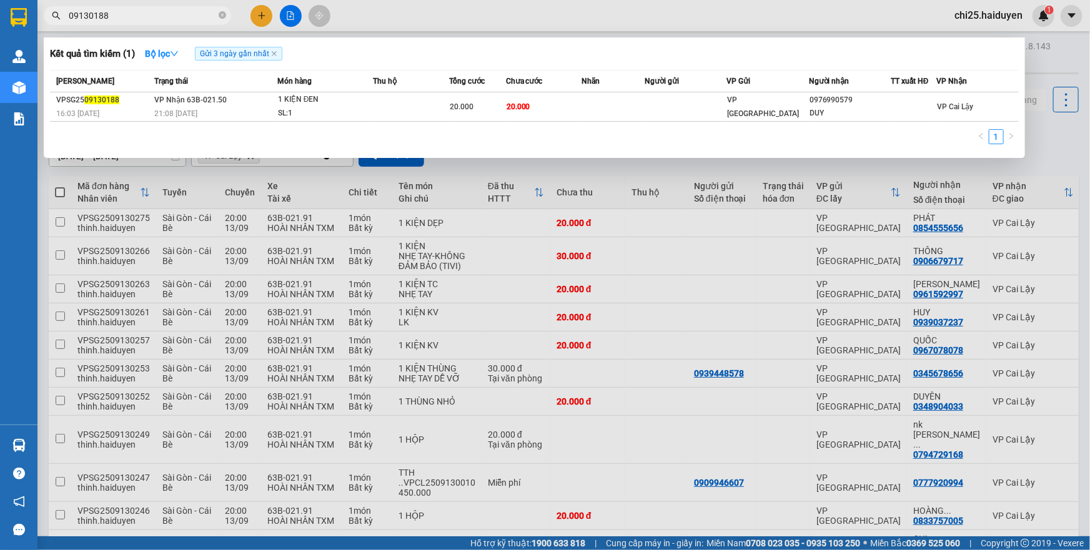
click at [200, 22] on input "09130188" at bounding box center [142, 16] width 147 height 14
click at [145, 16] on input "09120253" at bounding box center [142, 16] width 147 height 14
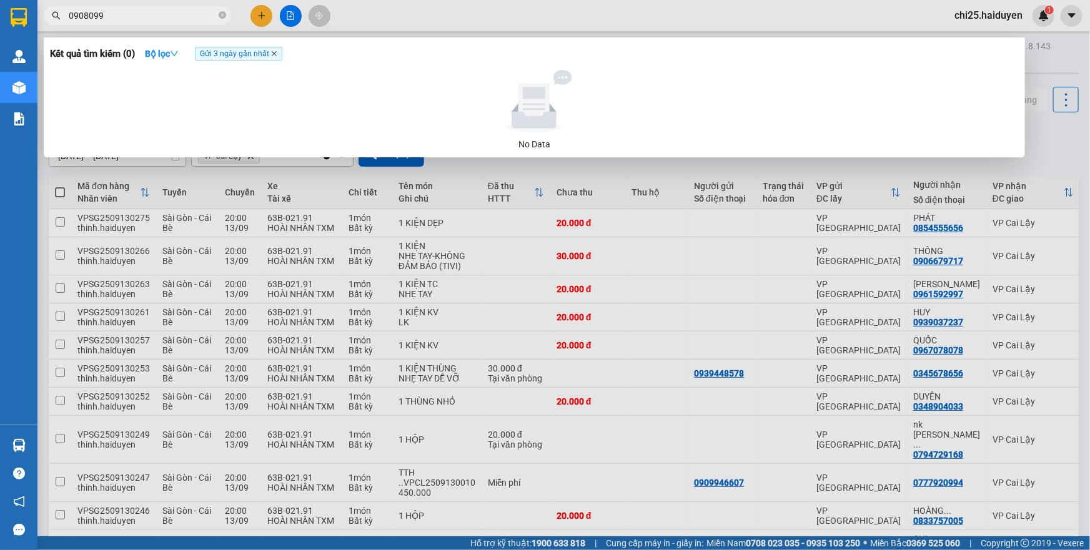
click at [275, 51] on icon "close" at bounding box center [274, 54] width 6 height 6
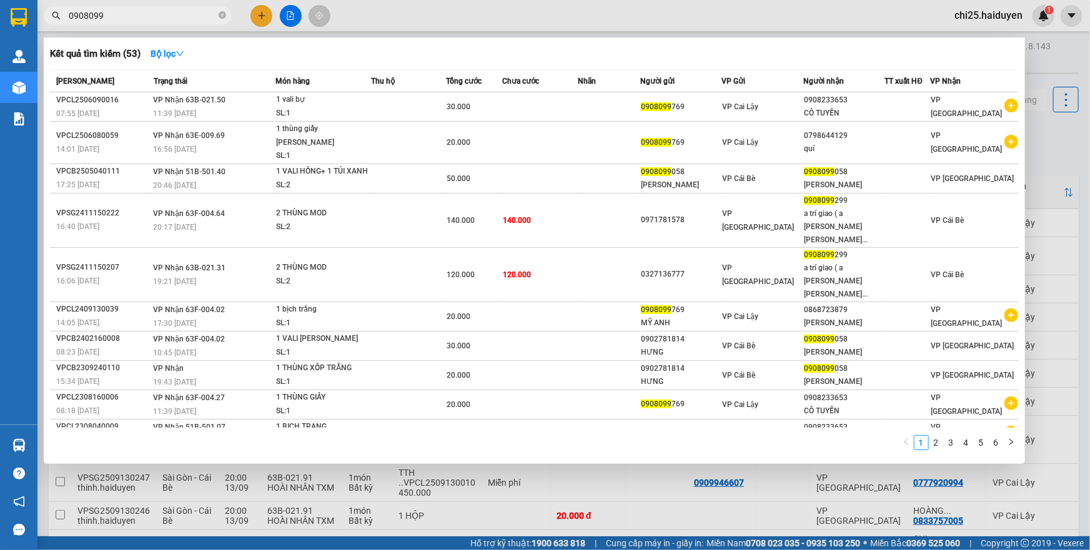
click at [112, 14] on input "0908099" at bounding box center [142, 16] width 147 height 14
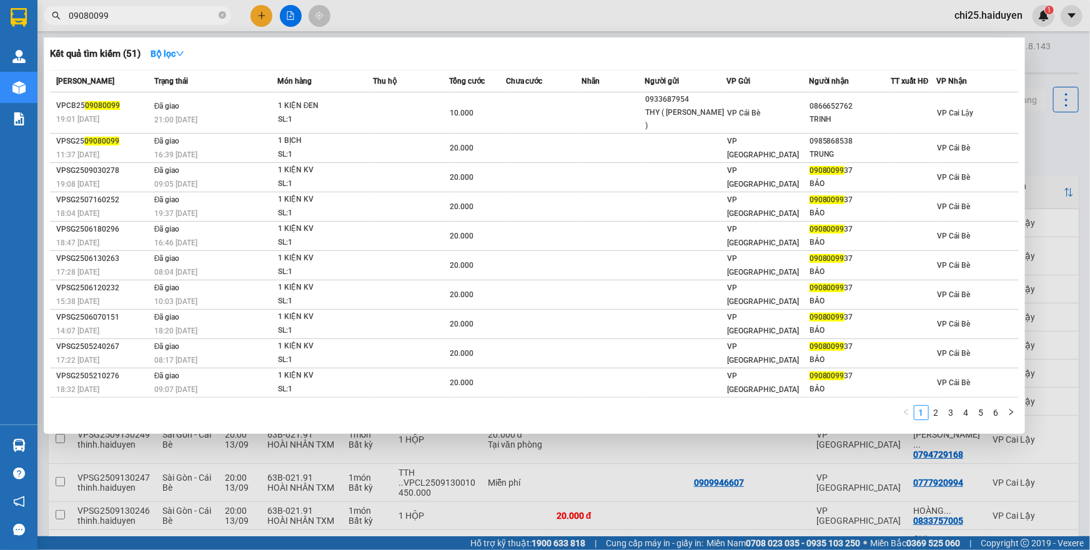
click at [181, 20] on input "09080099" at bounding box center [142, 16] width 147 height 14
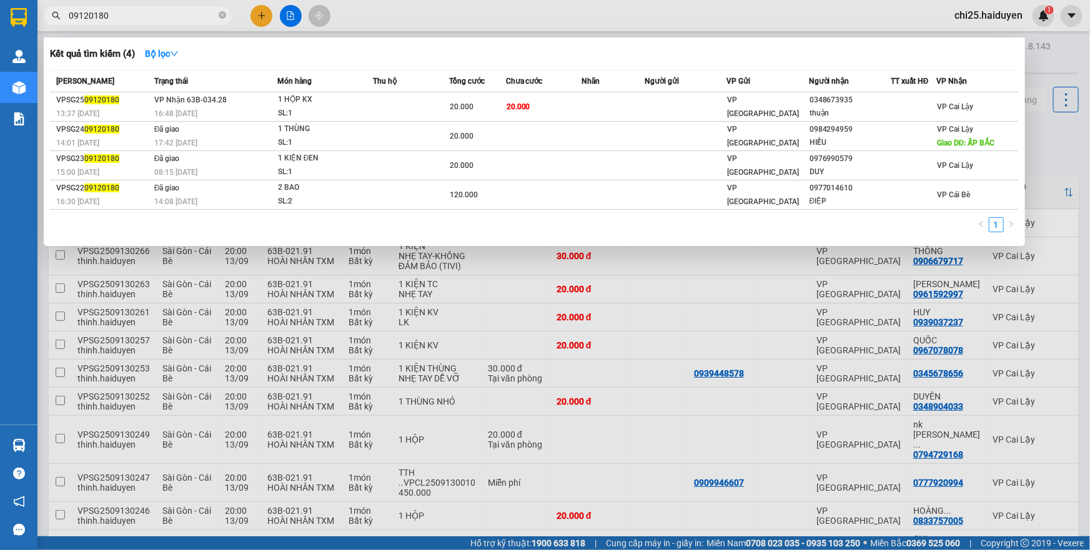
click at [193, 17] on input "09120180" at bounding box center [142, 16] width 147 height 14
click at [189, 17] on input "09120180" at bounding box center [142, 16] width 147 height 14
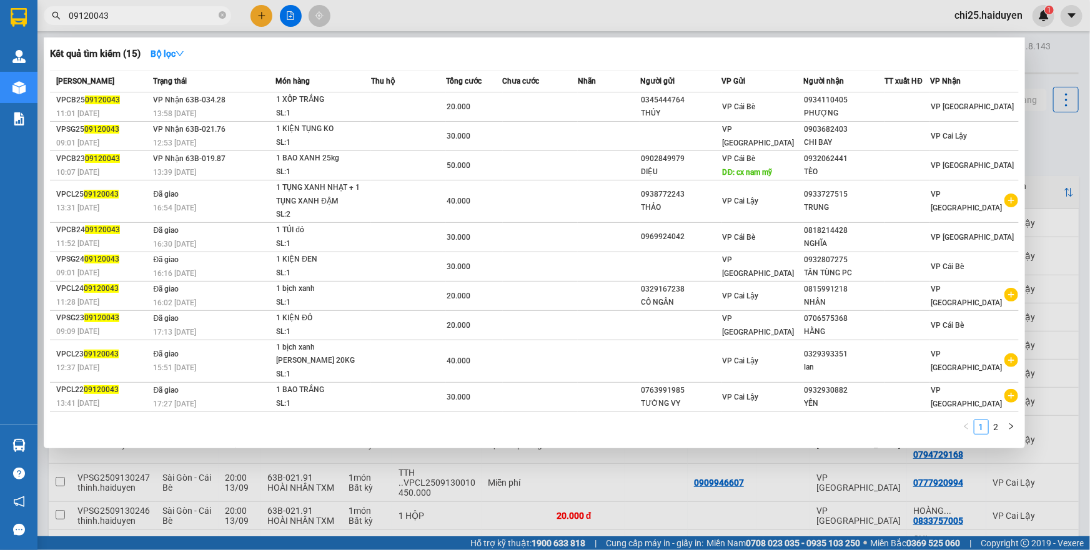
type input "09120043"
click at [167, 51] on strong "Bộ lọc" at bounding box center [168, 54] width 34 height 10
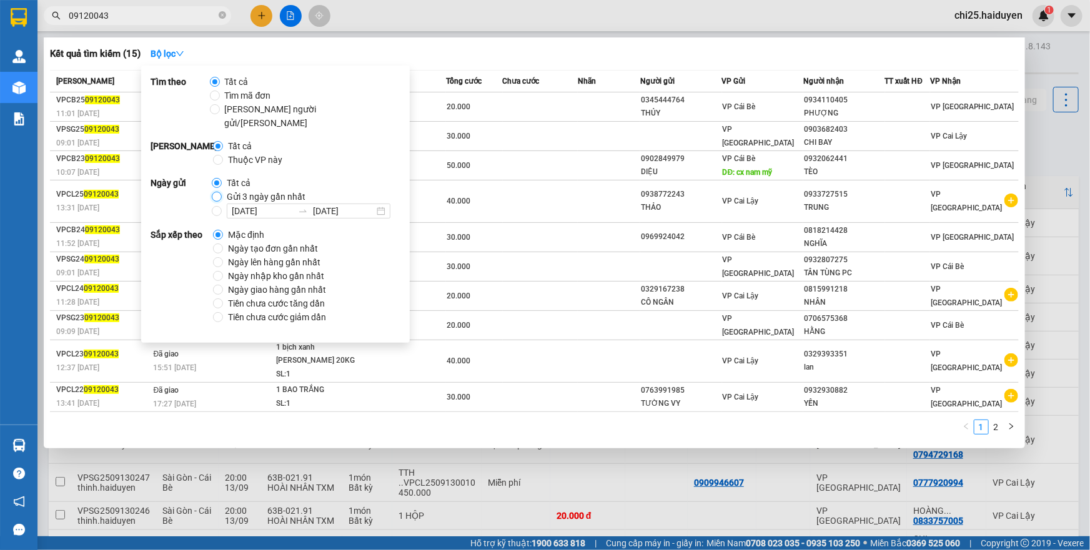
click at [216, 192] on input "Gửi 3 ngày gần nhất" at bounding box center [217, 197] width 10 height 10
radio input "true"
radio input "false"
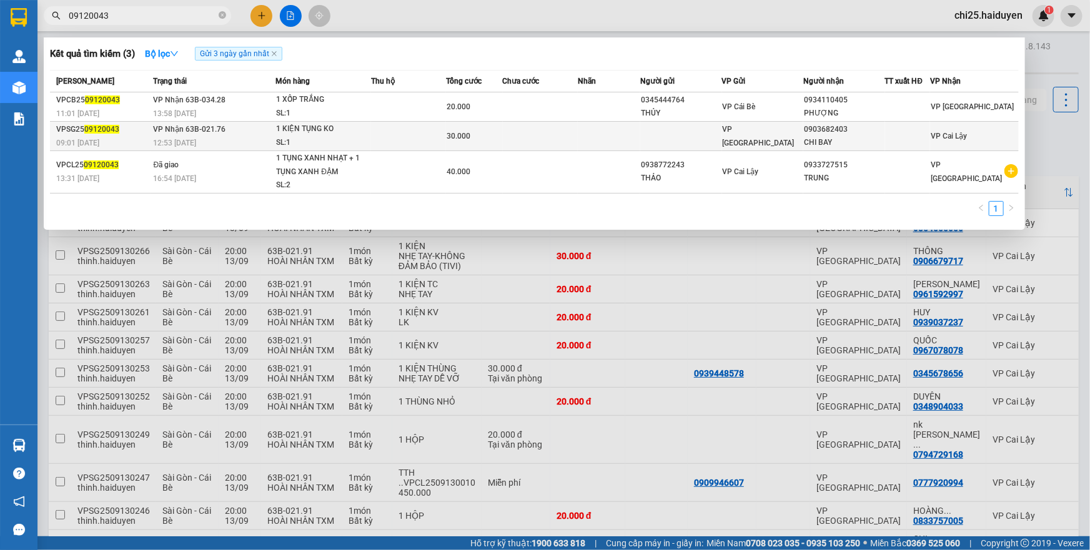
click at [477, 135] on div "30.000" at bounding box center [474, 136] width 55 height 14
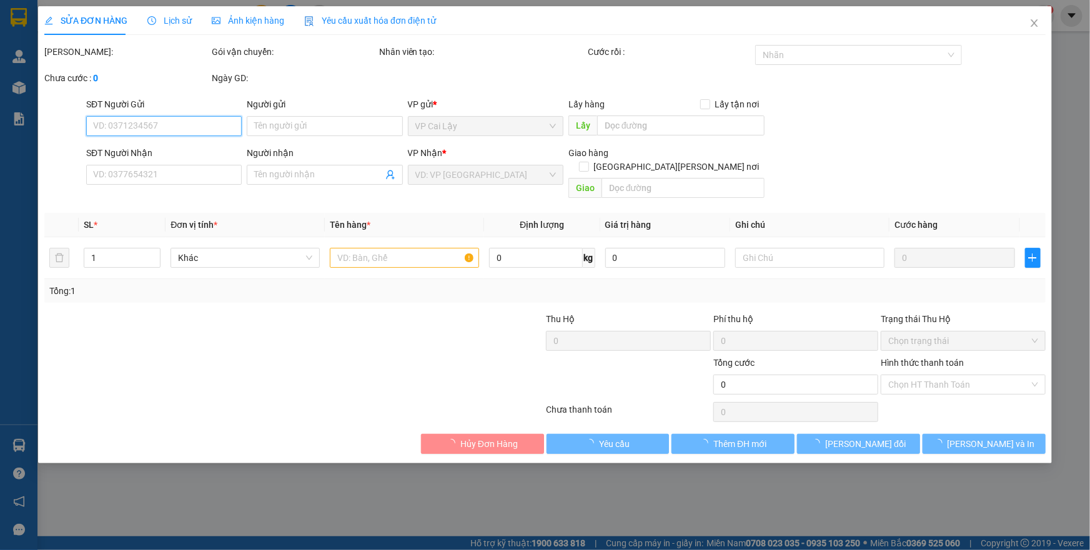
type input "0903682403"
type input "CHI BAY"
type input "30.000"
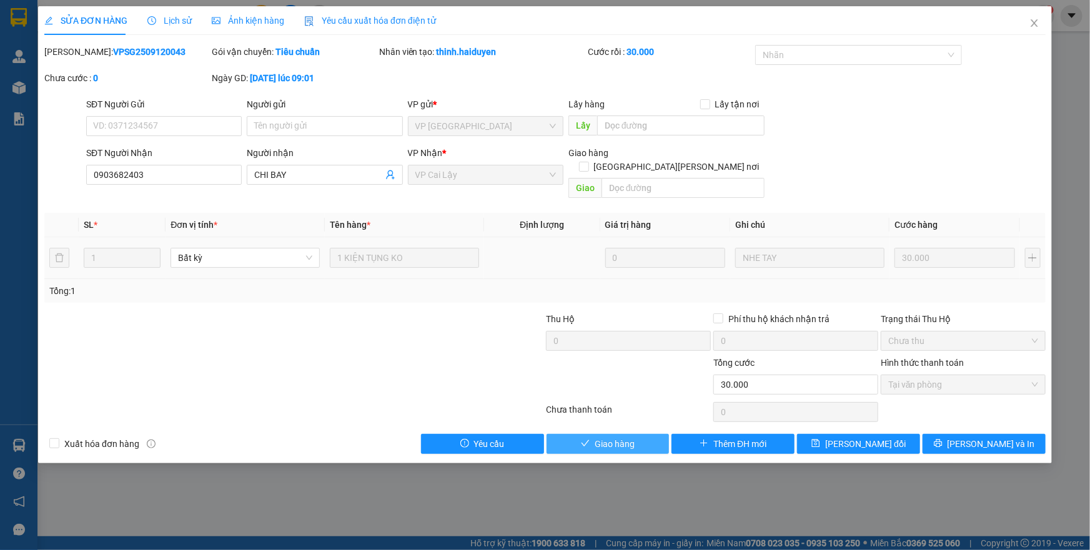
click at [620, 437] on span "Giao hàng" at bounding box center [615, 444] width 40 height 14
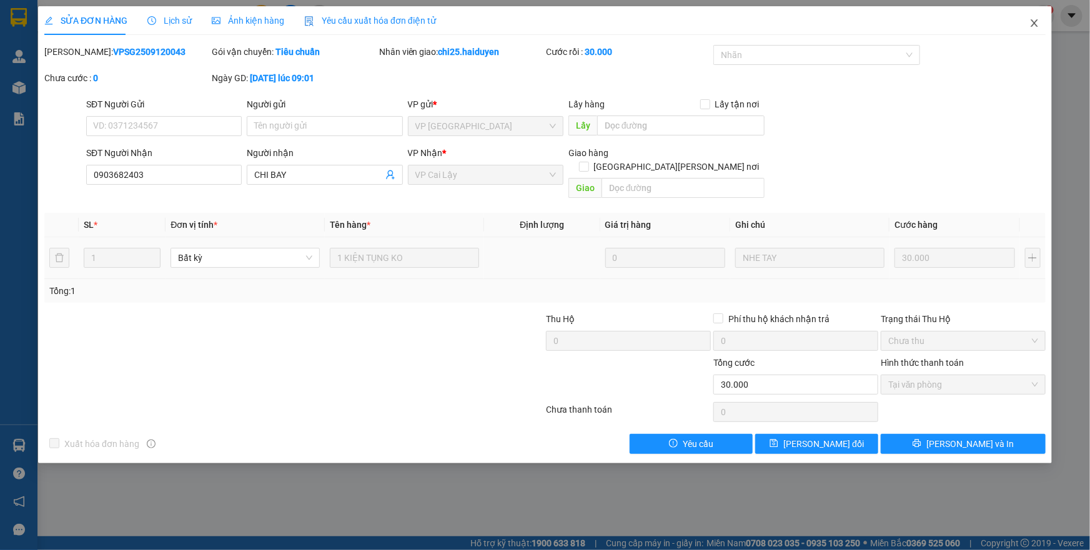
click at [1027, 27] on span "Close" at bounding box center [1034, 23] width 35 height 35
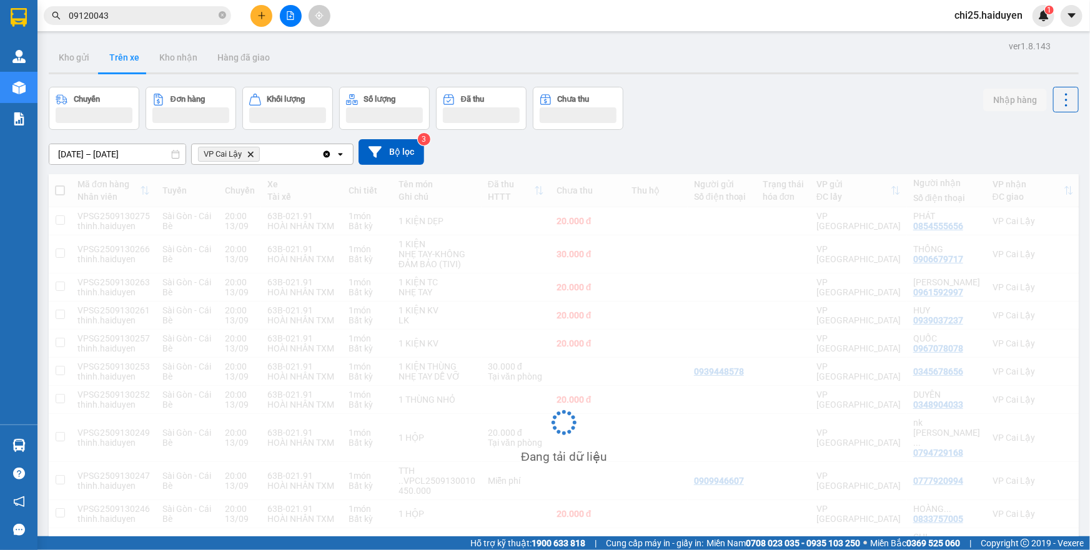
click at [162, 16] on input "09120043" at bounding box center [142, 16] width 147 height 14
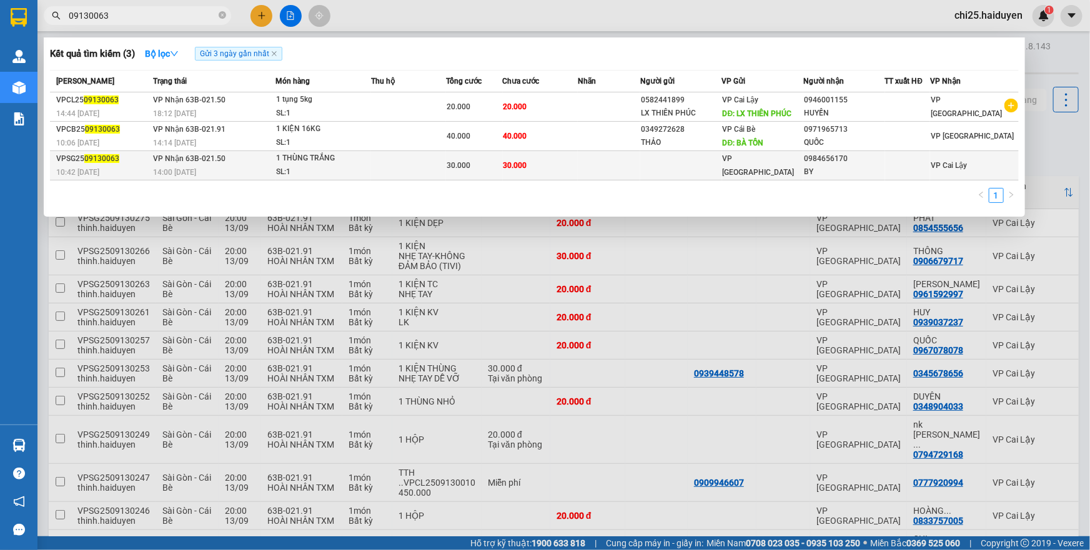
type input "09130063"
click at [721, 162] on td at bounding box center [680, 165] width 81 height 29
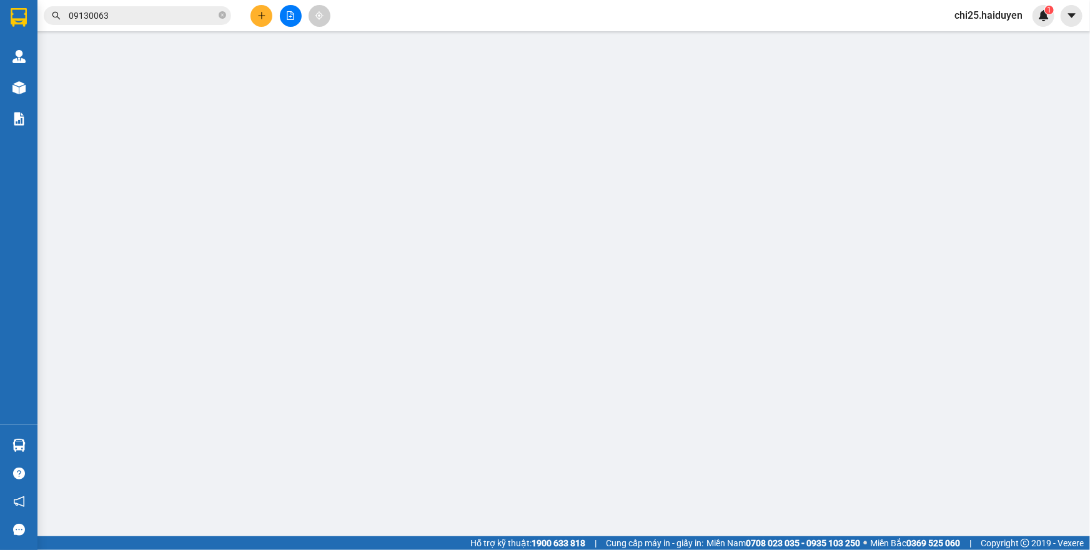
type input "0984656170"
type input "BY"
type input "30.000"
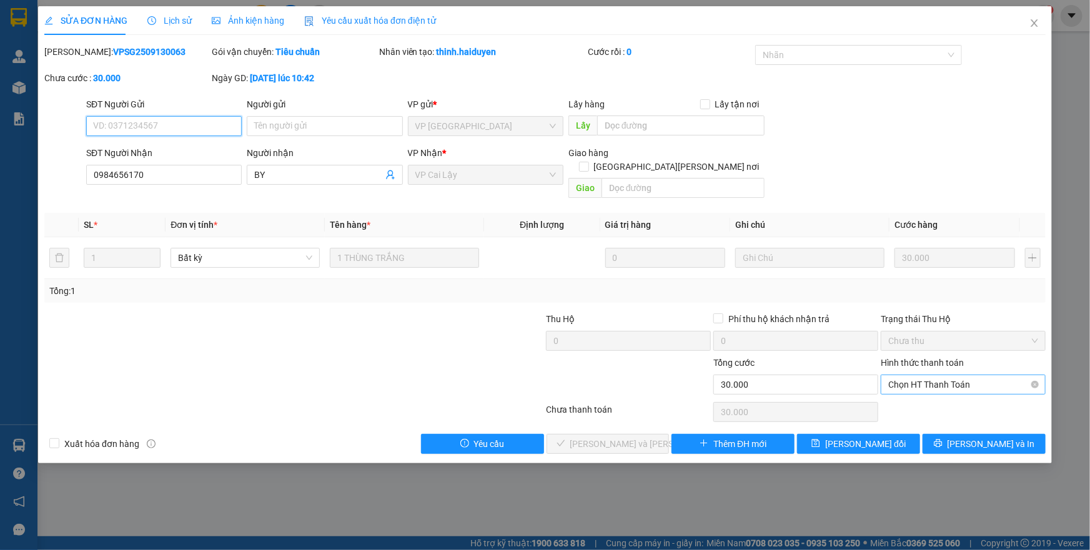
click at [940, 375] on span "Chọn HT Thanh Toán" at bounding box center [963, 384] width 150 height 19
click at [943, 397] on div "Tại văn phòng" at bounding box center [963, 396] width 150 height 14
type input "0"
click at [630, 437] on span "[PERSON_NAME] và [PERSON_NAME] hàng" at bounding box center [654, 444] width 169 height 14
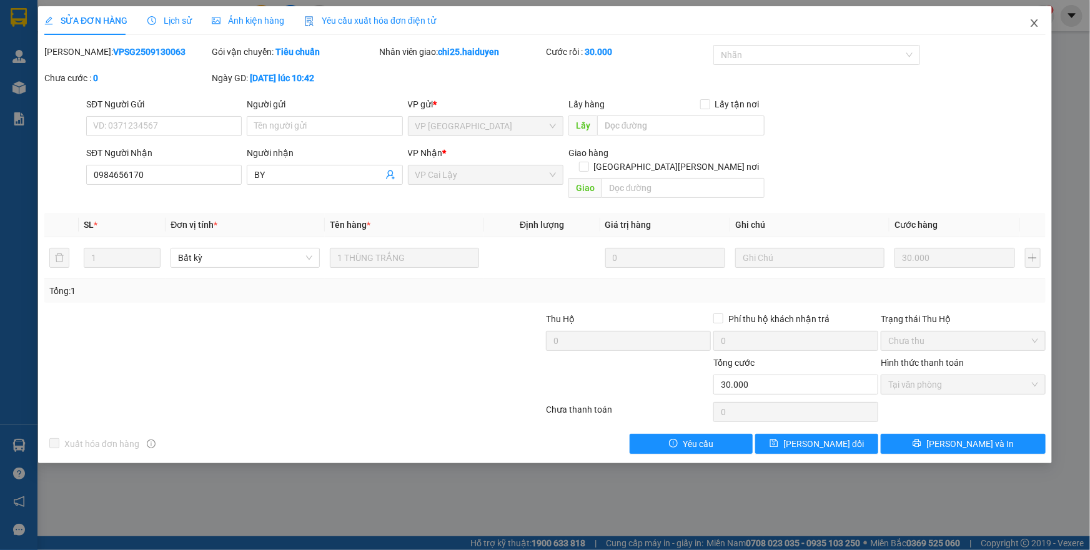
click at [1037, 26] on icon "close" at bounding box center [1034, 23] width 10 height 10
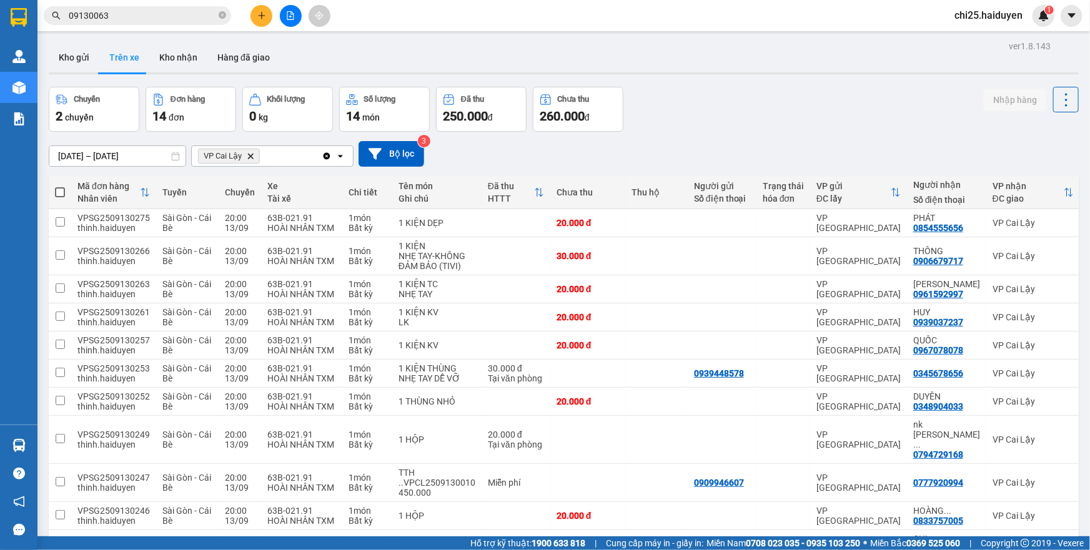
click at [710, 106] on div "Chuyến 2 chuyến Đơn hàng 14 đơn [PERSON_NAME] 0 kg Số [PERSON_NAME] 14 món Đã t…" at bounding box center [564, 109] width 1030 height 45
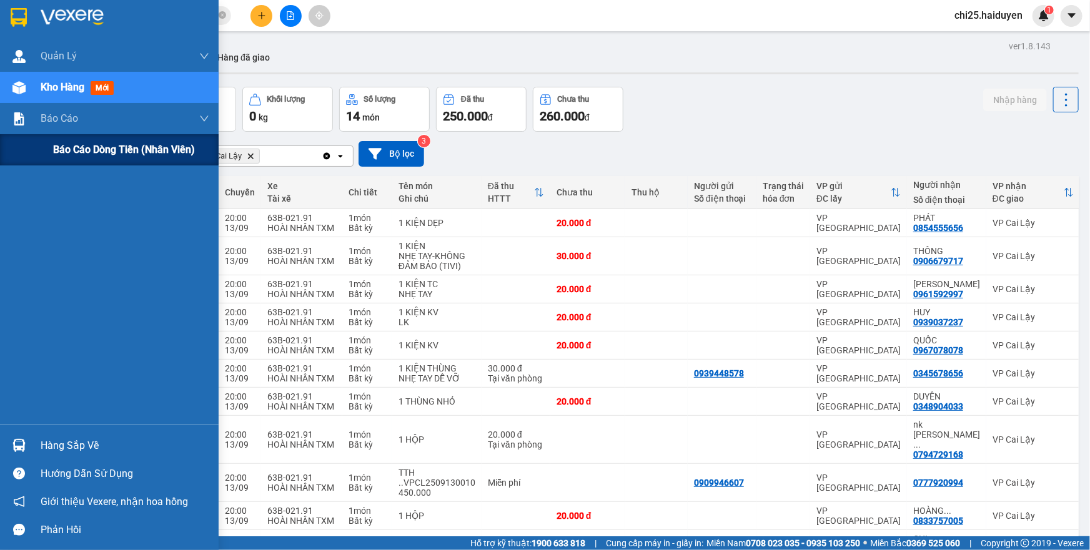
click at [56, 147] on span "Báo cáo dòng tiền (nhân viên)" at bounding box center [124, 150] width 142 height 16
